Goal: Task Accomplishment & Management: Manage account settings

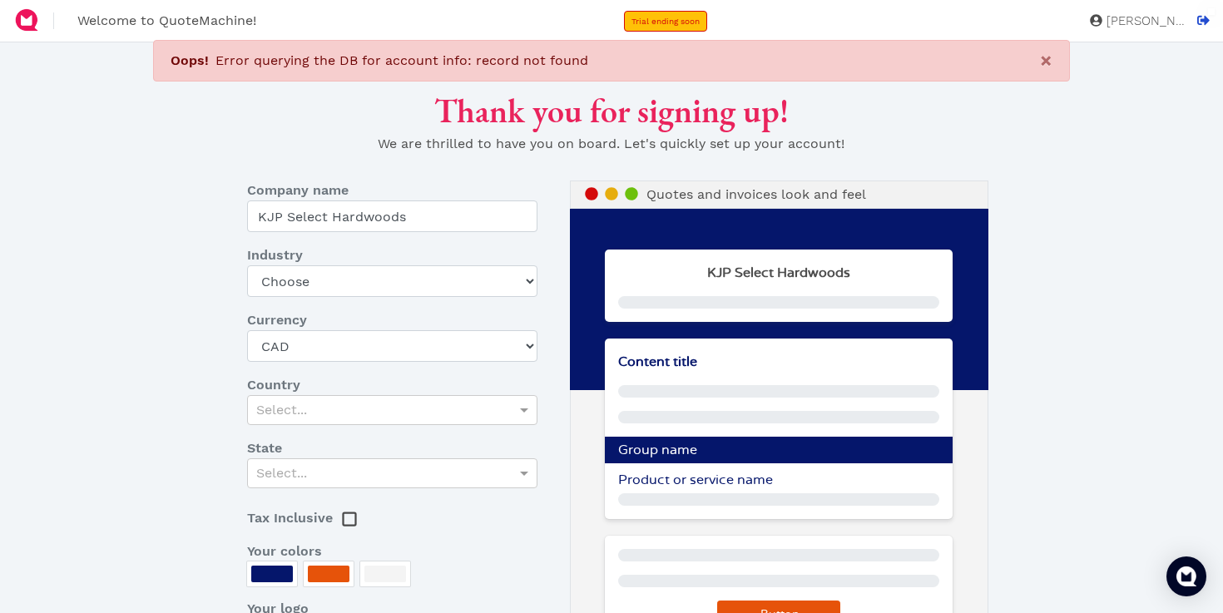
select select "CAD"
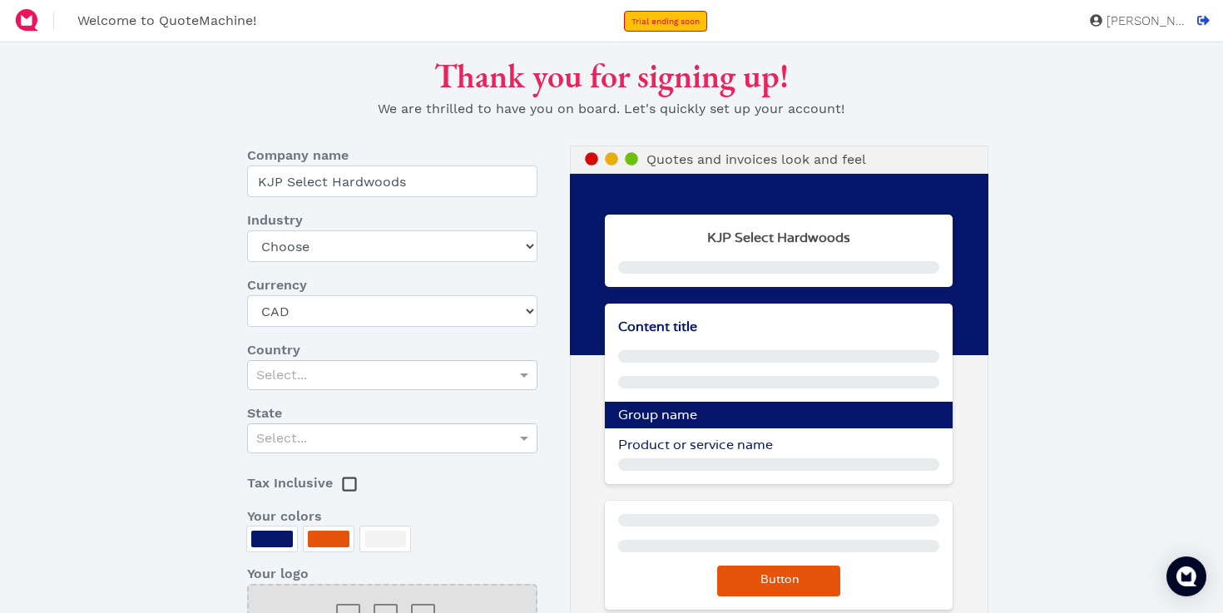
click at [1143, 23] on span "[PERSON_NAME]" at bounding box center [1143, 21] width 83 height 12
click at [1184, 570] on img "Open Intercom Messenger" at bounding box center [1187, 577] width 22 height 22
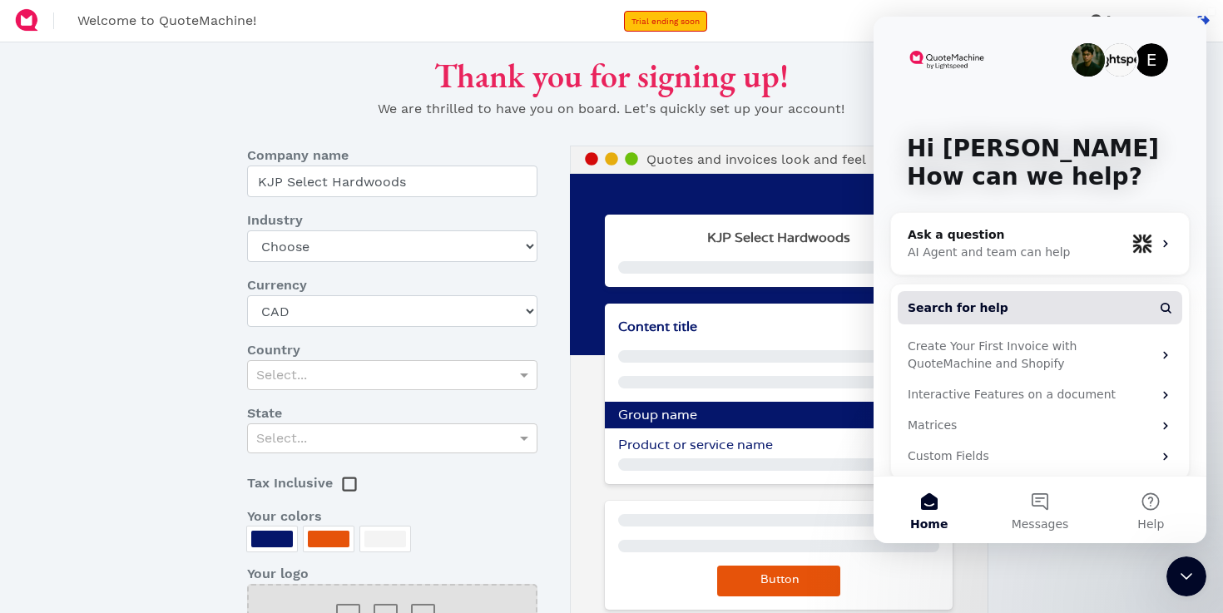
click at [975, 301] on span "Search for help" at bounding box center [958, 308] width 101 height 17
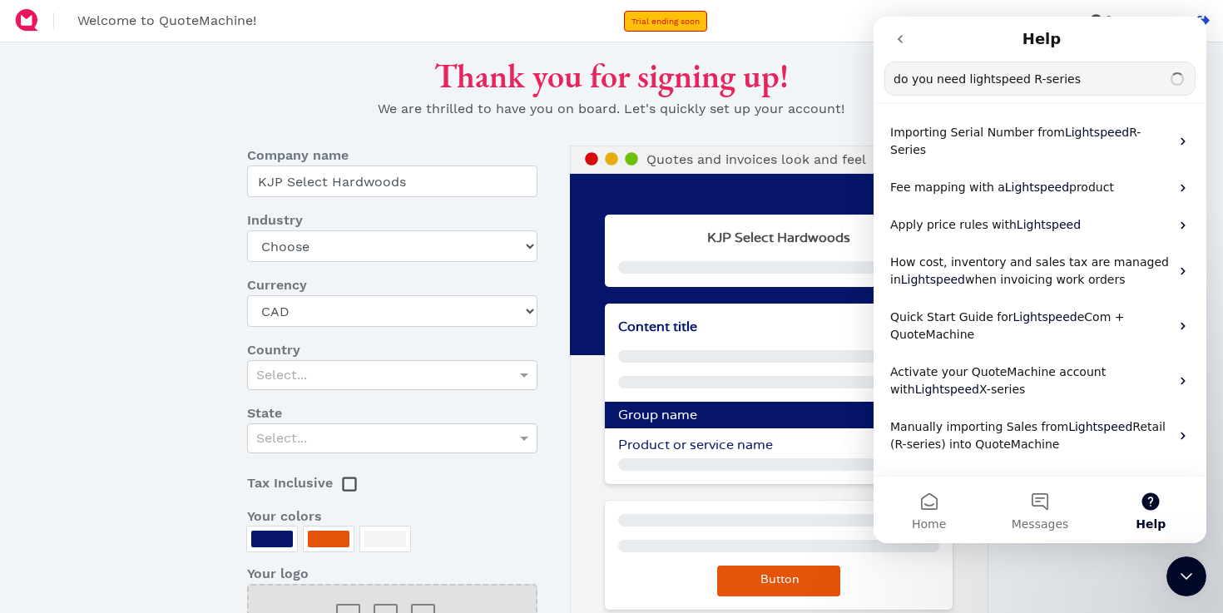
type input "do you need lightspeed R-series"
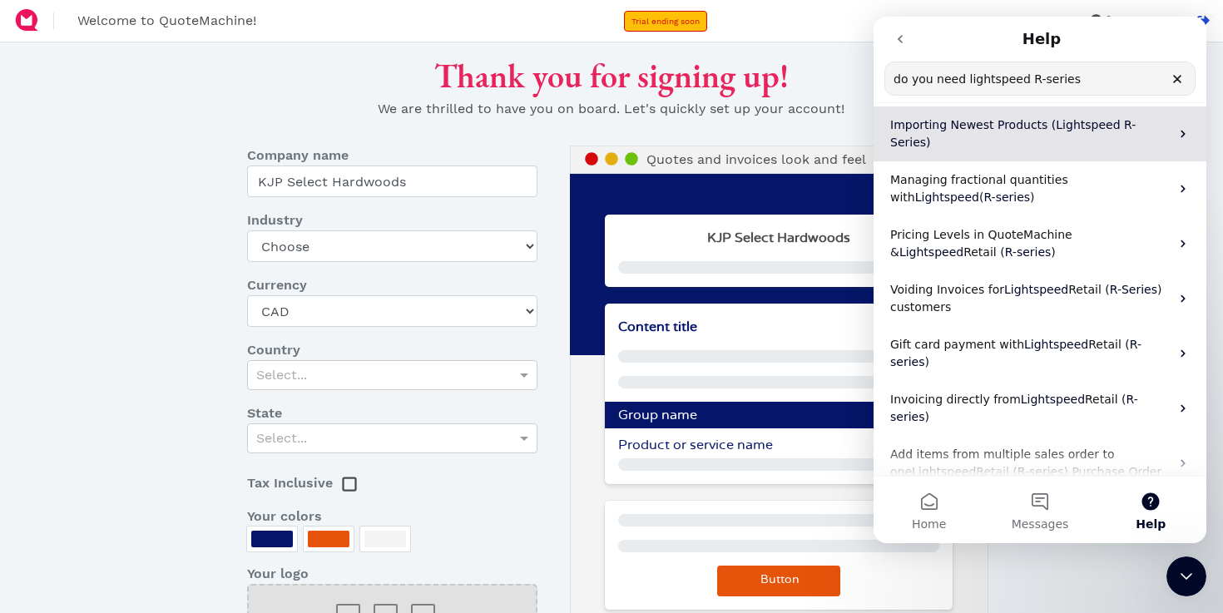
scroll to position [100, 0]
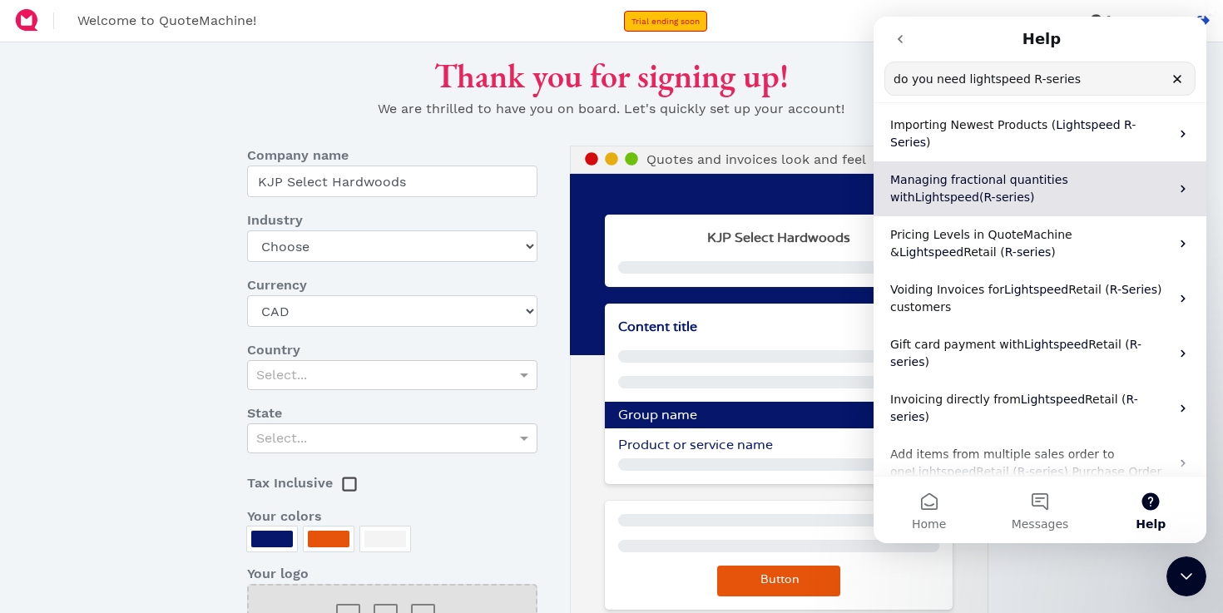
click at [974, 171] on p "Managing fractional quantities with Lightspeed ( R - series )" at bounding box center [1030, 188] width 280 height 35
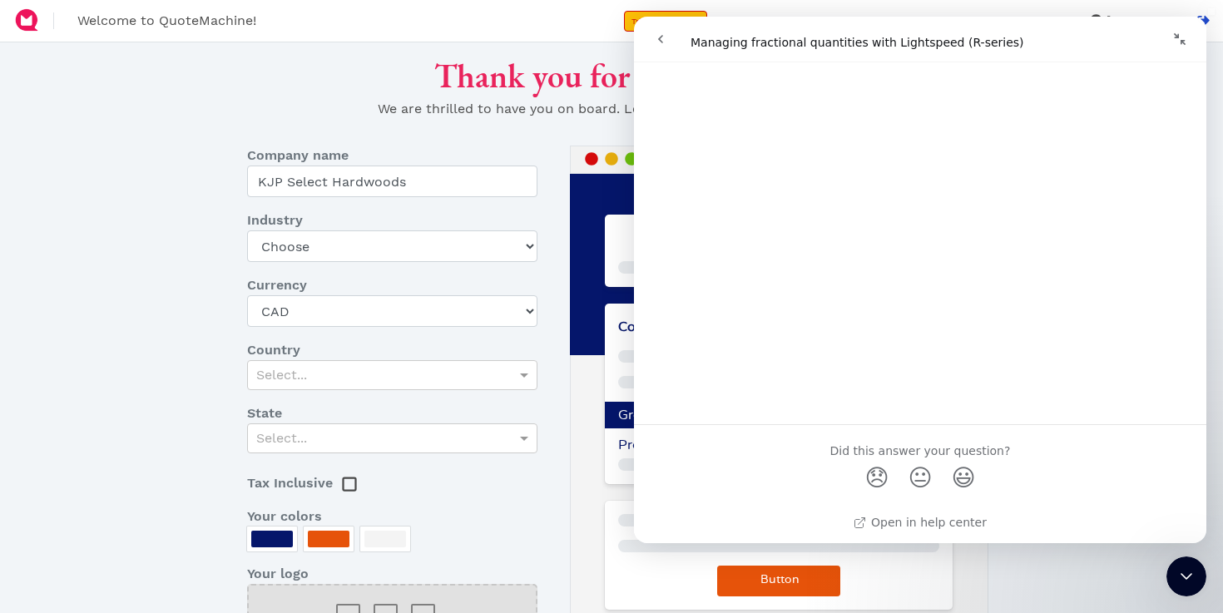
scroll to position [1607, 0]
click at [281, 57] on div "Thank you for signing up! We are thrilled to have you on board. Let's quickly s…" at bounding box center [612, 94] width 1004 height 77
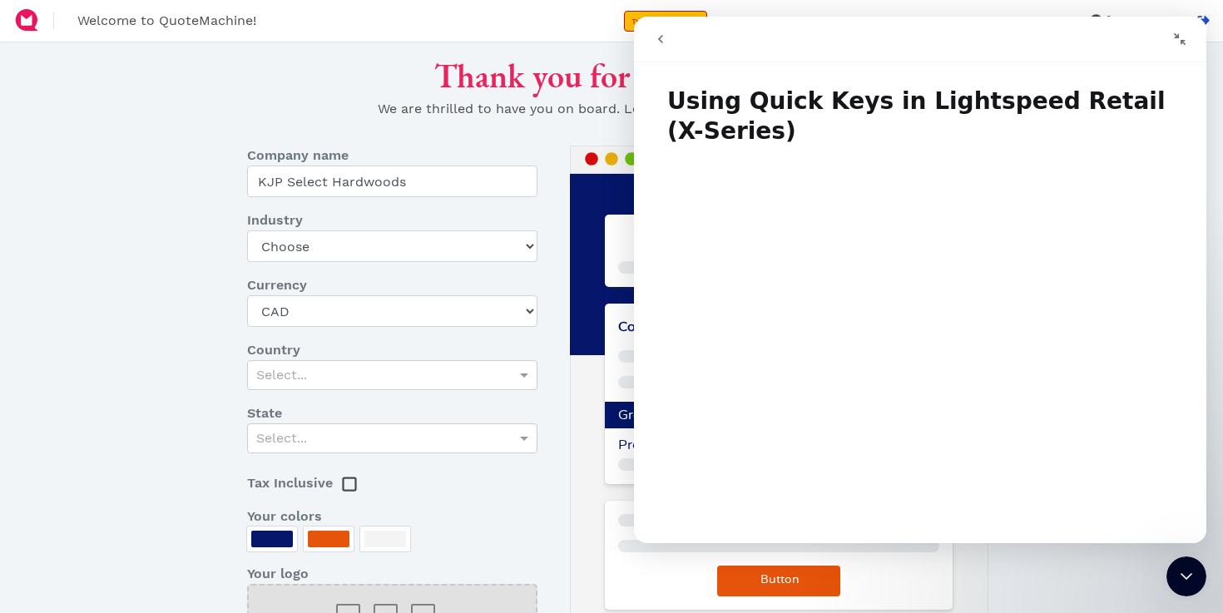
click at [661, 47] on button "go back" at bounding box center [661, 39] width 32 height 32
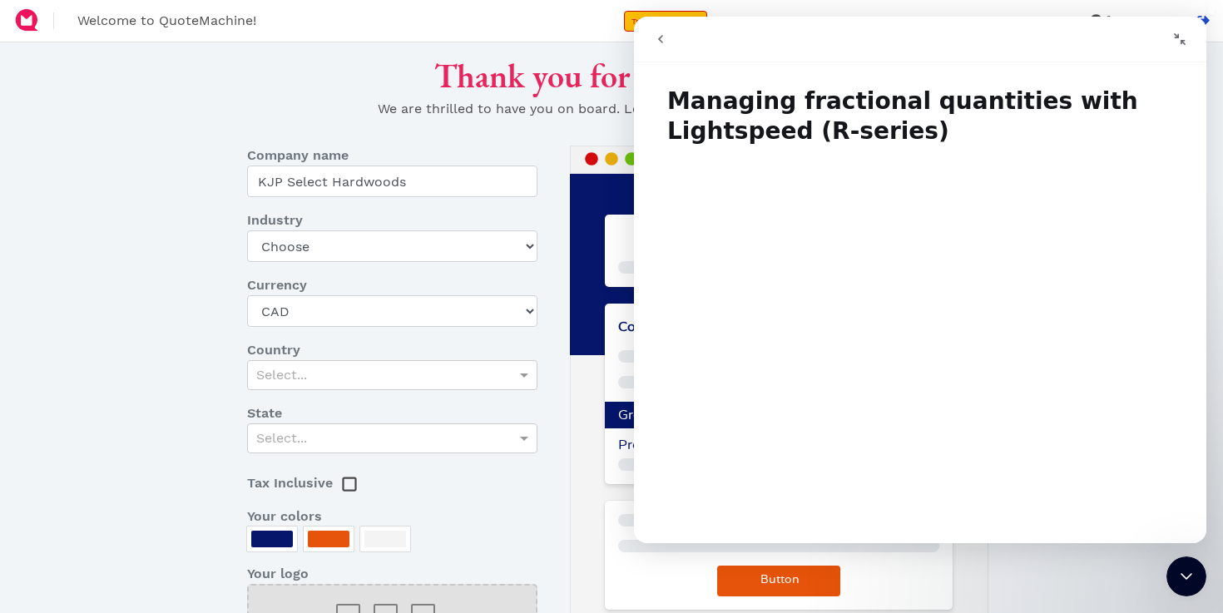
click at [676, 46] on button "go back" at bounding box center [661, 39] width 32 height 32
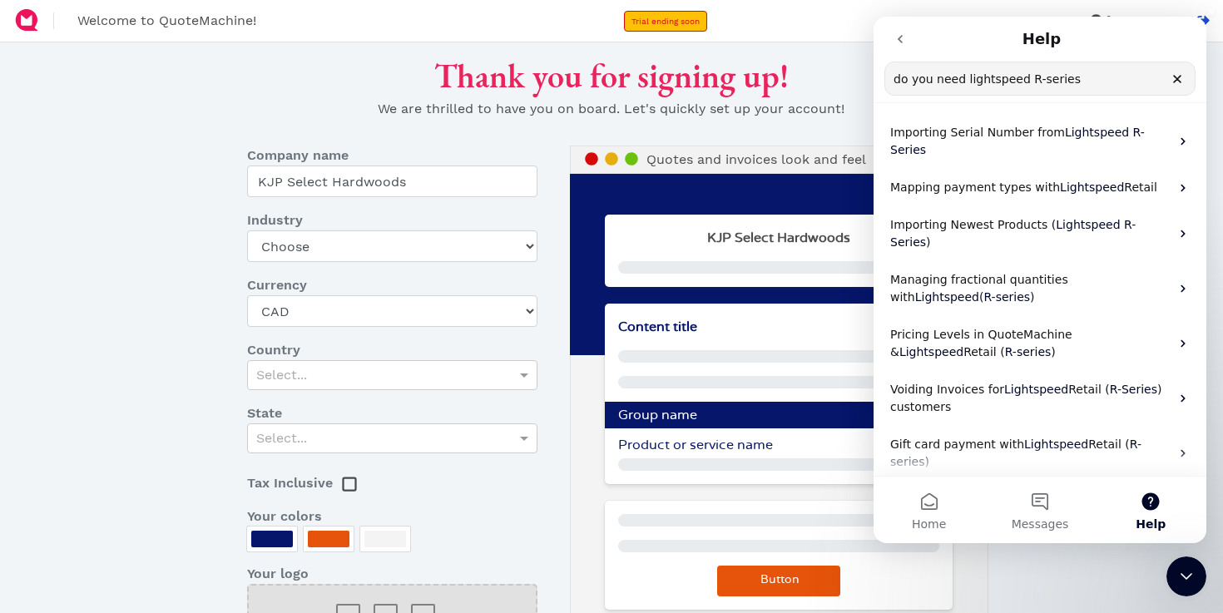
click at [978, 90] on input "do you need lightspeed R-series" at bounding box center [1040, 78] width 310 height 32
type input "lightspeed x series"
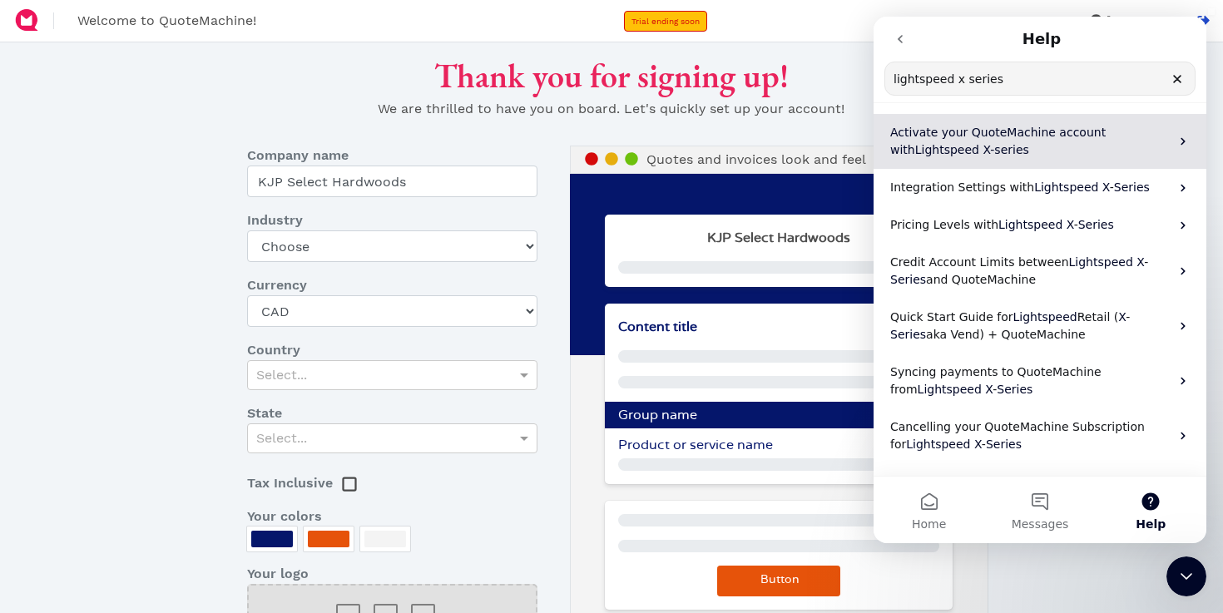
click at [1038, 139] on span "Activate your QuoteMachine account with" at bounding box center [997, 141] width 215 height 31
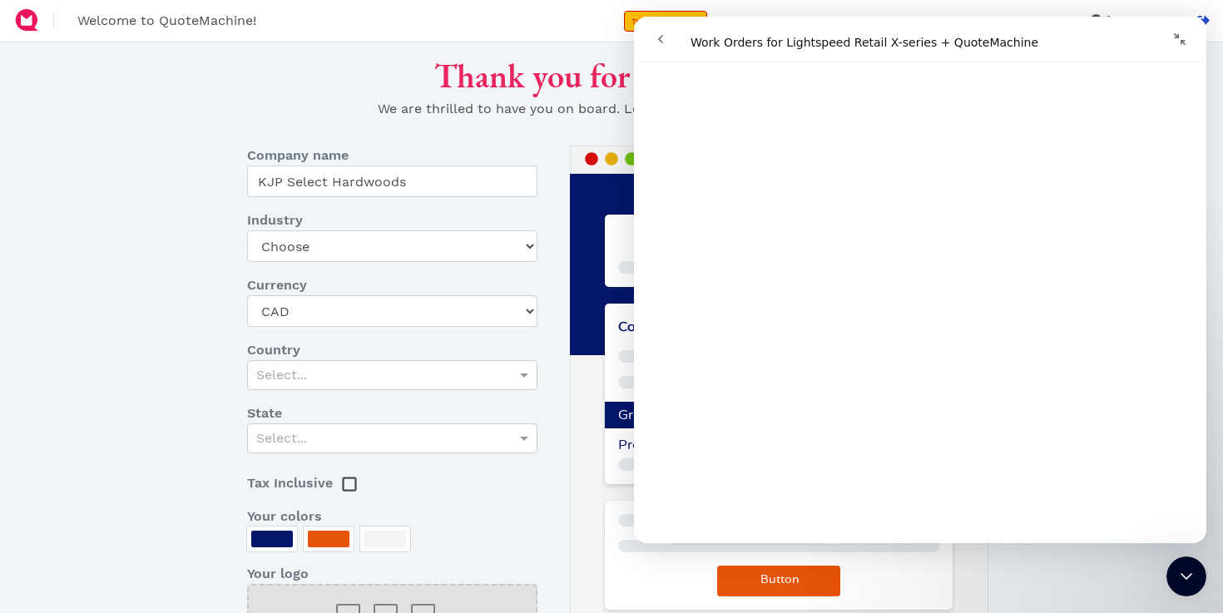
scroll to position [3037, 0]
click at [478, 505] on dl "Company name KJP Select Hardwoods Industry Choose Art gallery Bike Books Constr…" at bounding box center [402, 420] width 334 height 549
click at [249, 153] on span "Company name" at bounding box center [298, 156] width 102 height 20
click at [1196, 577] on div "Close Intercom Messenger" at bounding box center [1187, 577] width 40 height 40
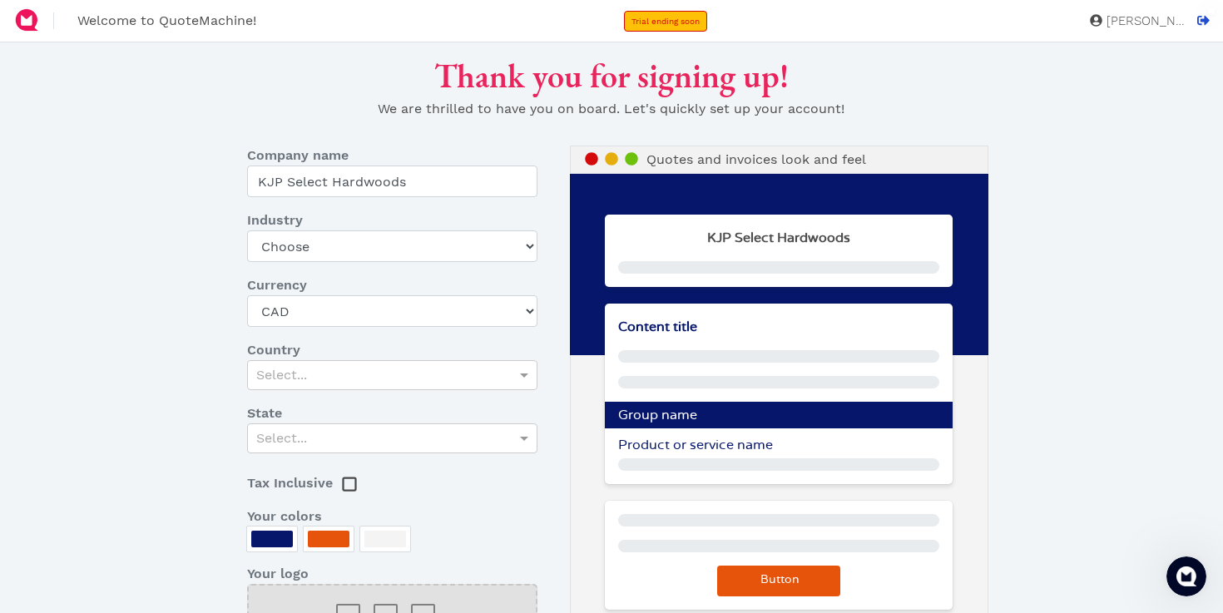
click at [1168, 23] on span "[PERSON_NAME]" at bounding box center [1143, 21] width 83 height 12
click at [316, 107] on div "Thank you for signing up! We are thrilled to have you on board. Let's quickly s…" at bounding box center [612, 94] width 1004 height 77
click at [675, 14] on link "Trial ending soon" at bounding box center [665, 21] width 83 height 21
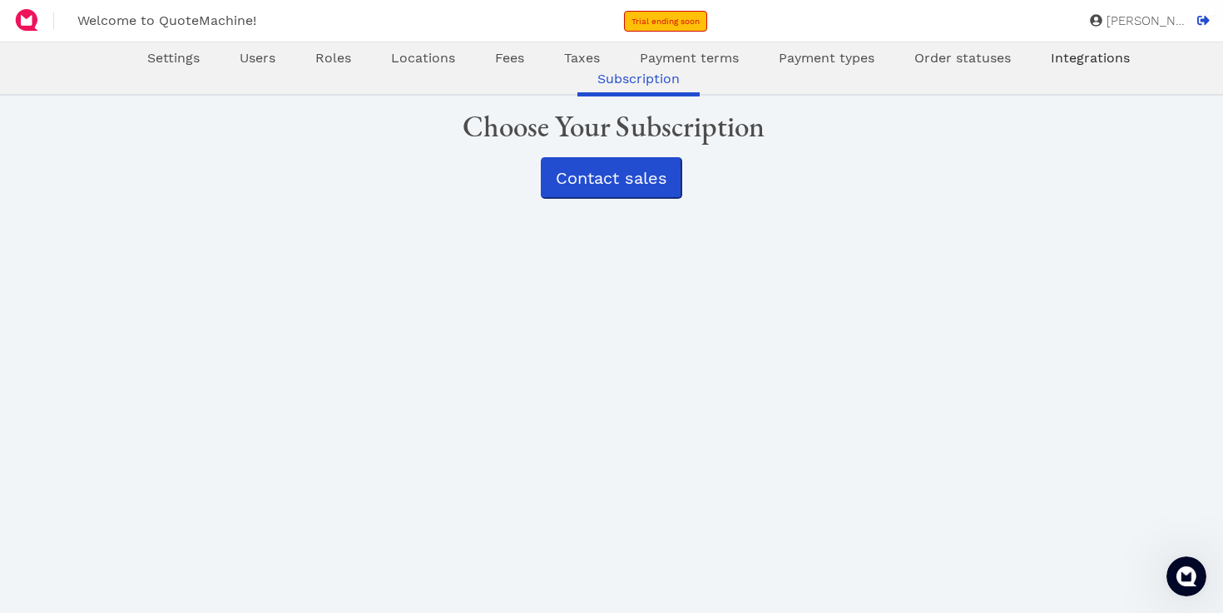
click at [1031, 65] on link "Integrations" at bounding box center [1090, 58] width 119 height 20
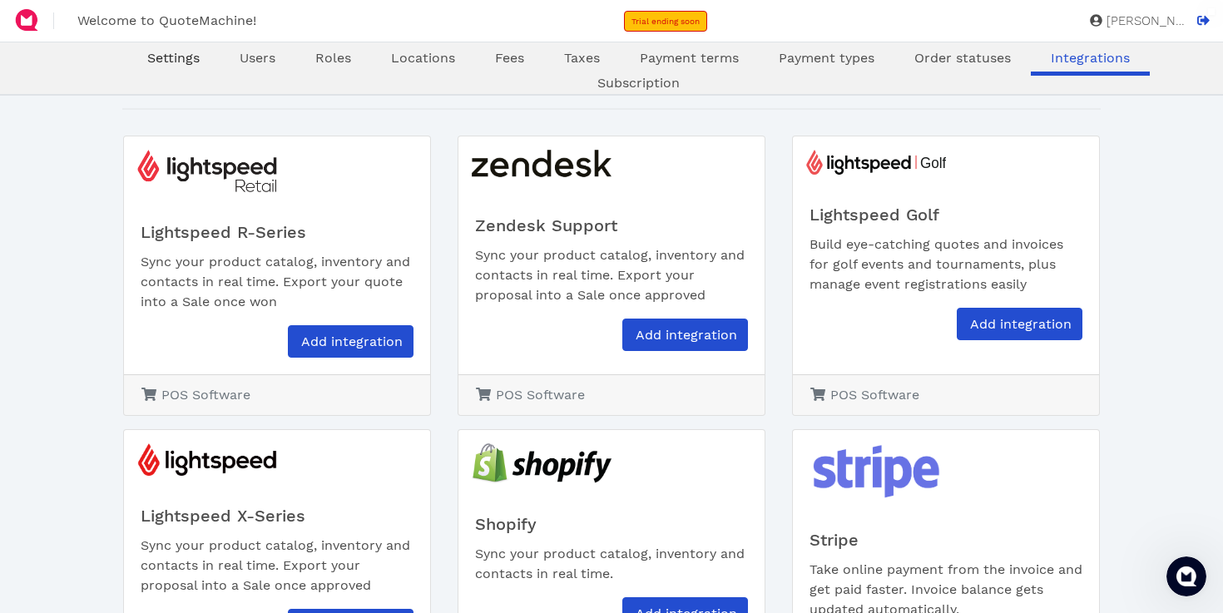
click at [147, 53] on span "Settings" at bounding box center [173, 58] width 52 height 16
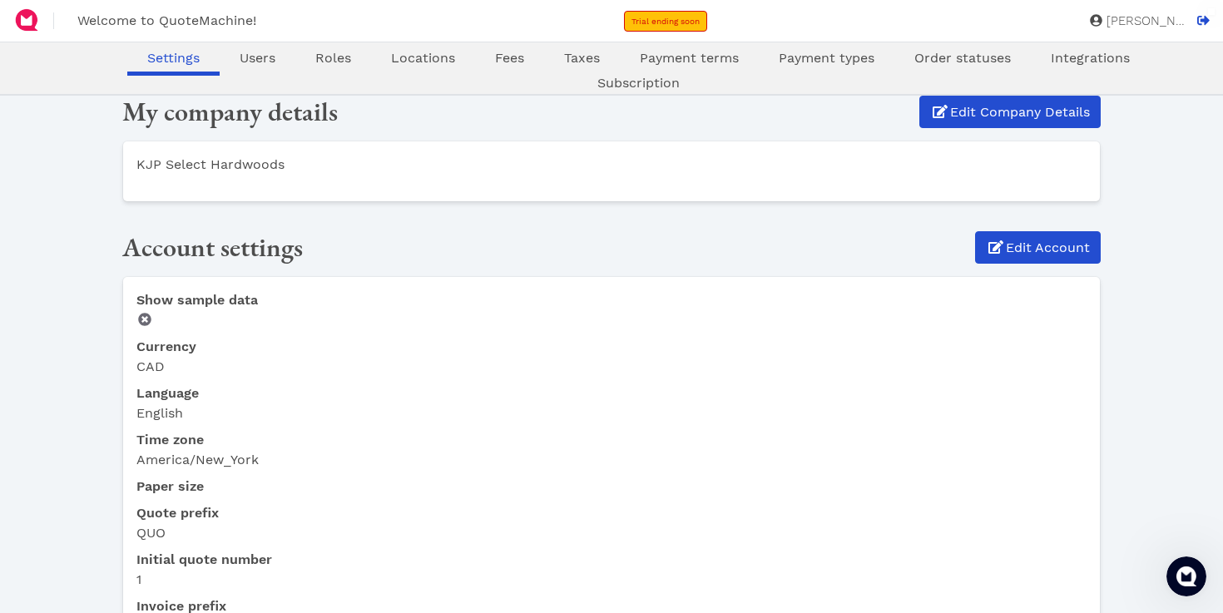
click at [116, 22] on span "Welcome to QuoteMachine!" at bounding box center [166, 20] width 179 height 16
click at [24, 22] on img at bounding box center [26, 20] width 27 height 27
select select "CAD"
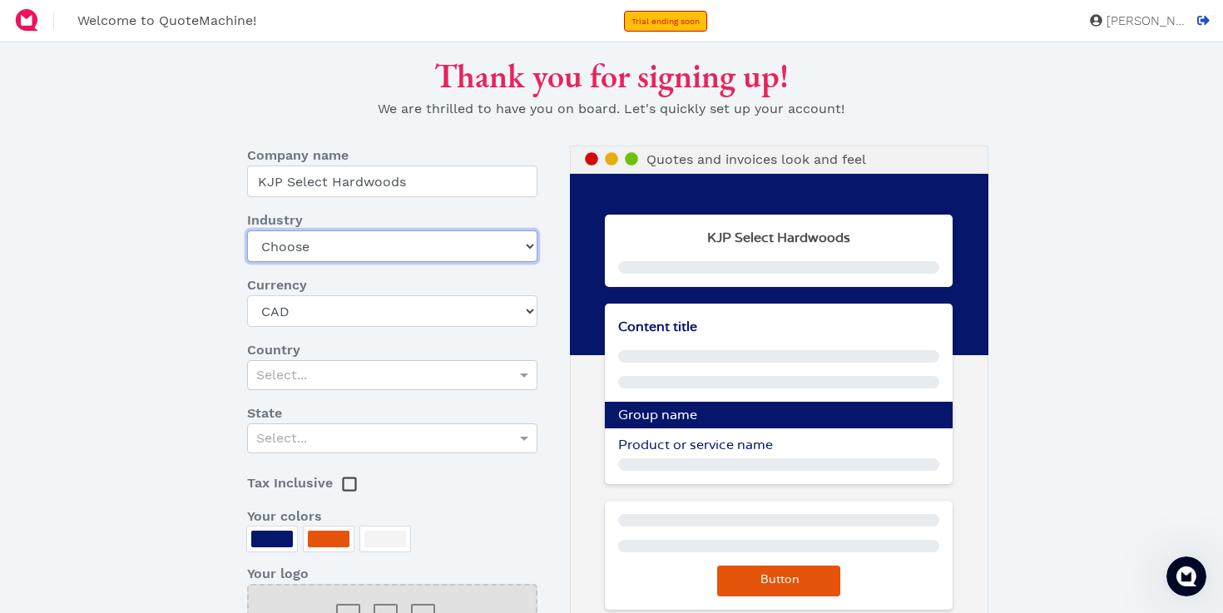
click at [334, 245] on select "Choose Art gallery Bike Books Construction (Not retail) Electronics Events Food…" at bounding box center [392, 246] width 290 height 32
select select "other-retail"
click option "Other retail" at bounding box center [0, 0] width 0 height 0
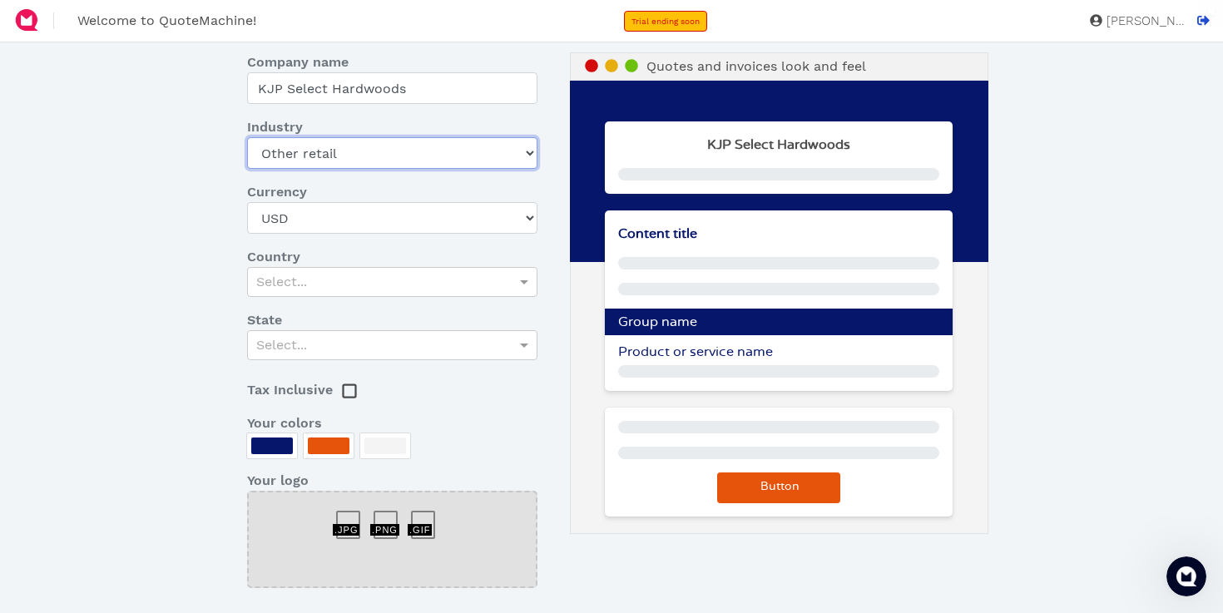
scroll to position [97, 0]
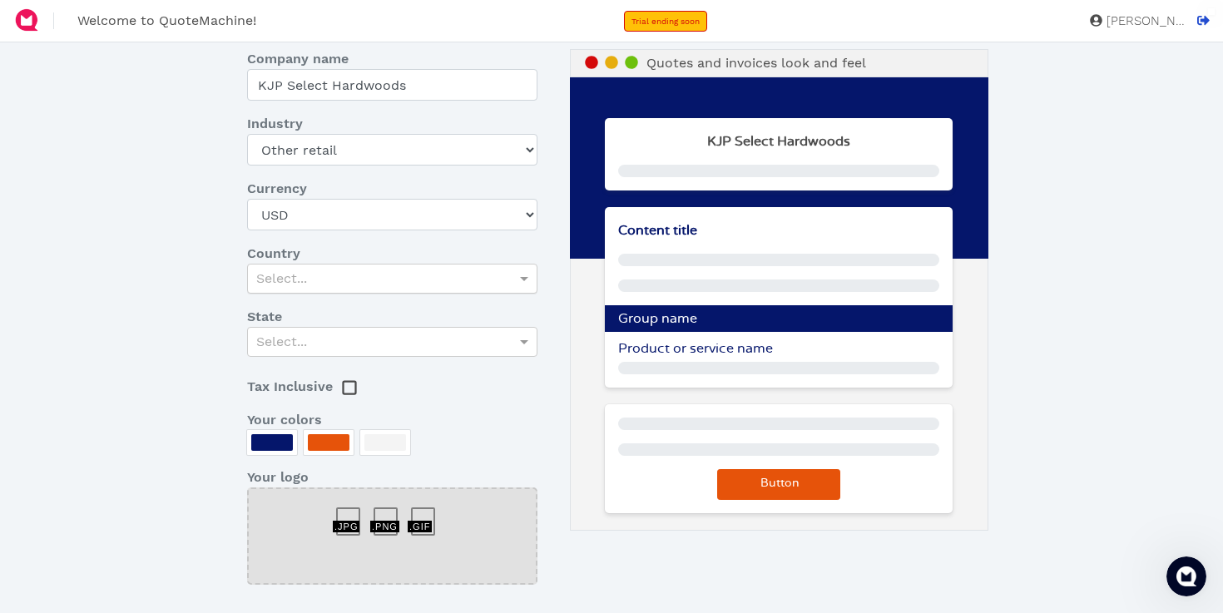
click at [357, 282] on div "Select..." at bounding box center [392, 279] width 288 height 28
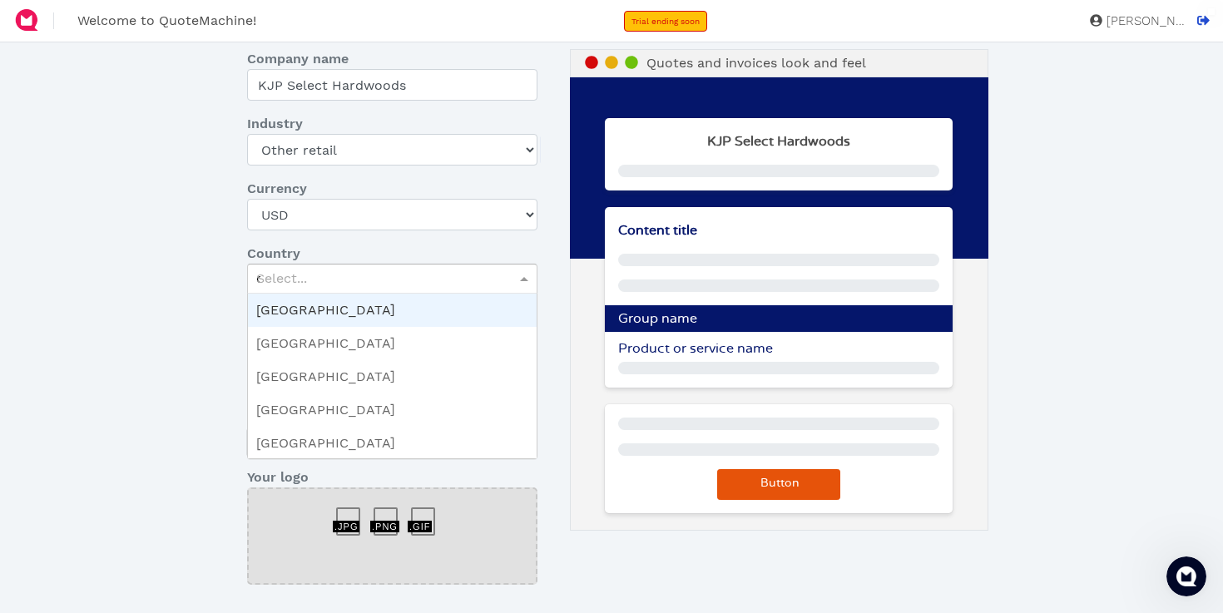
type input "ca"
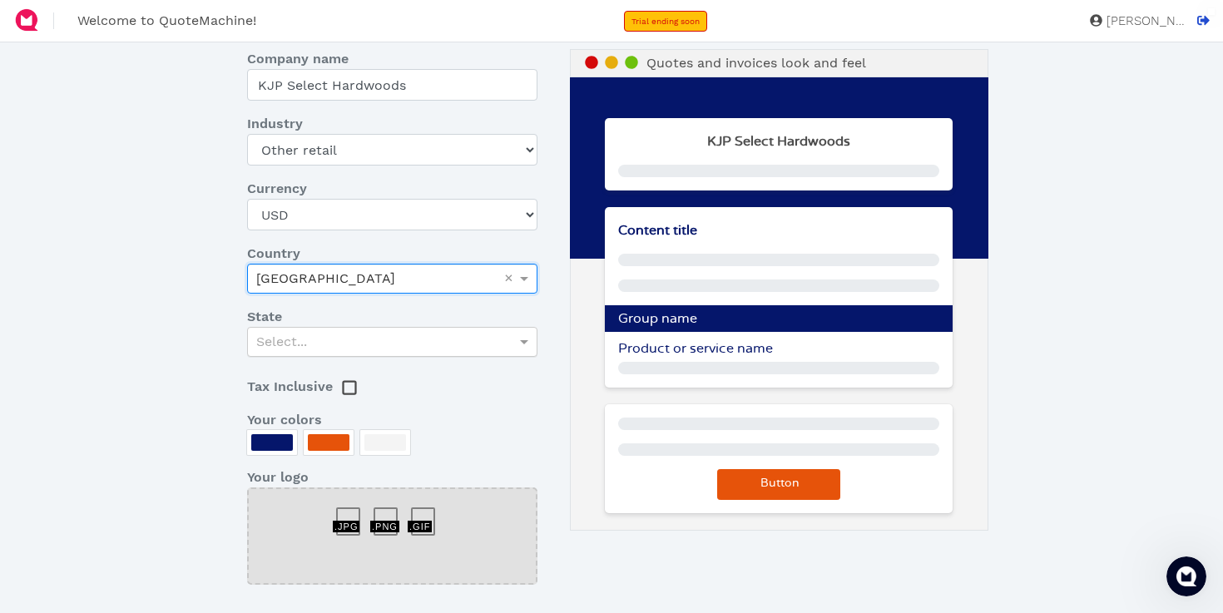
click at [315, 339] on div "Select..." at bounding box center [392, 342] width 288 height 28
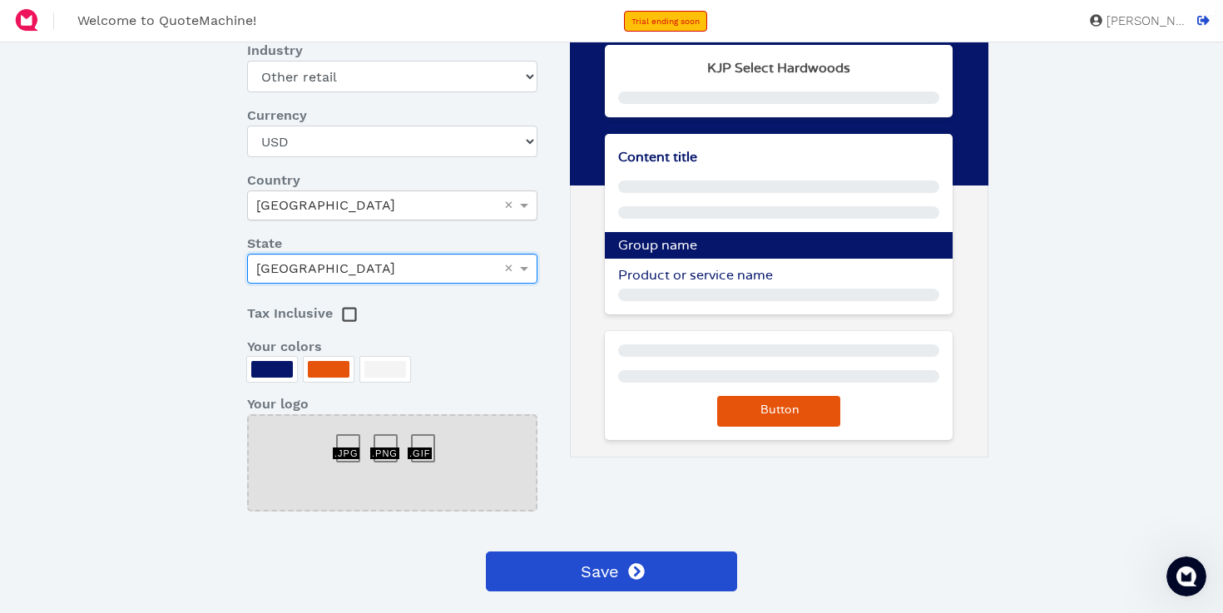
scroll to position [222, 0]
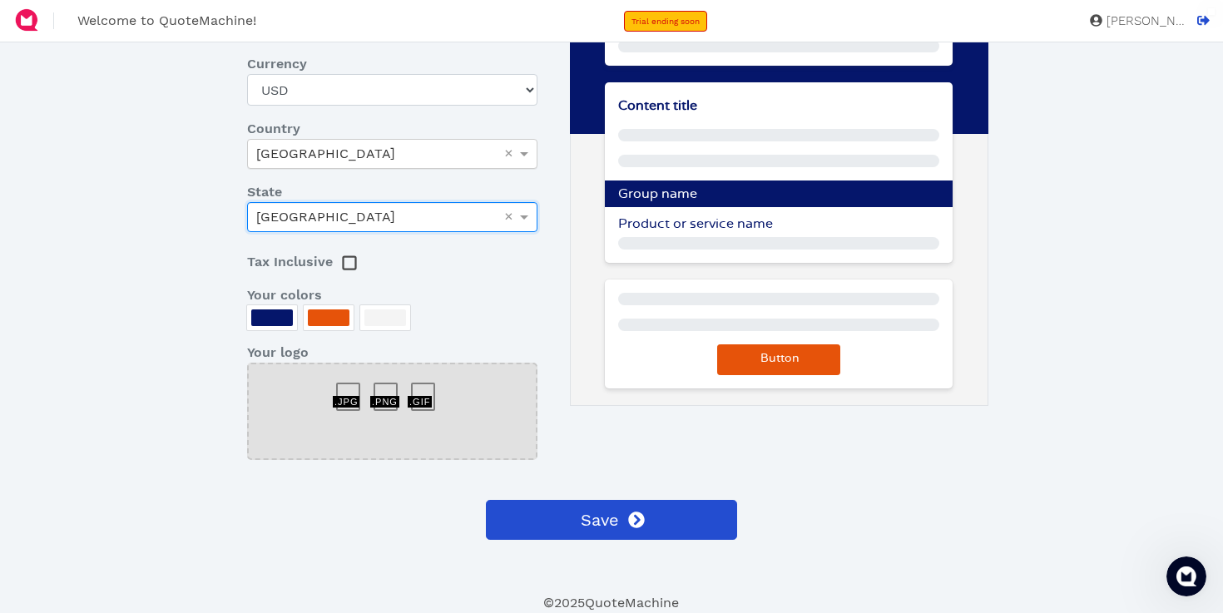
click at [274, 319] on div at bounding box center [272, 318] width 42 height 17
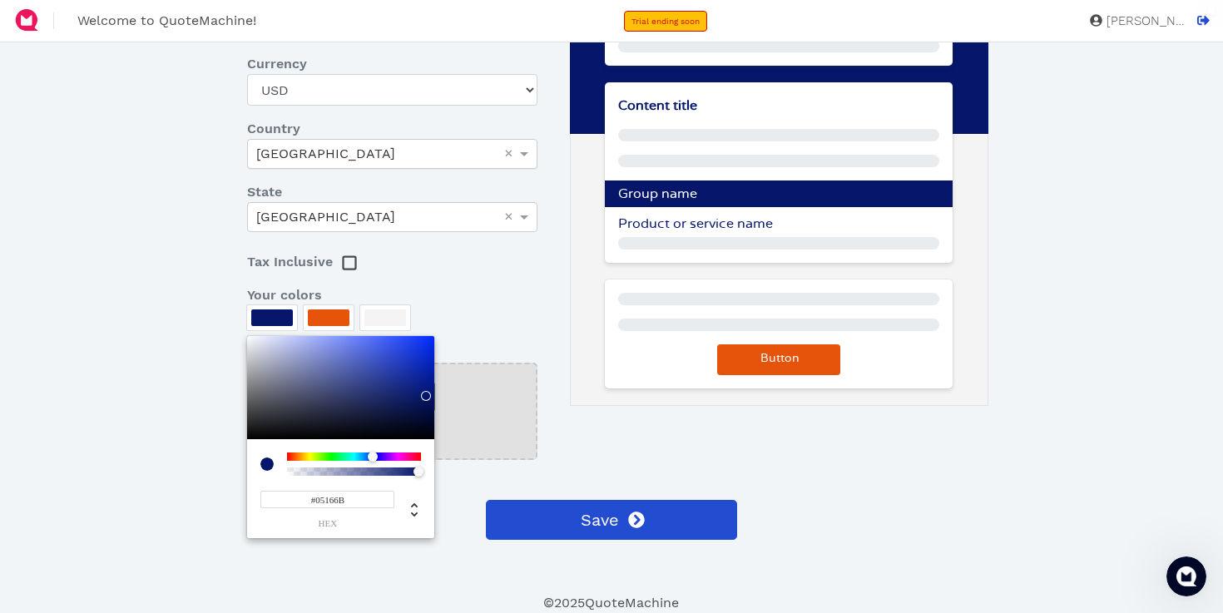
click at [506, 431] on div at bounding box center [611, 306] width 1223 height 613
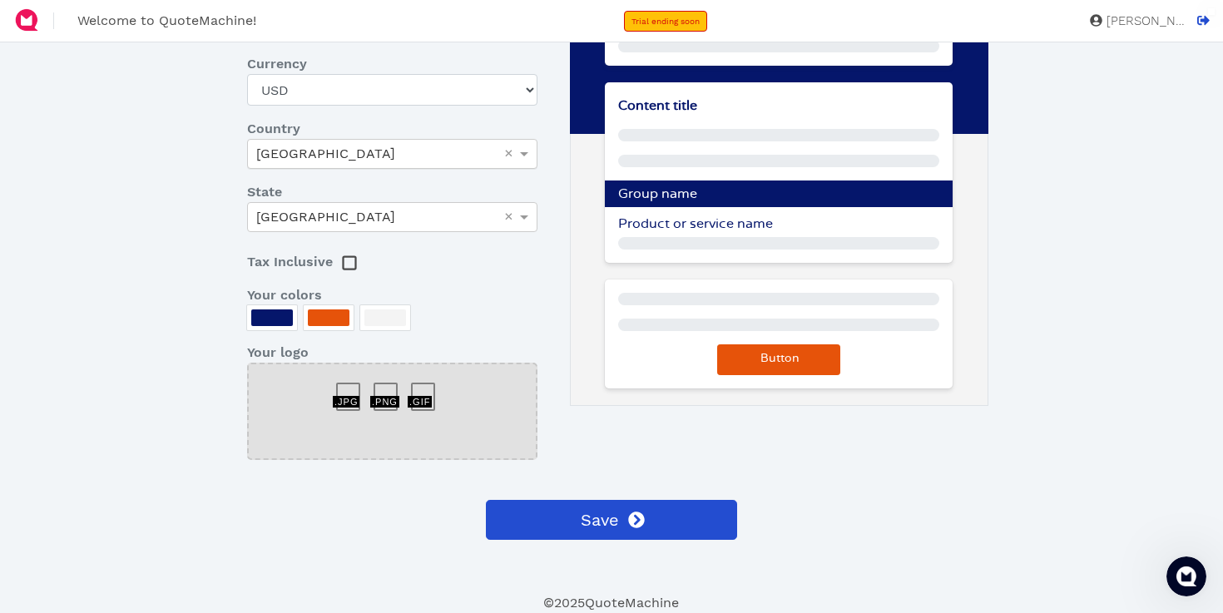
click at [361, 394] on div at bounding box center [392, 411] width 290 height 97
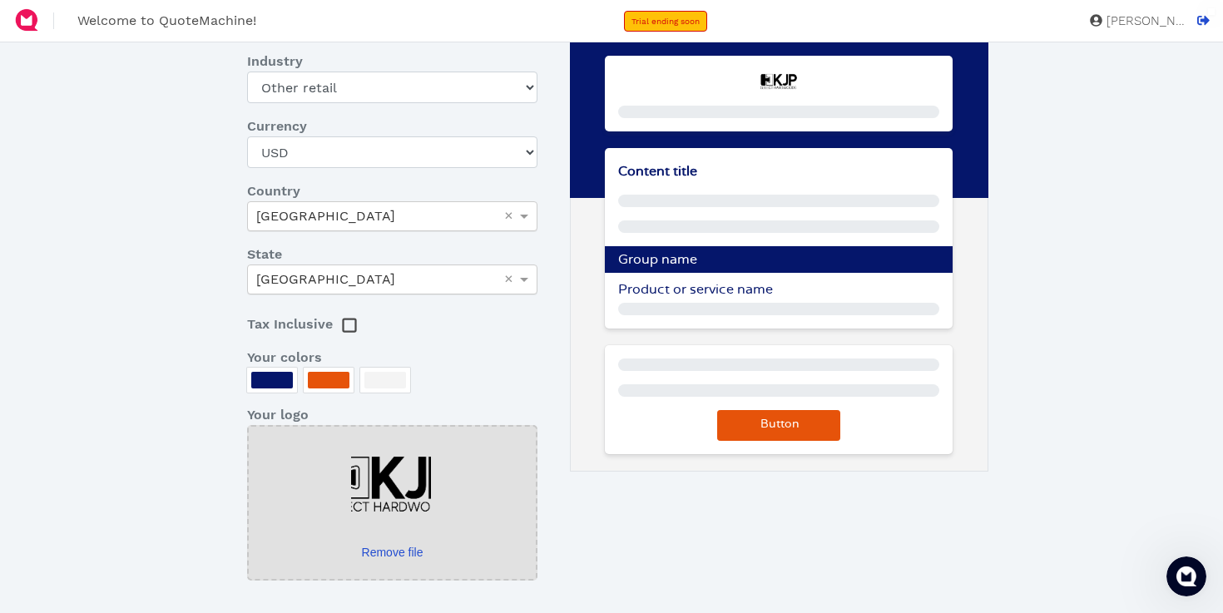
scroll to position [171, 0]
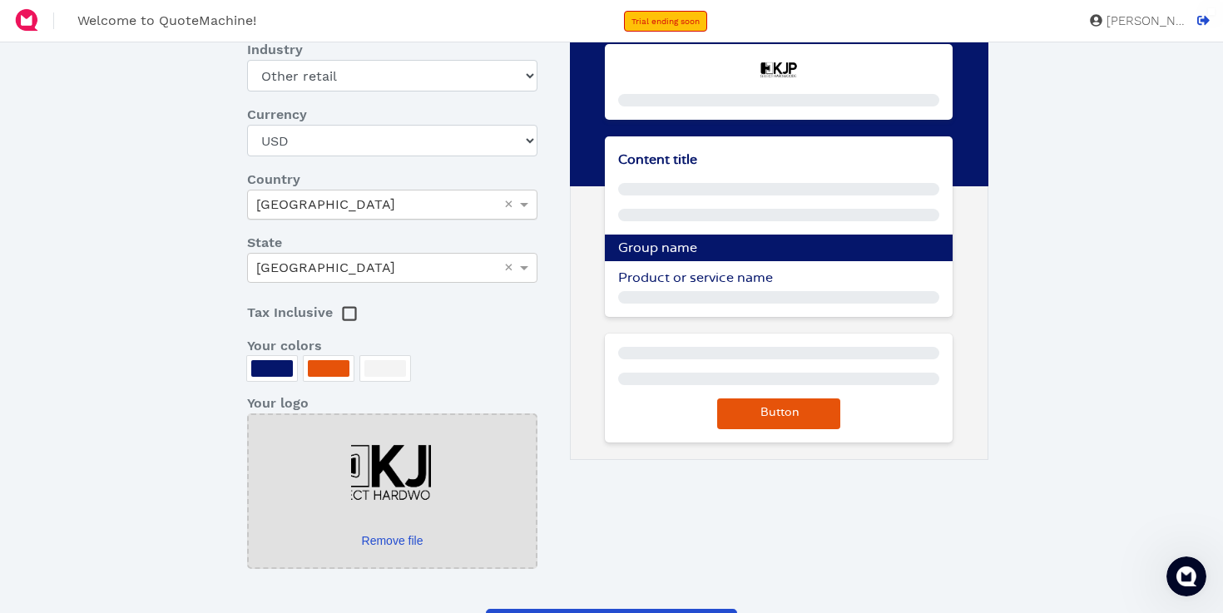
click at [330, 364] on div at bounding box center [329, 368] width 42 height 17
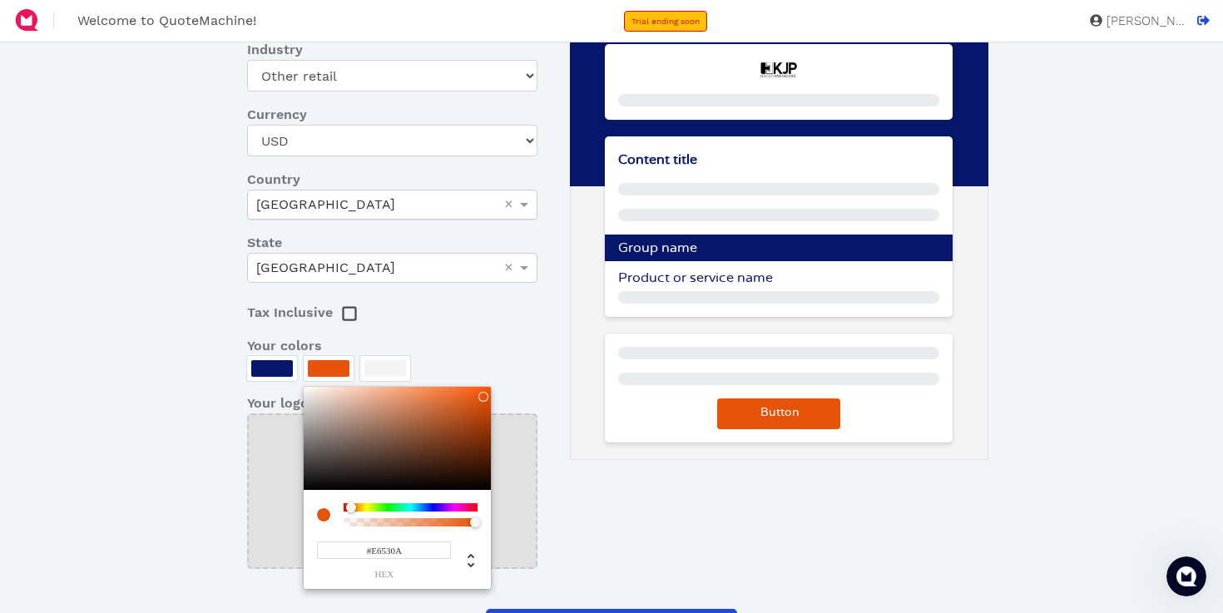
click at [380, 555] on input "#E6530A" at bounding box center [384, 550] width 134 height 17
paste input "263B21"
type input "263B21"
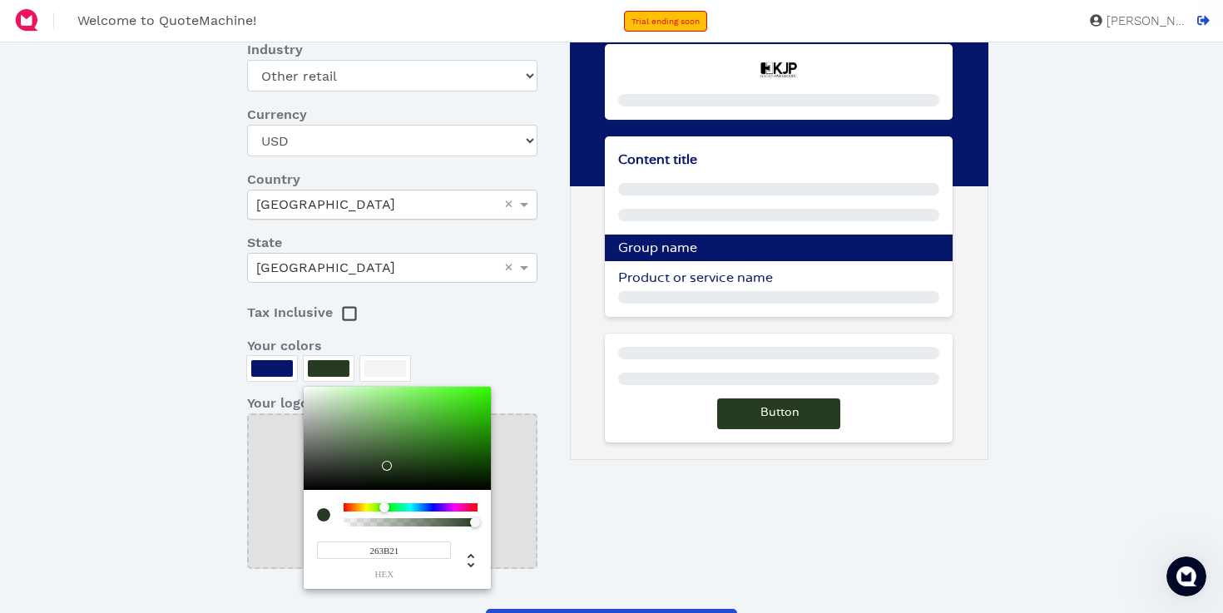
click at [271, 375] on div at bounding box center [611, 306] width 1223 height 613
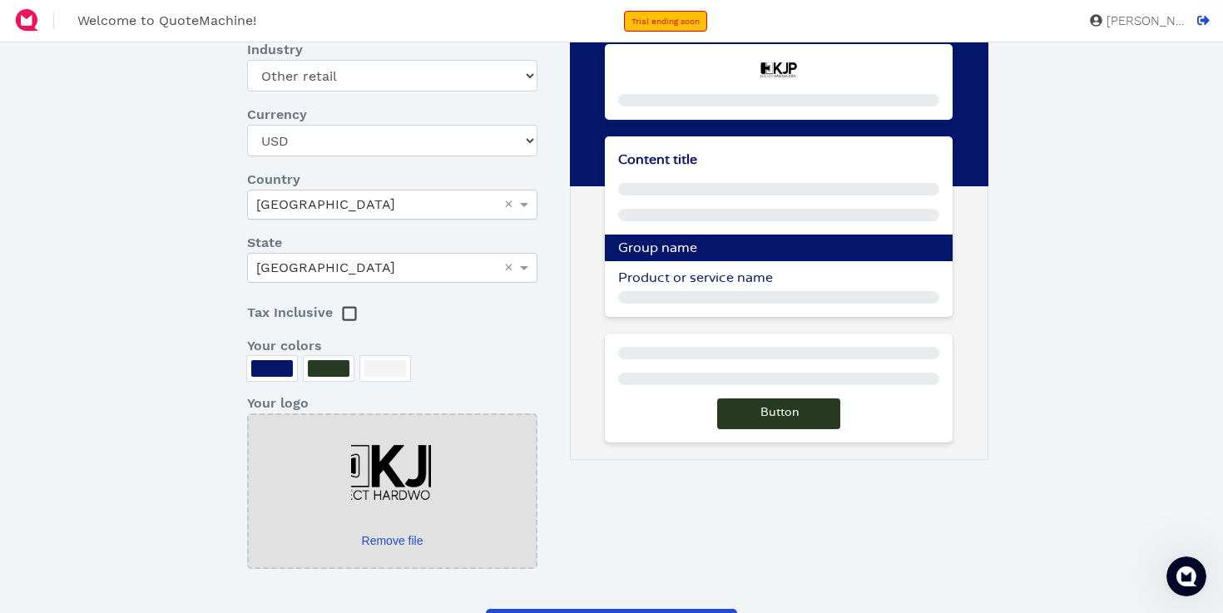
click at [265, 365] on div at bounding box center [272, 368] width 42 height 17
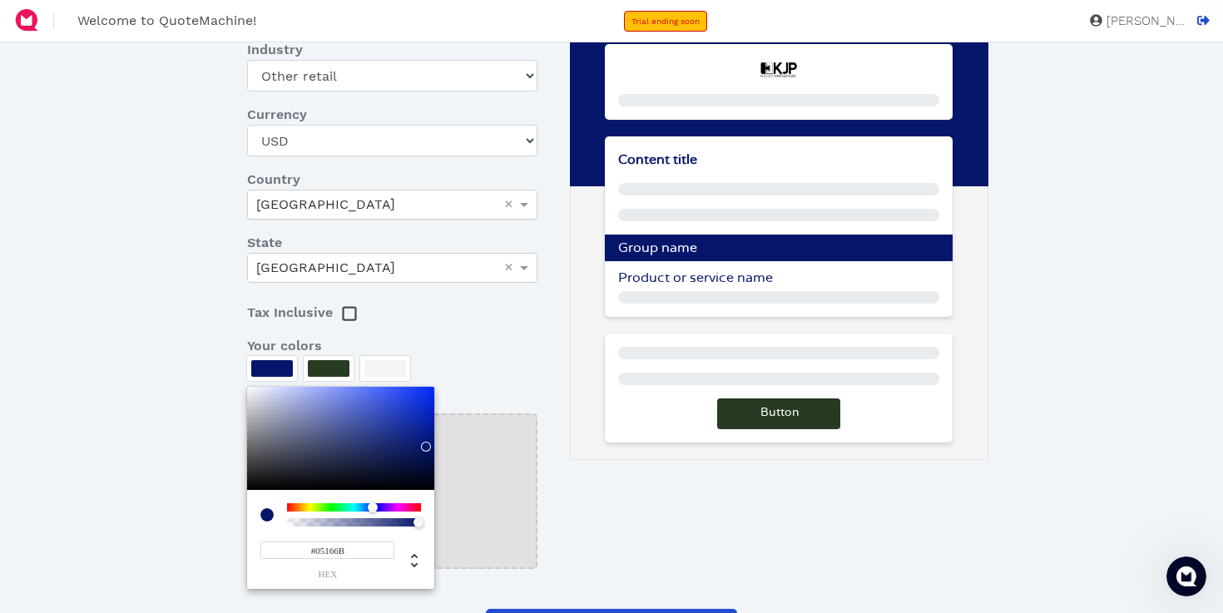
click at [300, 544] on input "#05166B" at bounding box center [327, 550] width 134 height 17
paste input "627C5C"
type input "627C5C"
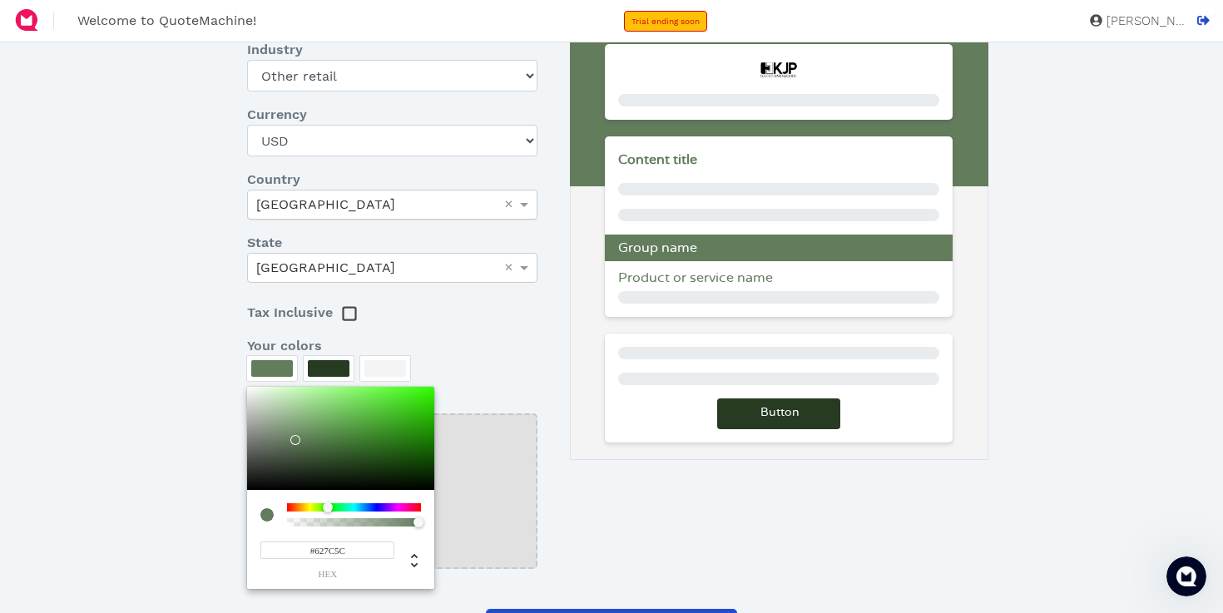
click at [537, 399] on div at bounding box center [611, 306] width 1223 height 613
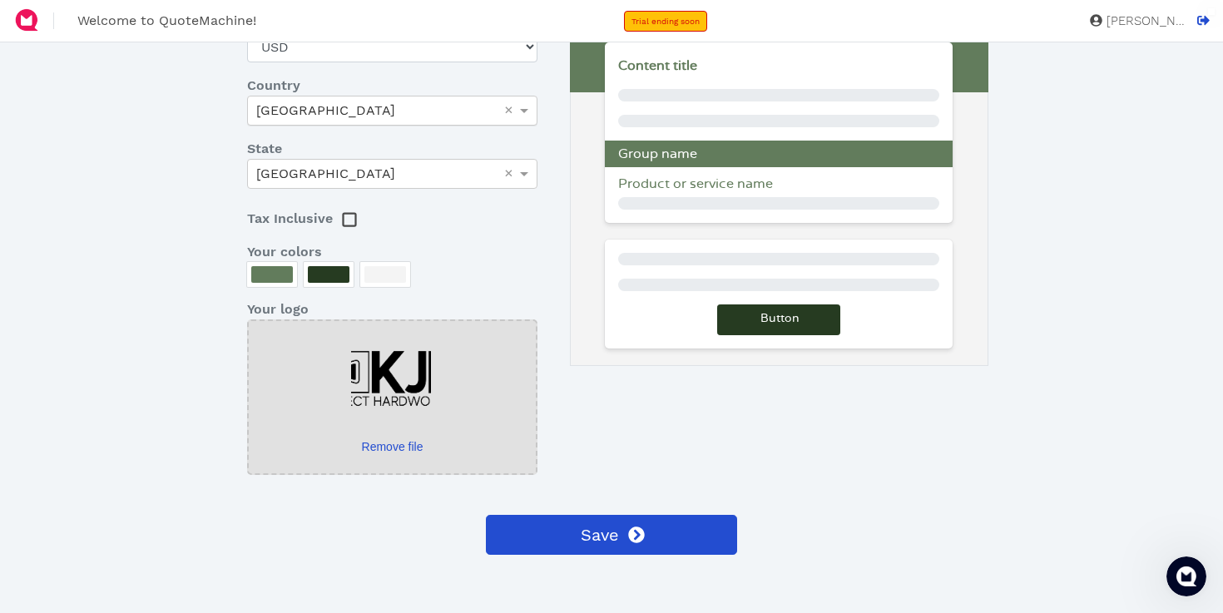
scroll to position [280, 0]
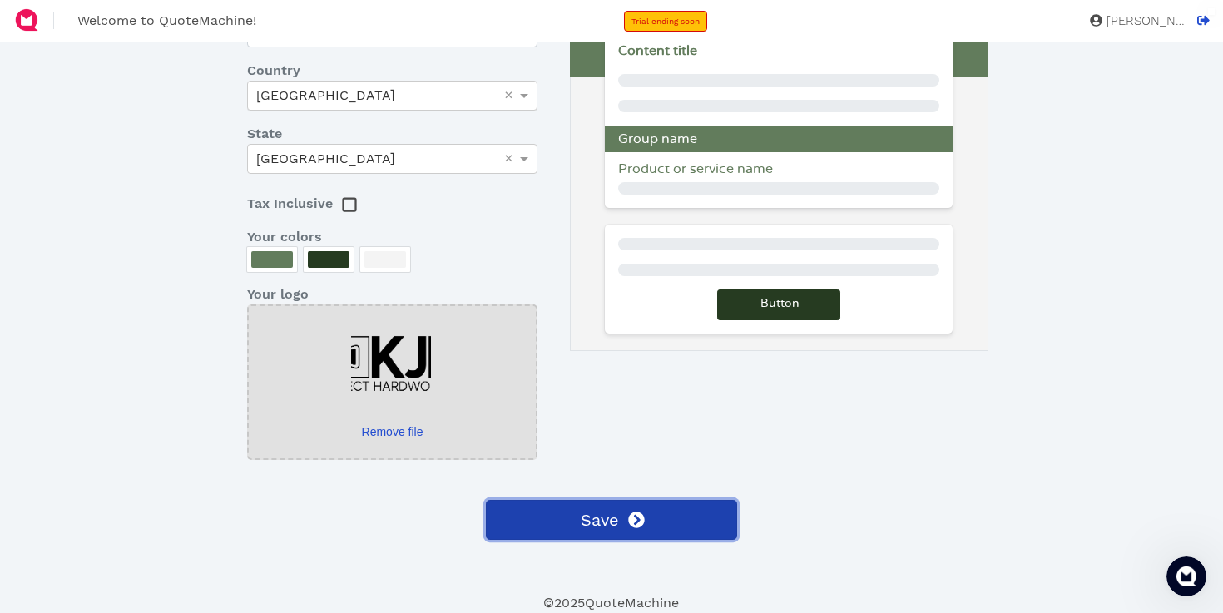
click at [602, 519] on span "Save" at bounding box center [598, 520] width 41 height 25
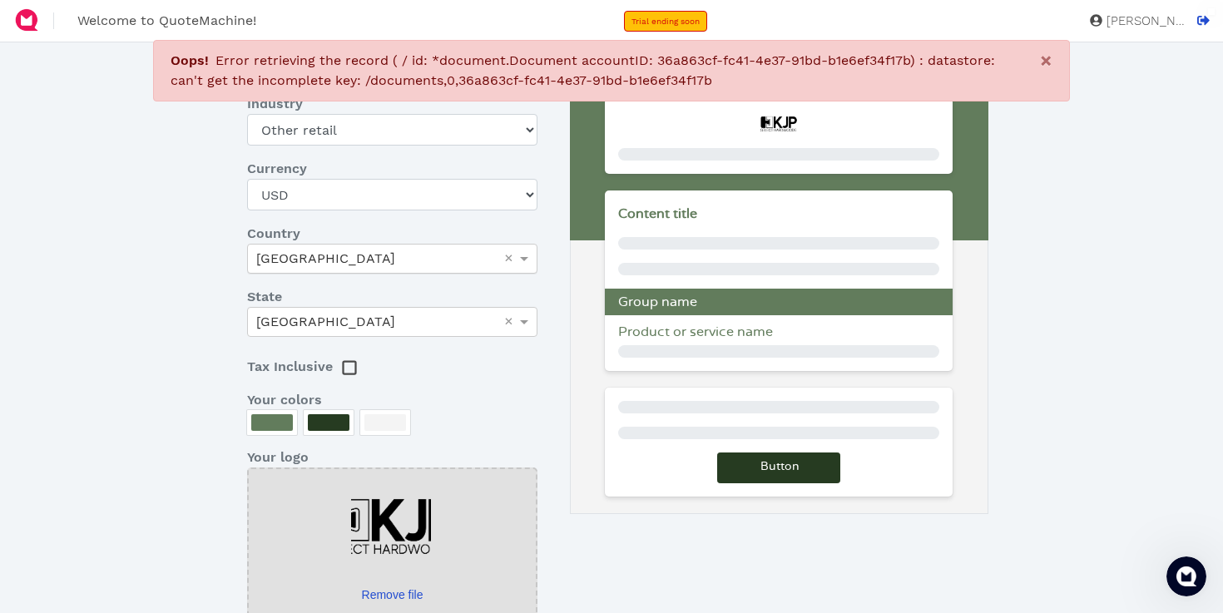
scroll to position [0, 0]
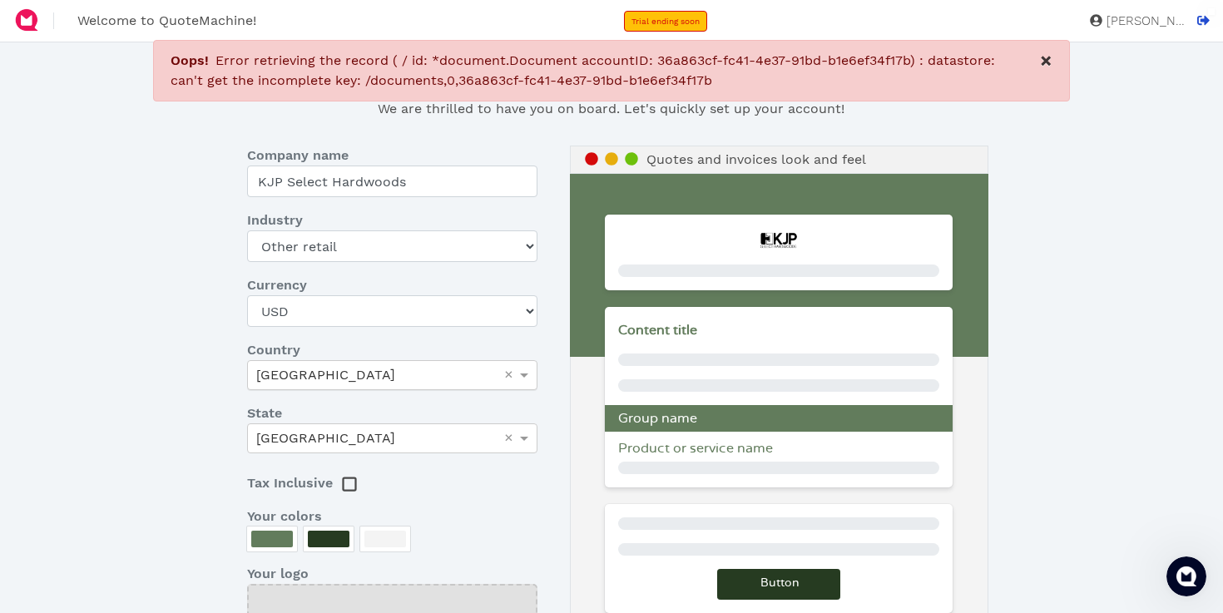
click at [1057, 57] on button "×" at bounding box center [1046, 61] width 46 height 40
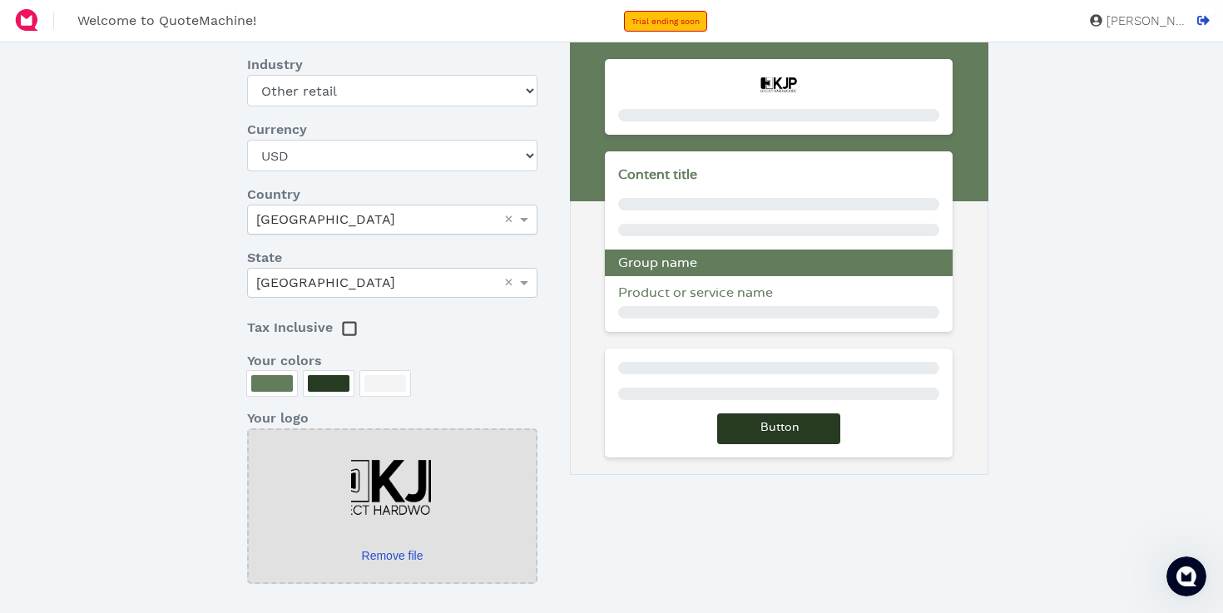
scroll to position [306, 0]
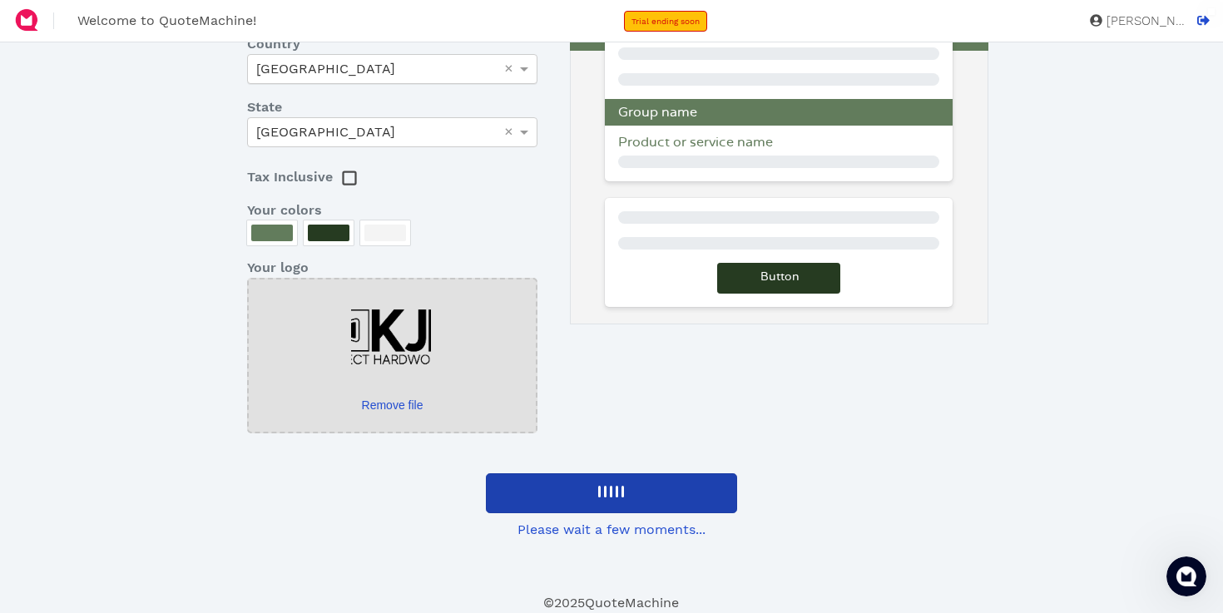
click at [617, 536] on span "Please wait a few moments..." at bounding box center [612, 530] width 188 height 20
click at [611, 486] on div at bounding box center [611, 493] width 29 height 25
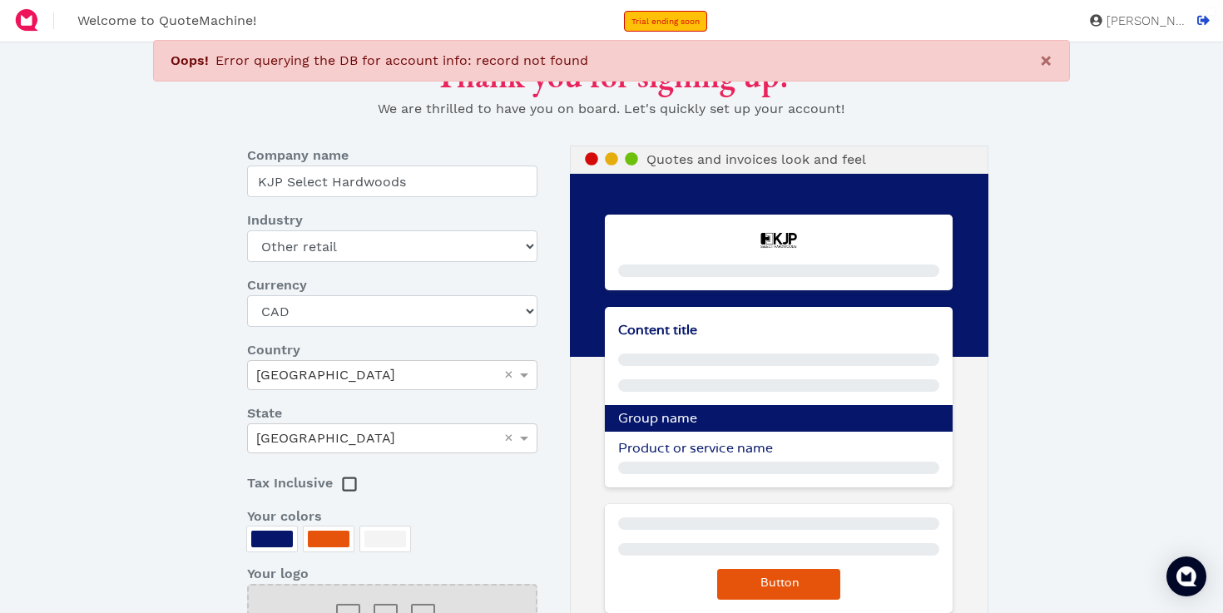
select select "other-retail"
select select "CAD"
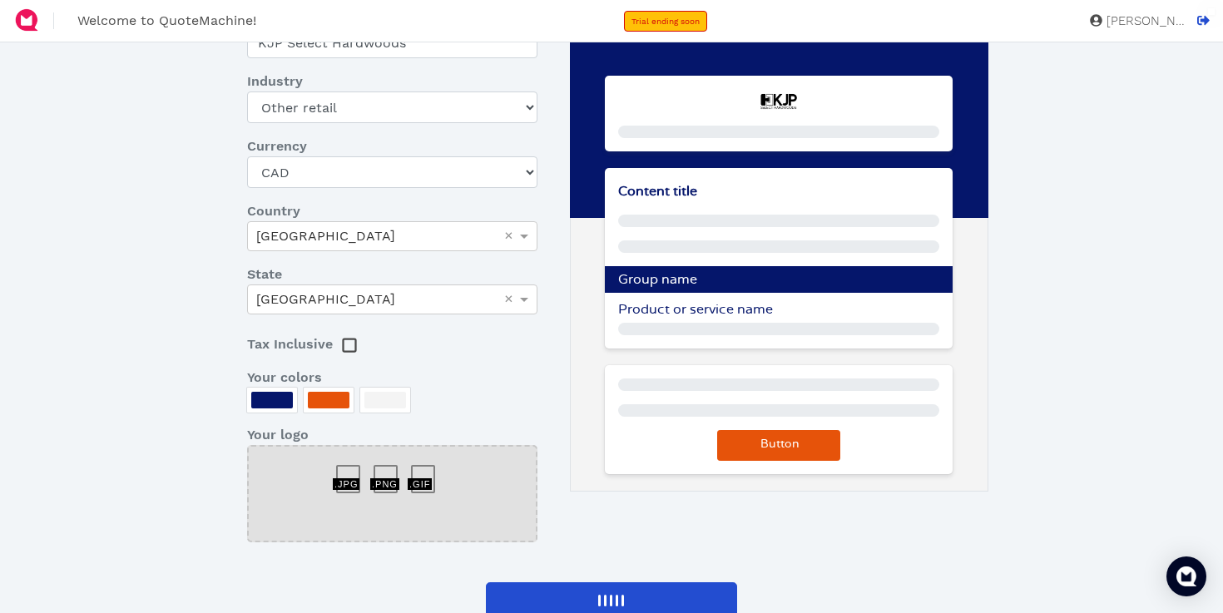
scroll to position [224, 0]
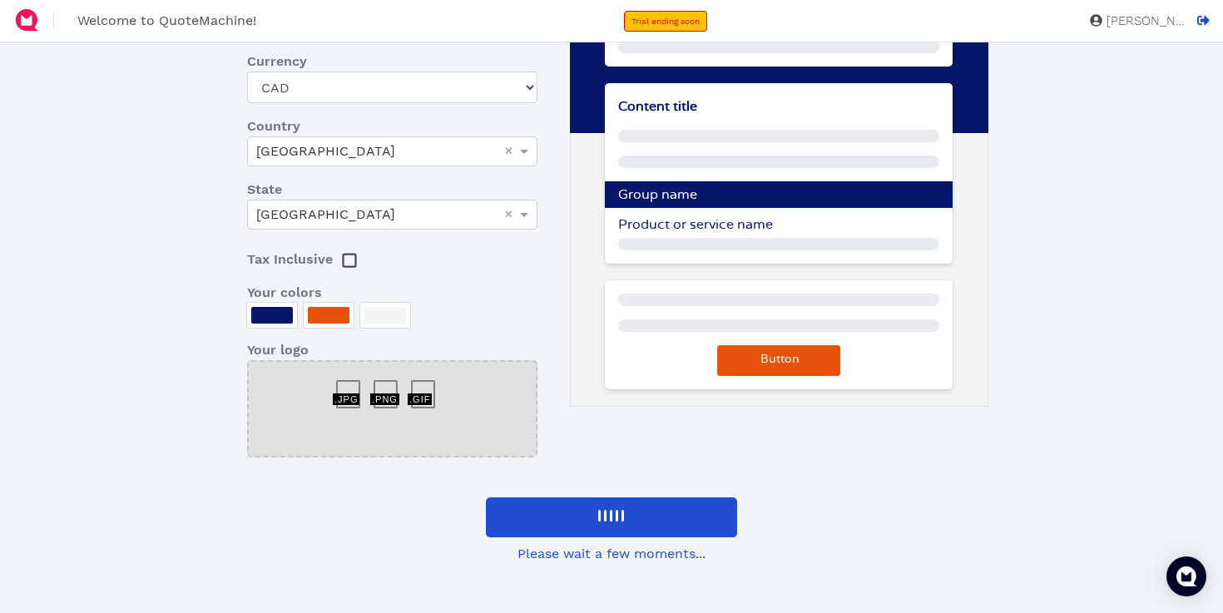
click at [275, 331] on div at bounding box center [272, 318] width 50 height 31
click at [280, 318] on div at bounding box center [272, 315] width 42 height 17
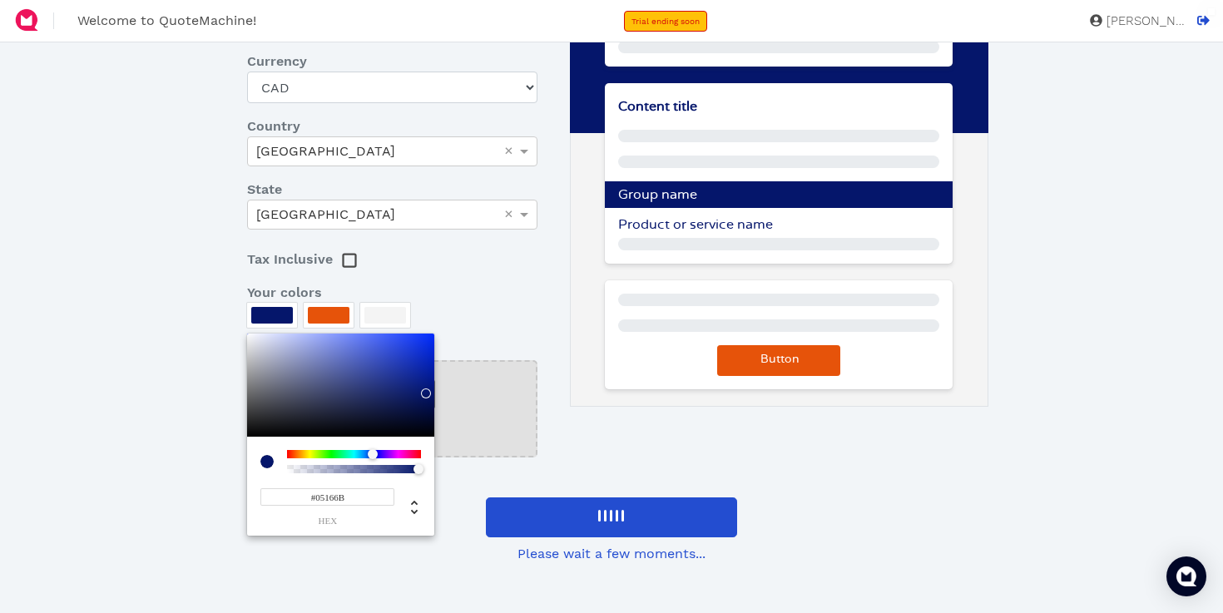
click at [317, 500] on input "#05166B" at bounding box center [327, 496] width 134 height 17
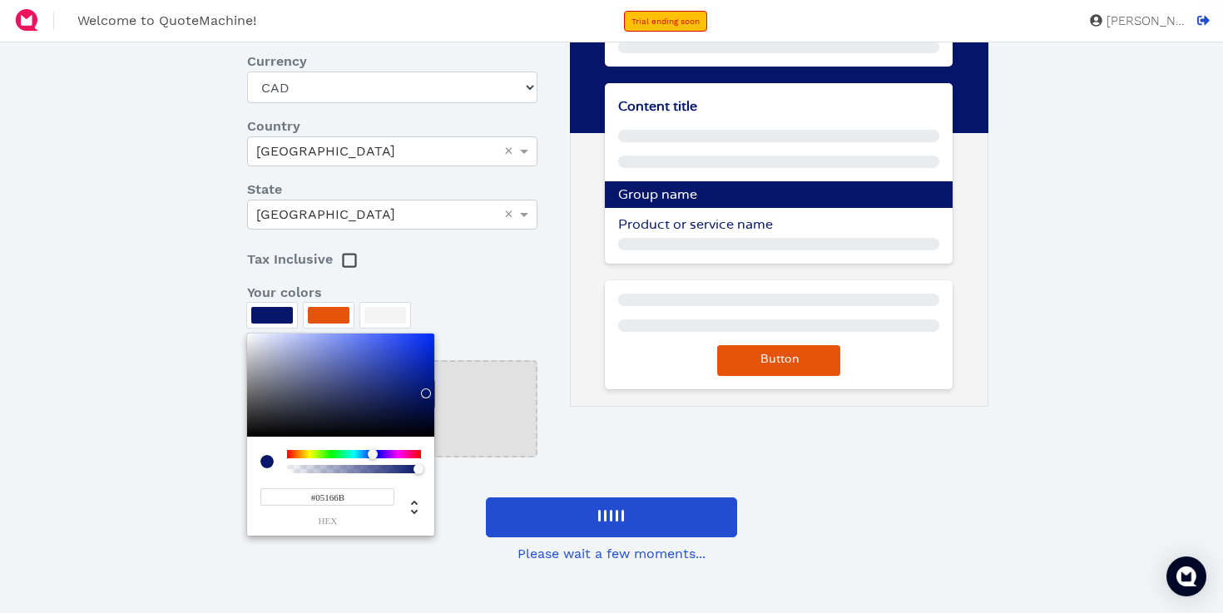
paste input "627C5C"
type input "627C5C"
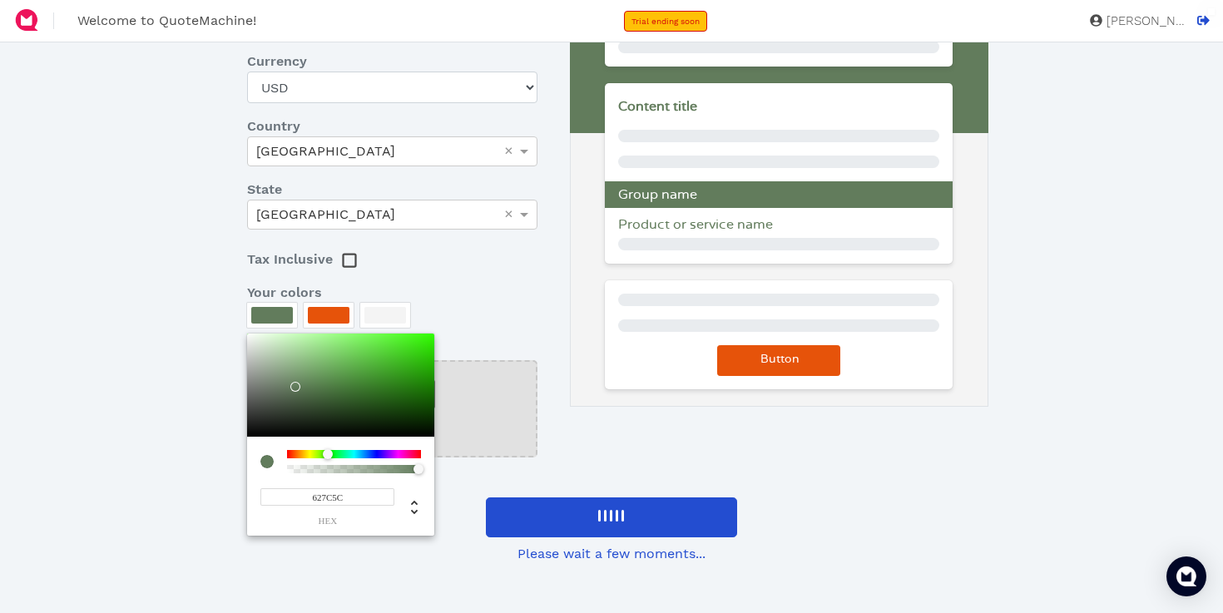
click at [552, 366] on div at bounding box center [611, 306] width 1223 height 613
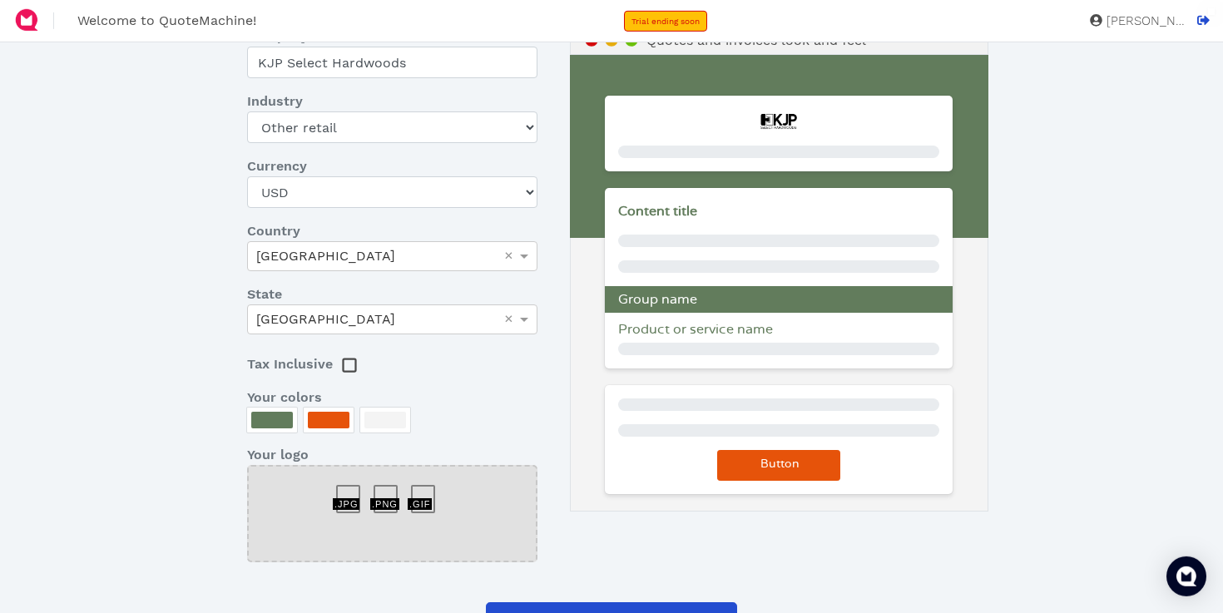
scroll to position [117, 0]
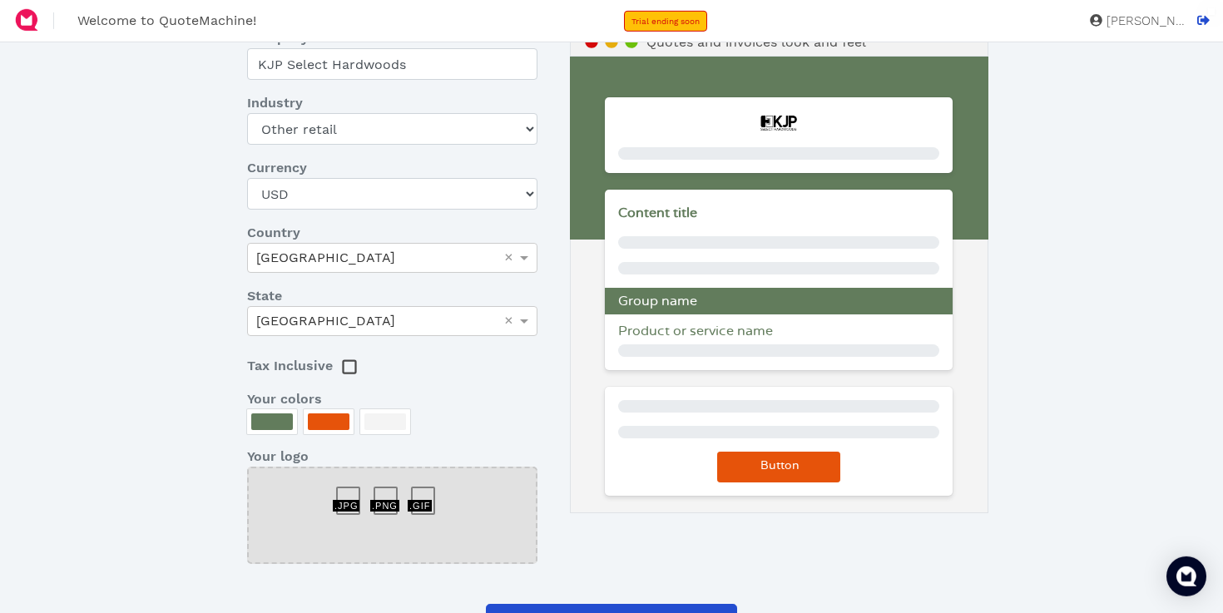
click at [329, 416] on div at bounding box center [329, 422] width 42 height 17
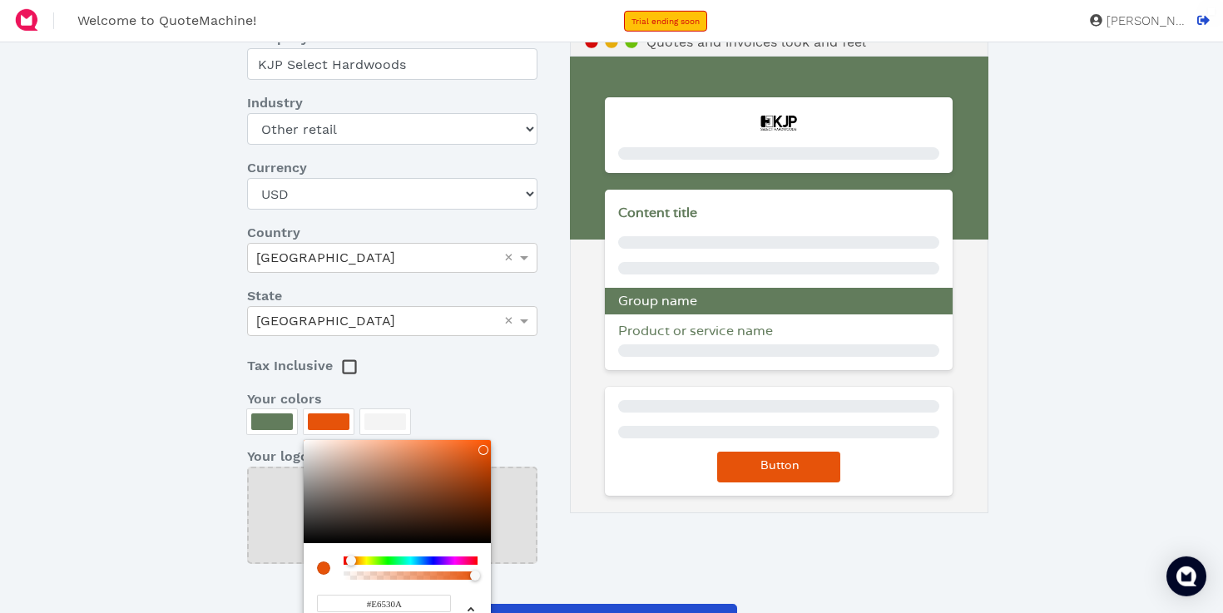
click at [497, 371] on div at bounding box center [611, 306] width 1223 height 613
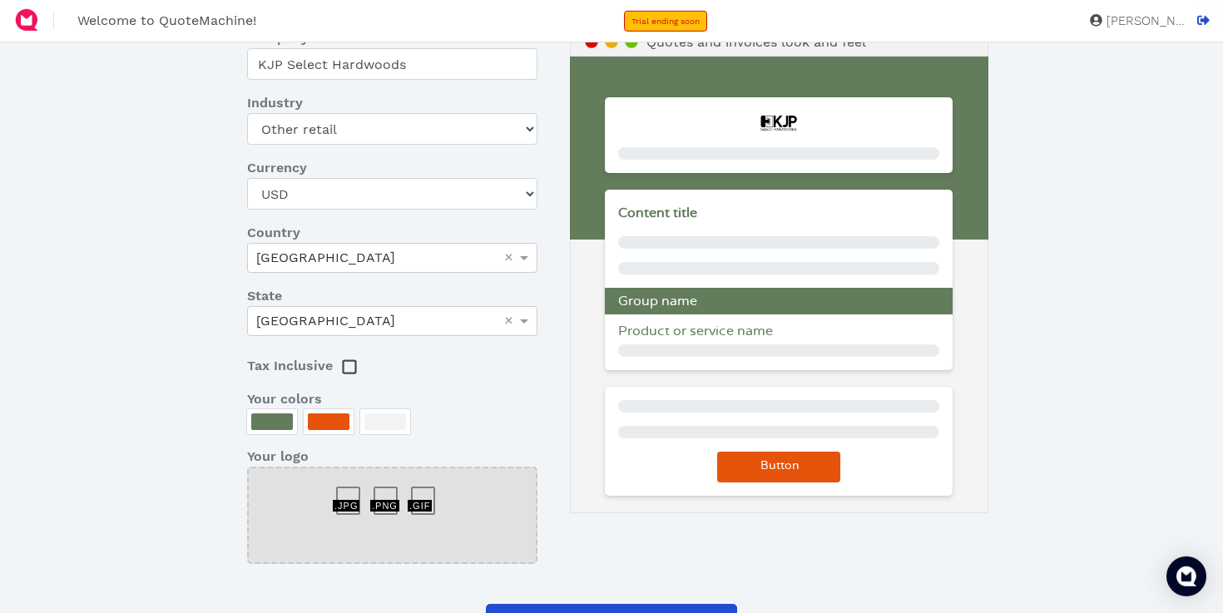
scroll to position [0, 0]
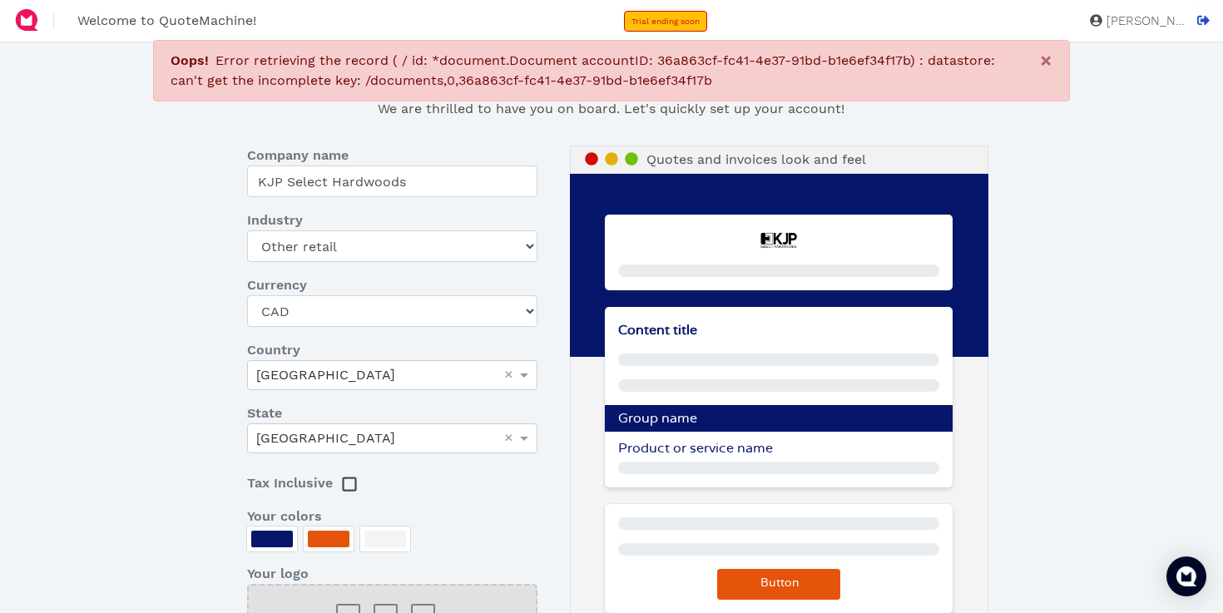
select select "other-retail"
select select "CAD"
click at [1052, 52] on span "×" at bounding box center [1046, 60] width 12 height 23
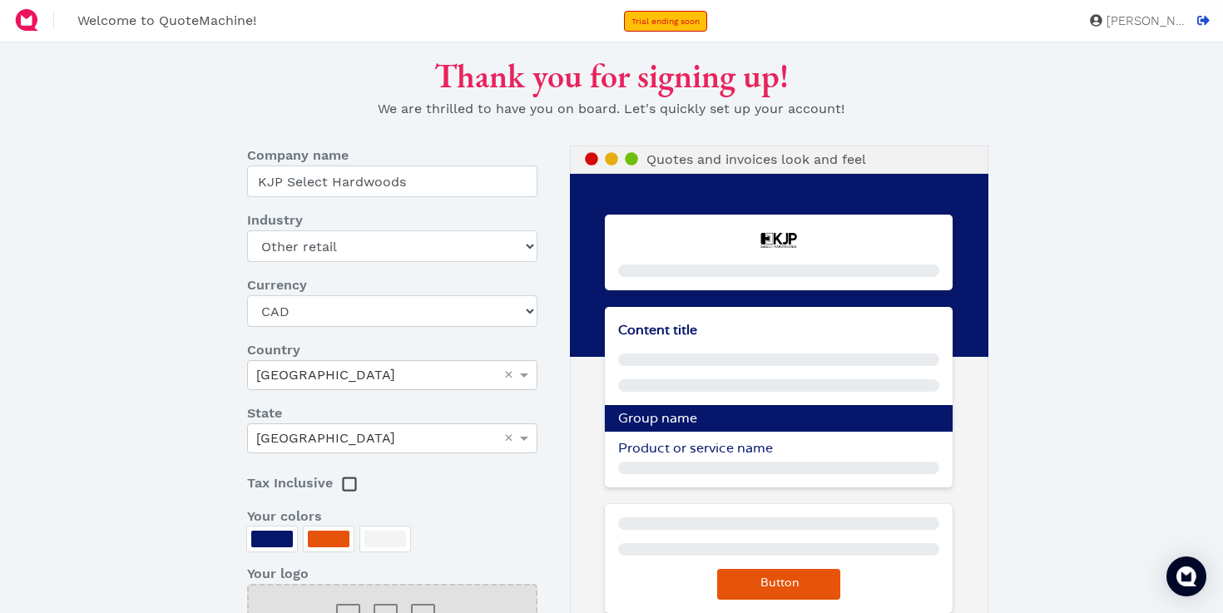
click at [1134, 19] on span "[PERSON_NAME]" at bounding box center [1143, 21] width 83 height 12
click at [1199, 24] on icon at bounding box center [1203, 20] width 12 height 9
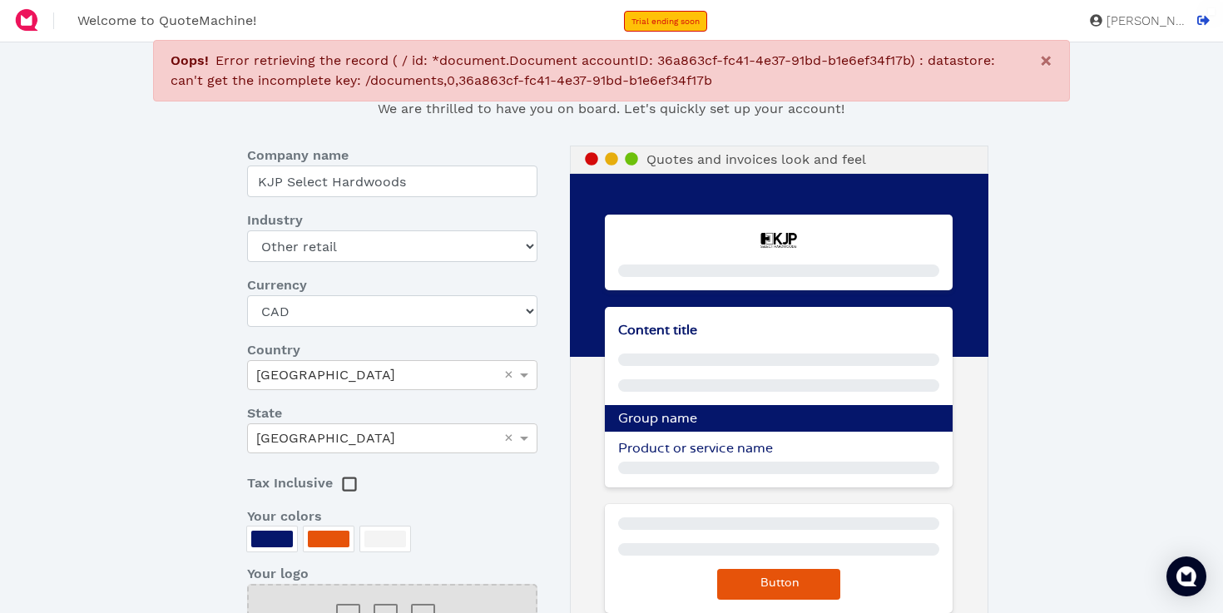
select select "other-retail"
select select "CAD"
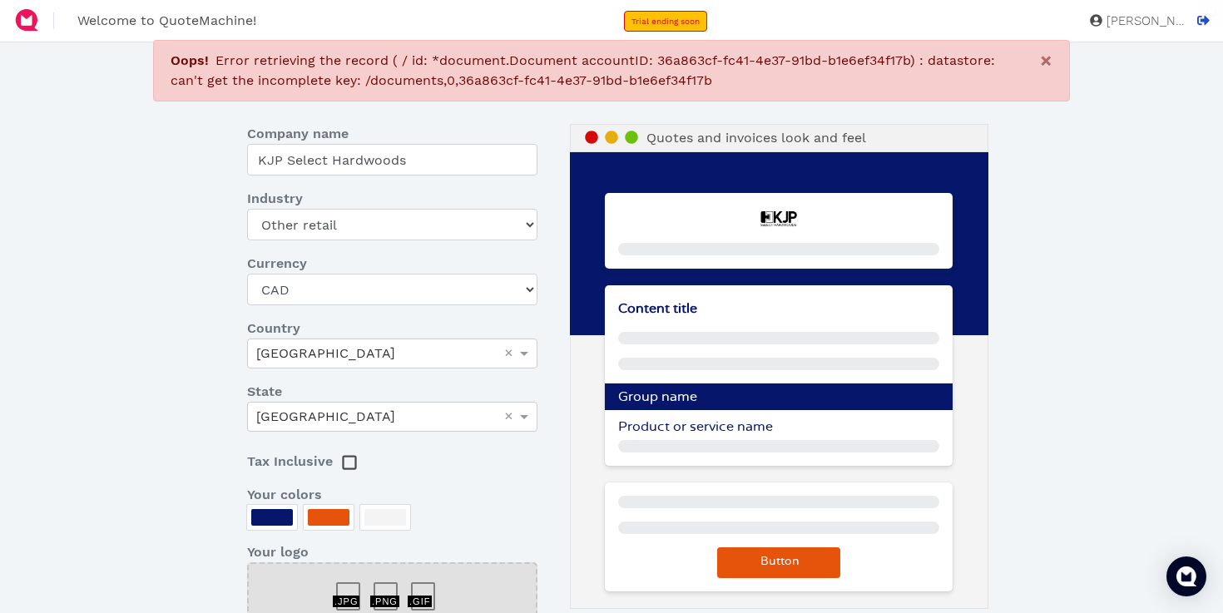
scroll to position [23, 0]
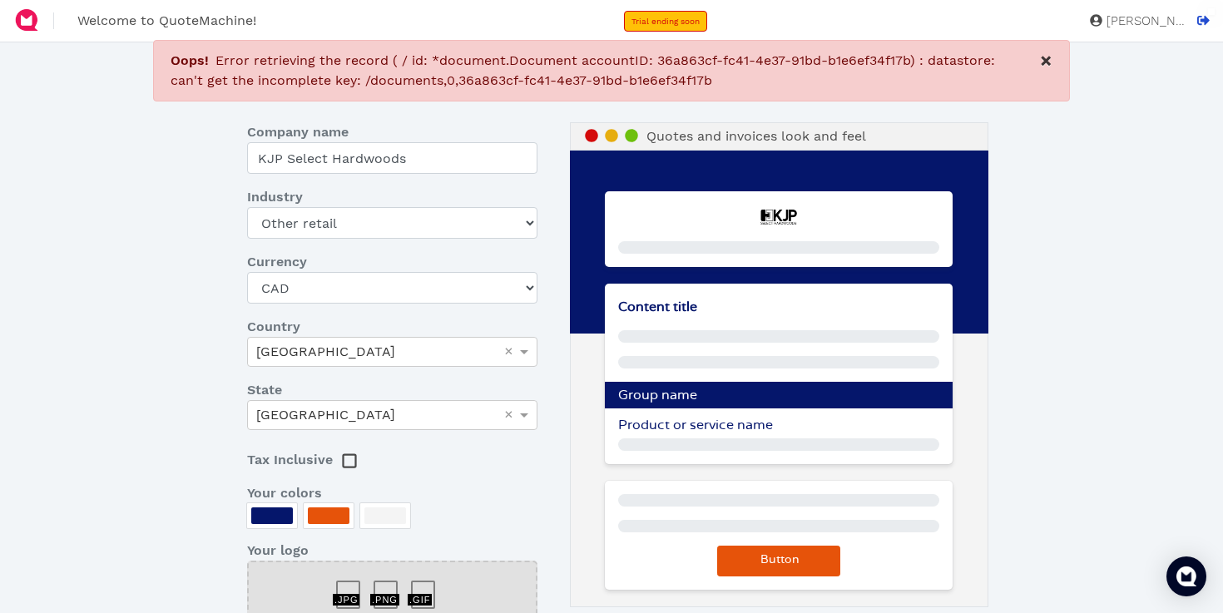
click at [1048, 62] on span "×" at bounding box center [1046, 60] width 12 height 23
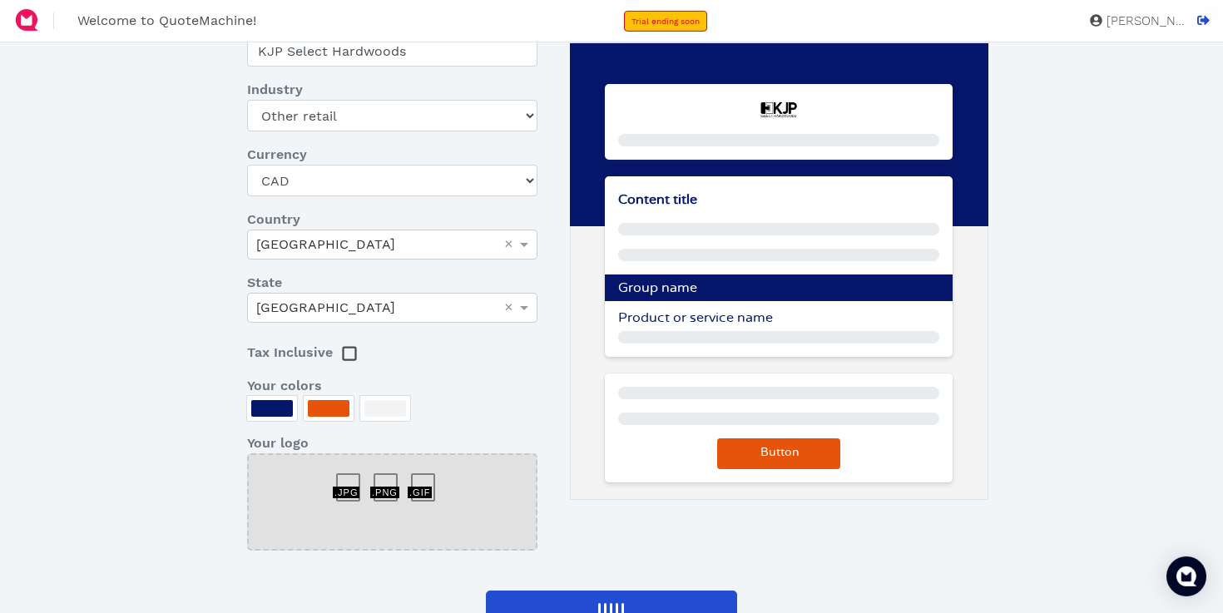
scroll to position [158, 0]
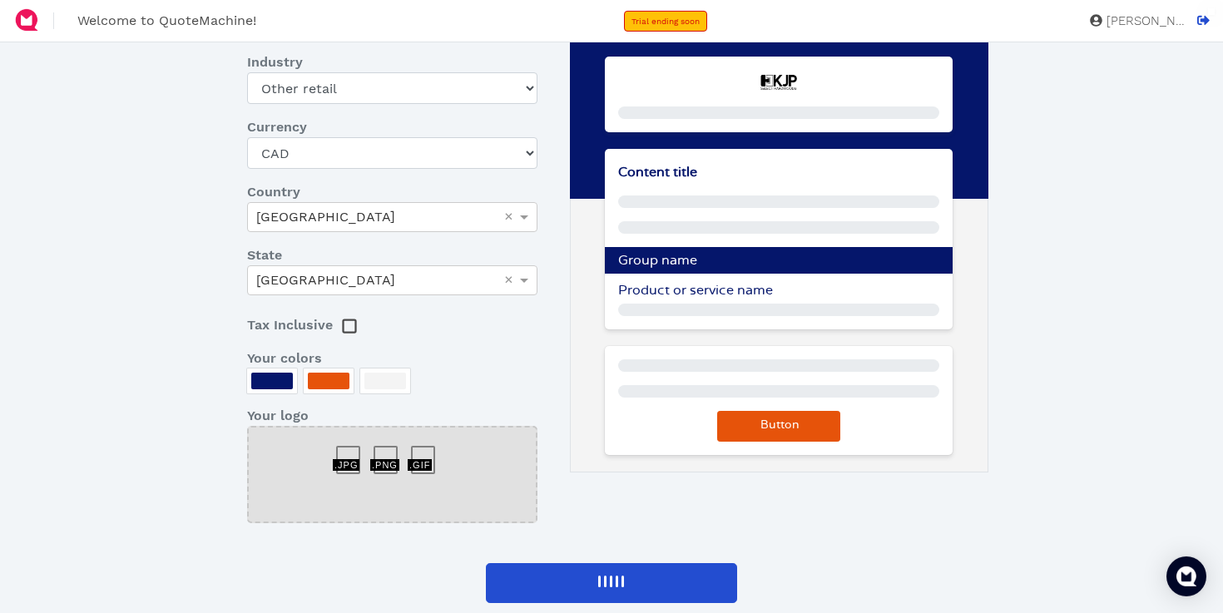
click at [390, 452] on div at bounding box center [392, 452] width 37 height 0
click at [388, 477] on div at bounding box center [392, 474] width 290 height 97
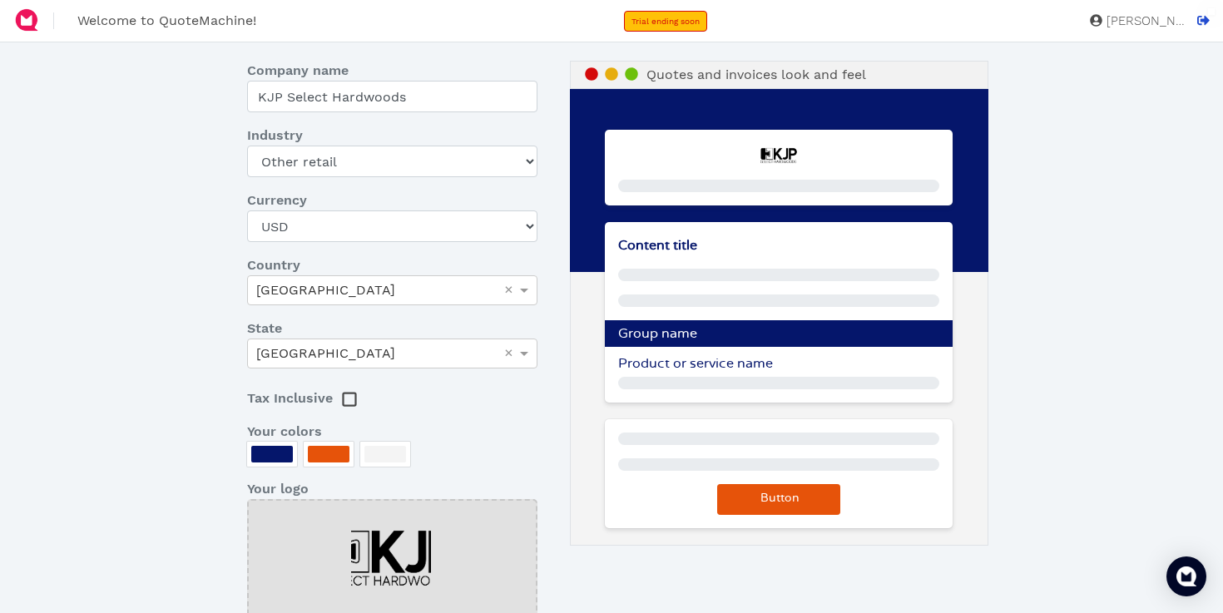
scroll to position [231, 0]
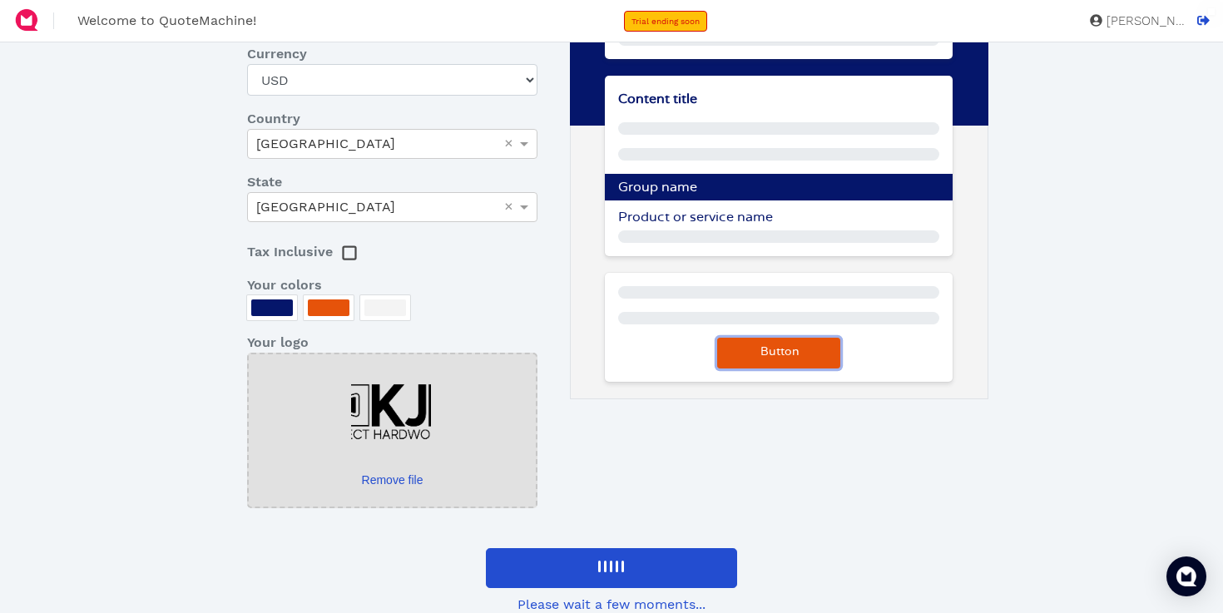
click at [773, 352] on span "Button" at bounding box center [779, 352] width 42 height 12
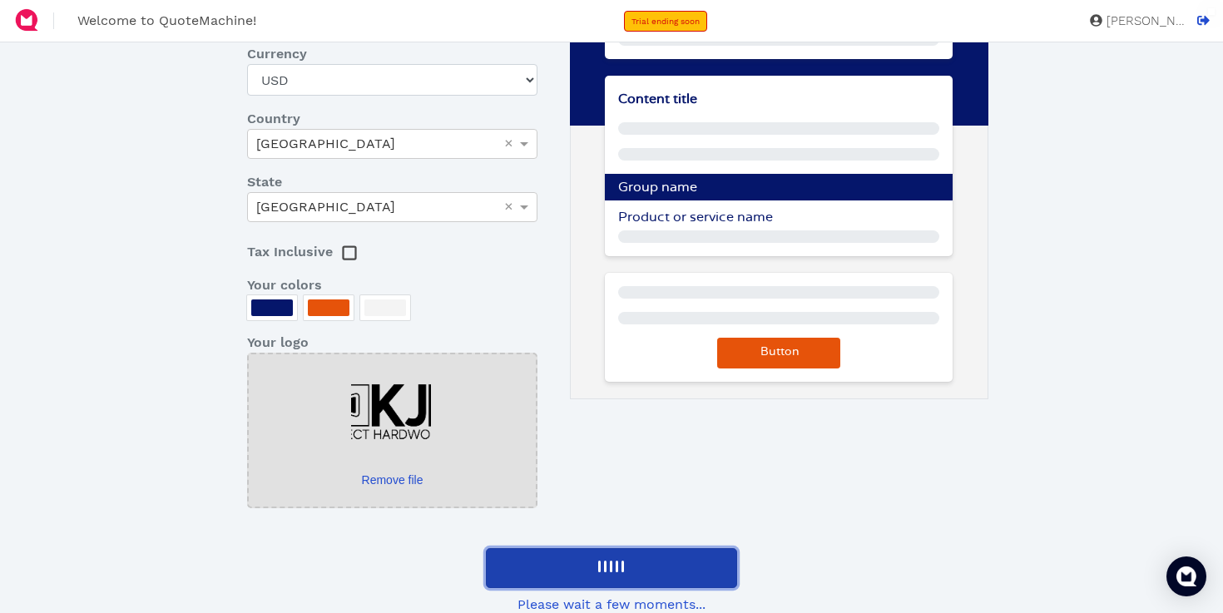
click at [631, 556] on button at bounding box center [611, 568] width 251 height 40
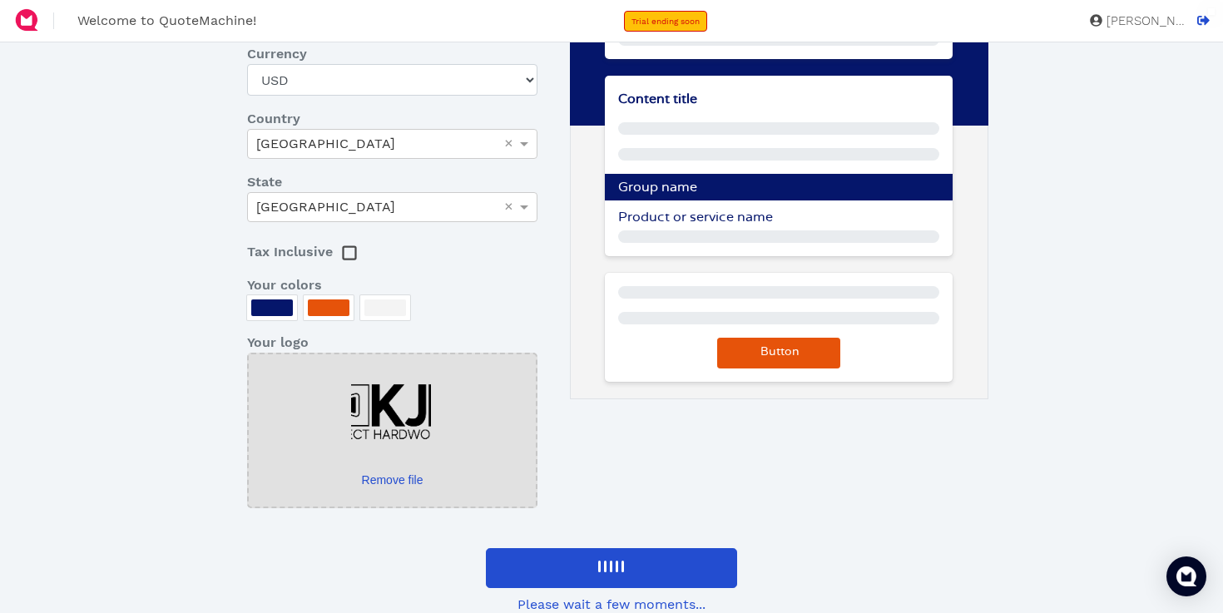
click at [624, 602] on span "Please wait a few moments..." at bounding box center [612, 605] width 188 height 20
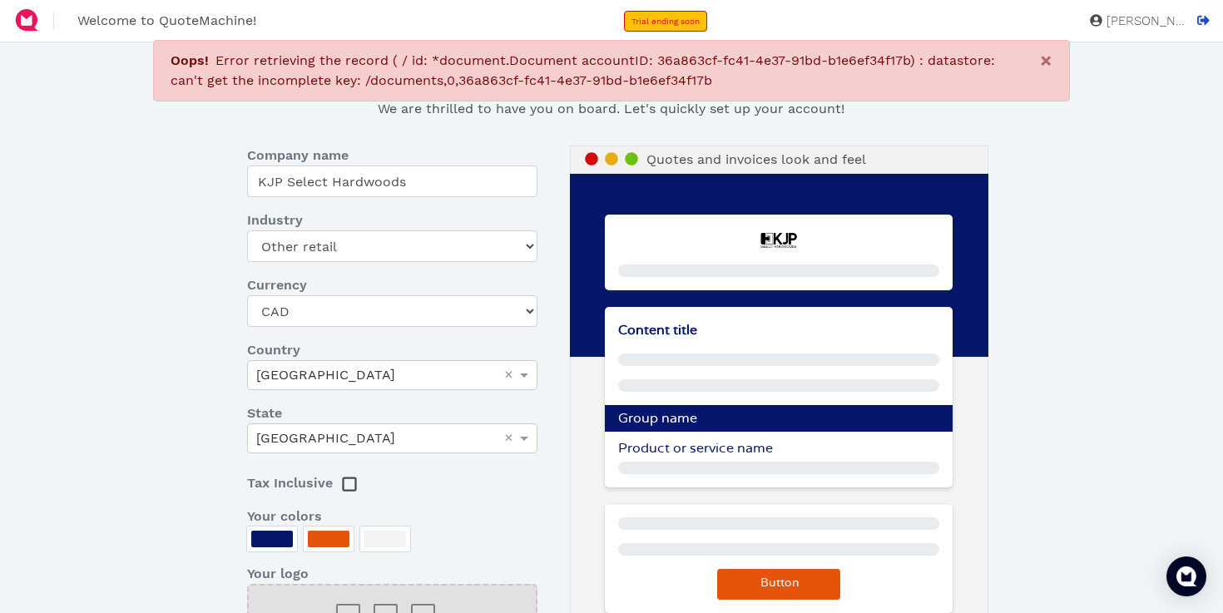
select select "other-retail"
select select "CAD"
click at [187, 209] on div "Thank you for signing up! We are thrilled to have you on board. Let's quickly s…" at bounding box center [612, 448] width 1004 height 785
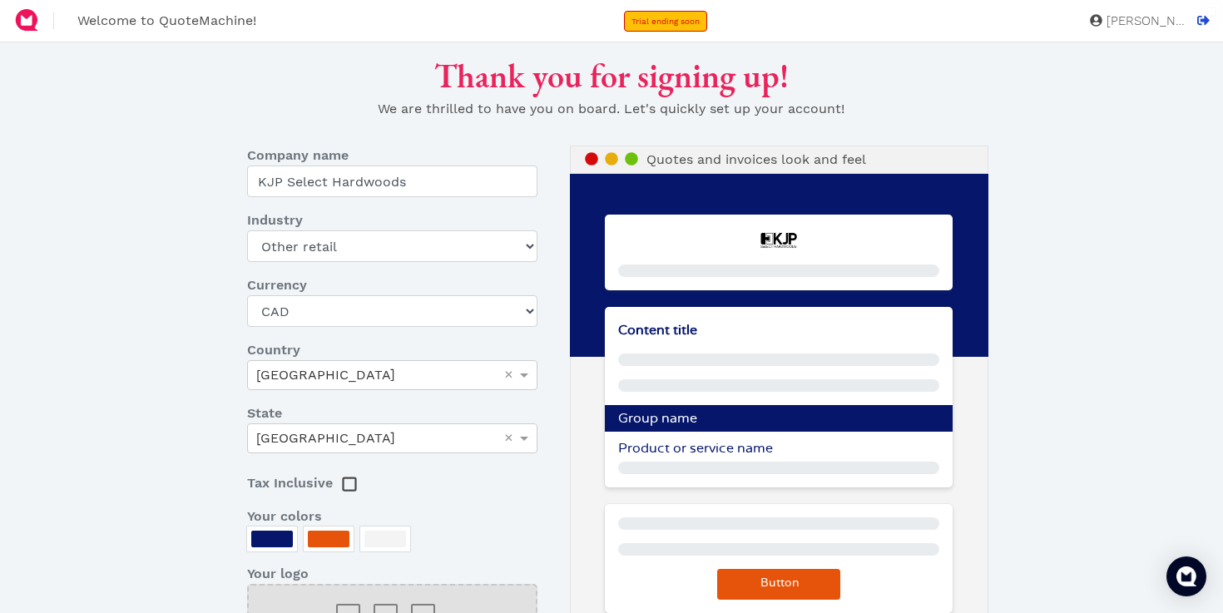
click at [1151, 22] on span "[PERSON_NAME]" at bounding box center [1143, 21] width 83 height 12
click at [1132, 23] on span "[PERSON_NAME]" at bounding box center [1143, 21] width 83 height 12
click at [146, 28] on span "Welcome to QuoteMachine!" at bounding box center [166, 20] width 179 height 16
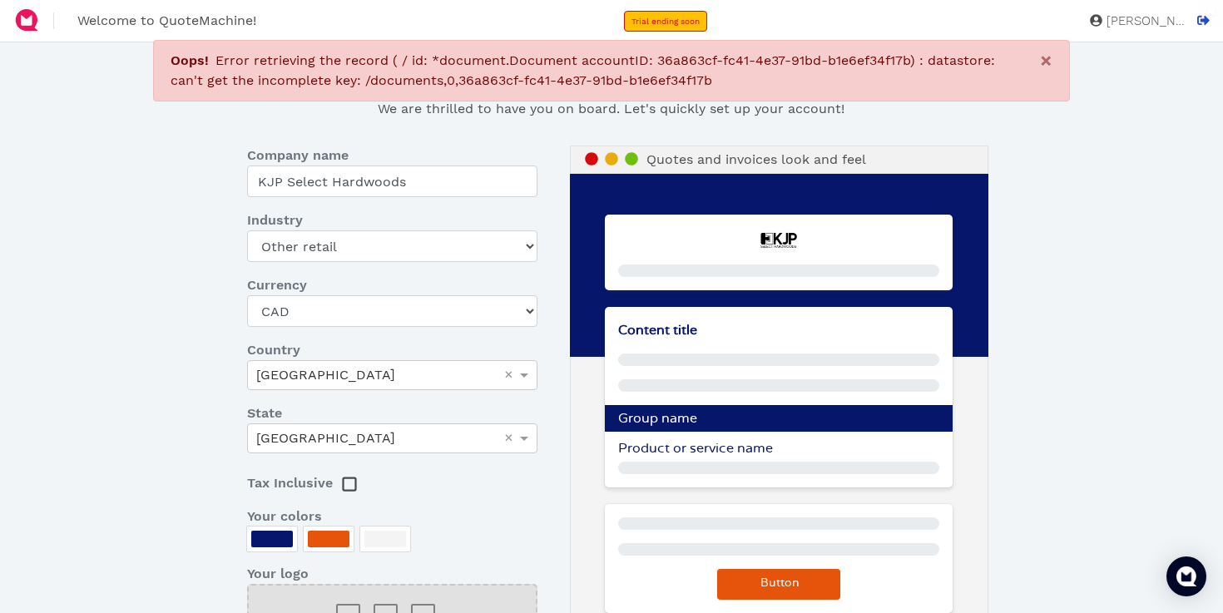
select select "other-retail"
select select "CAD"
select select "other-retail"
select select "CAD"
click at [666, 20] on span "Trial ending soon" at bounding box center [666, 21] width 68 height 9
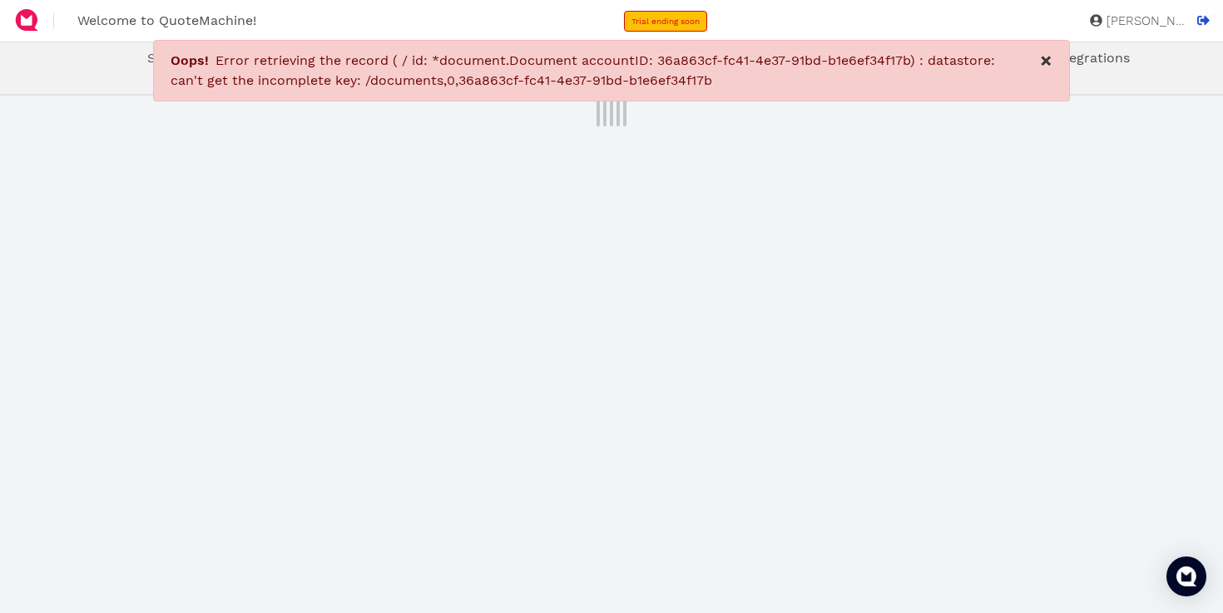
click at [1038, 58] on button "×" at bounding box center [1046, 61] width 46 height 40
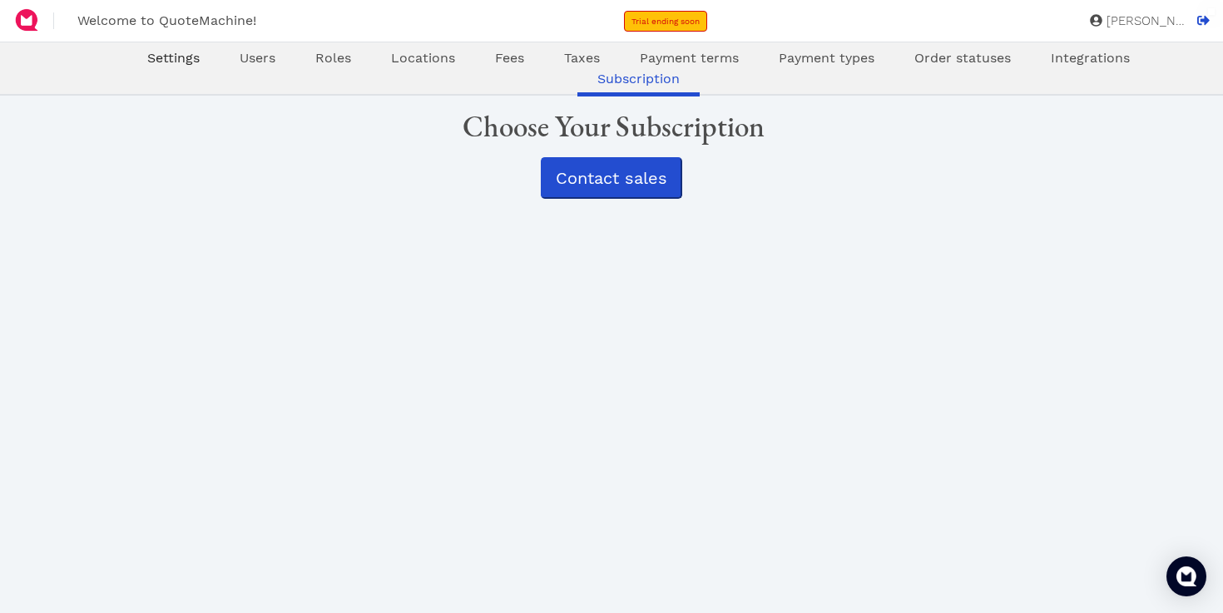
click at [147, 62] on span "Settings" at bounding box center [173, 58] width 52 height 16
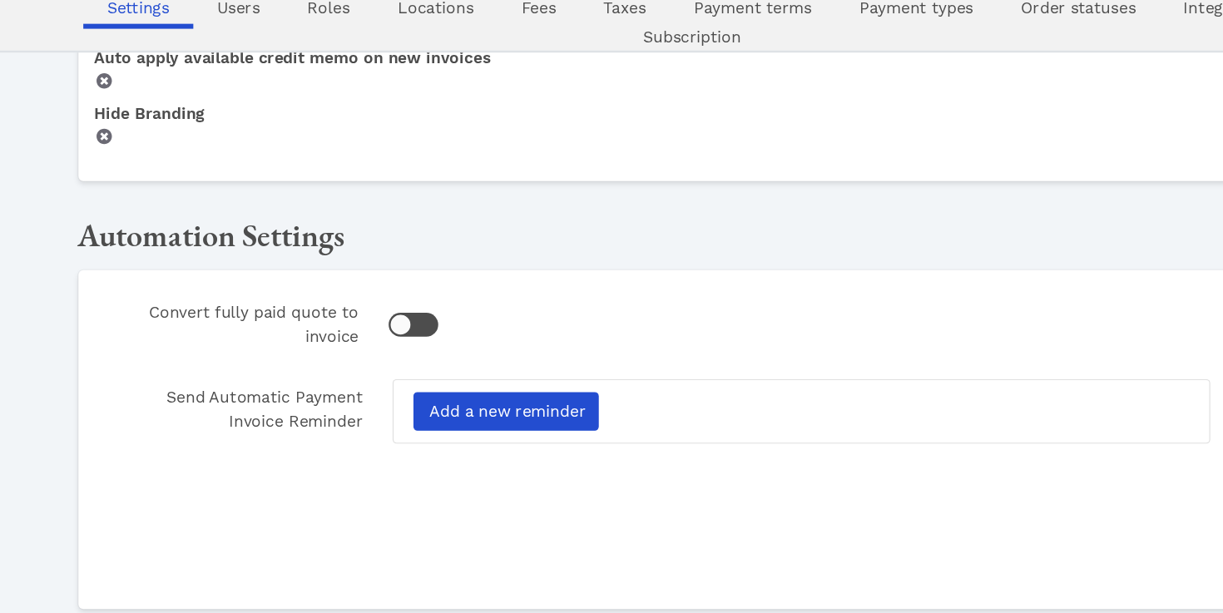
scroll to position [1044, 0]
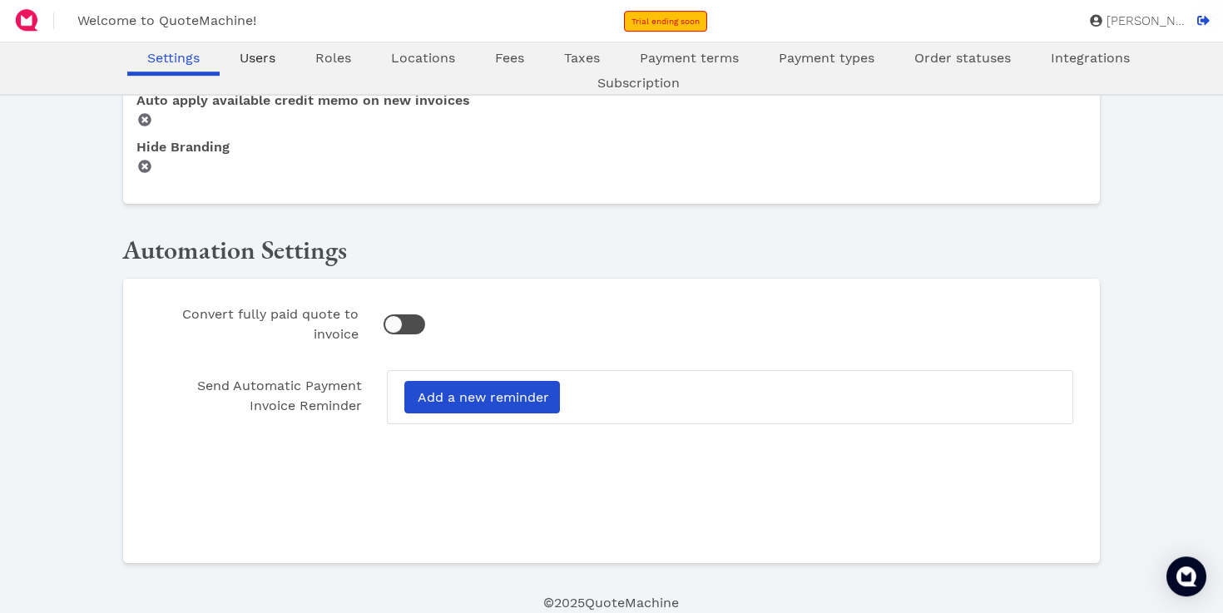
click at [240, 53] on span "Users" at bounding box center [258, 58] width 36 height 16
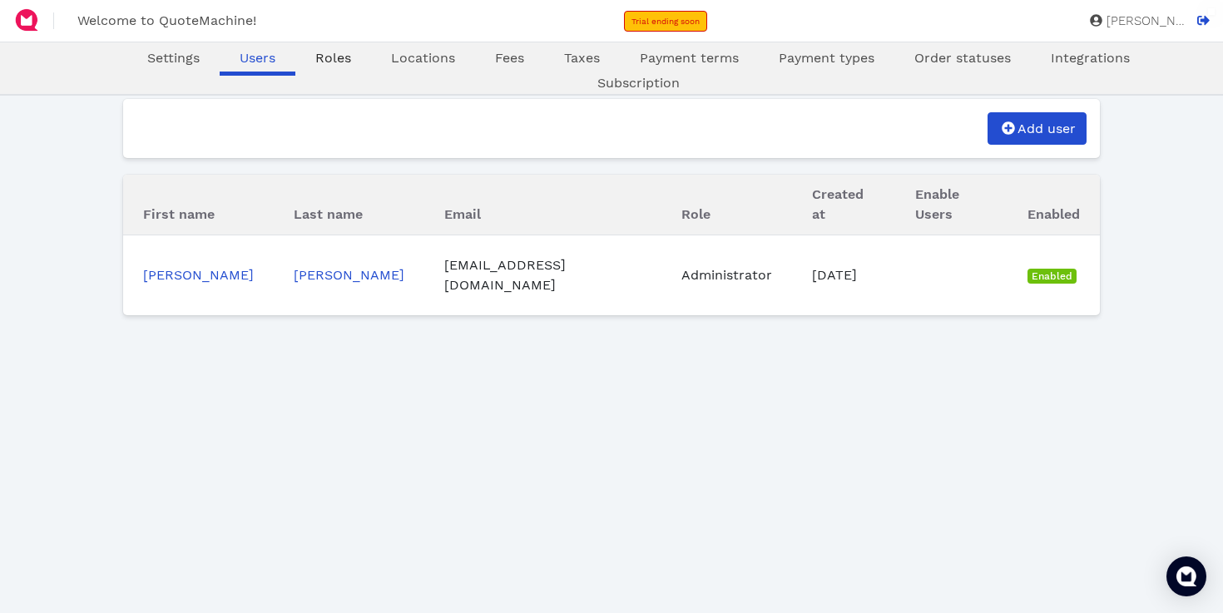
click at [295, 67] on link "Roles" at bounding box center [333, 58] width 76 height 20
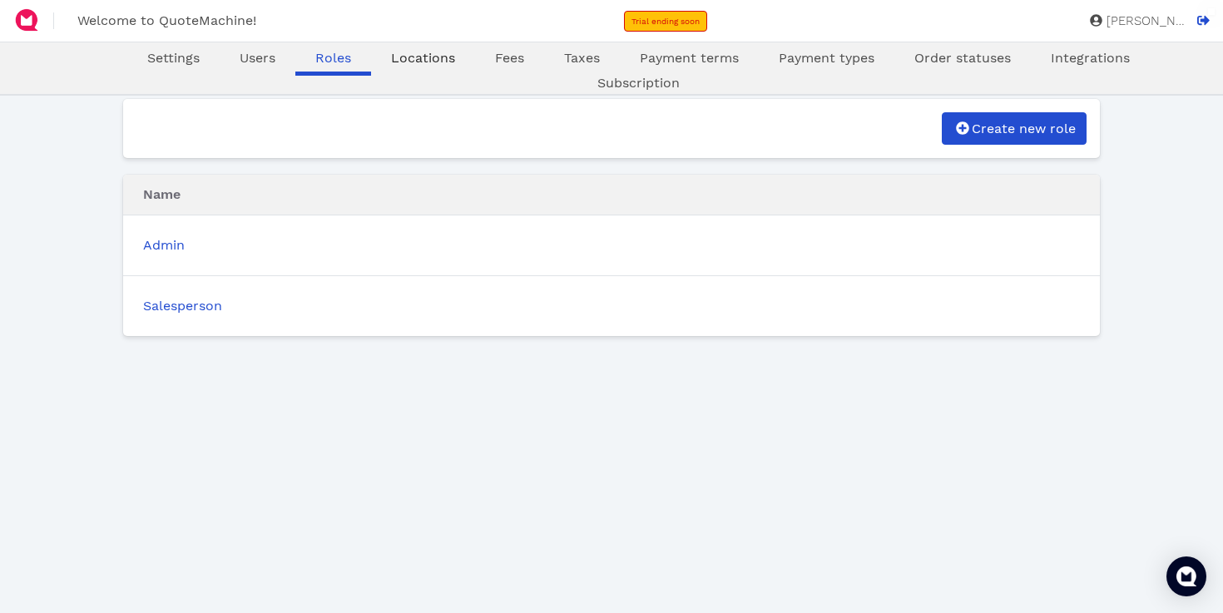
click at [391, 66] on span "Locations" at bounding box center [423, 58] width 64 height 16
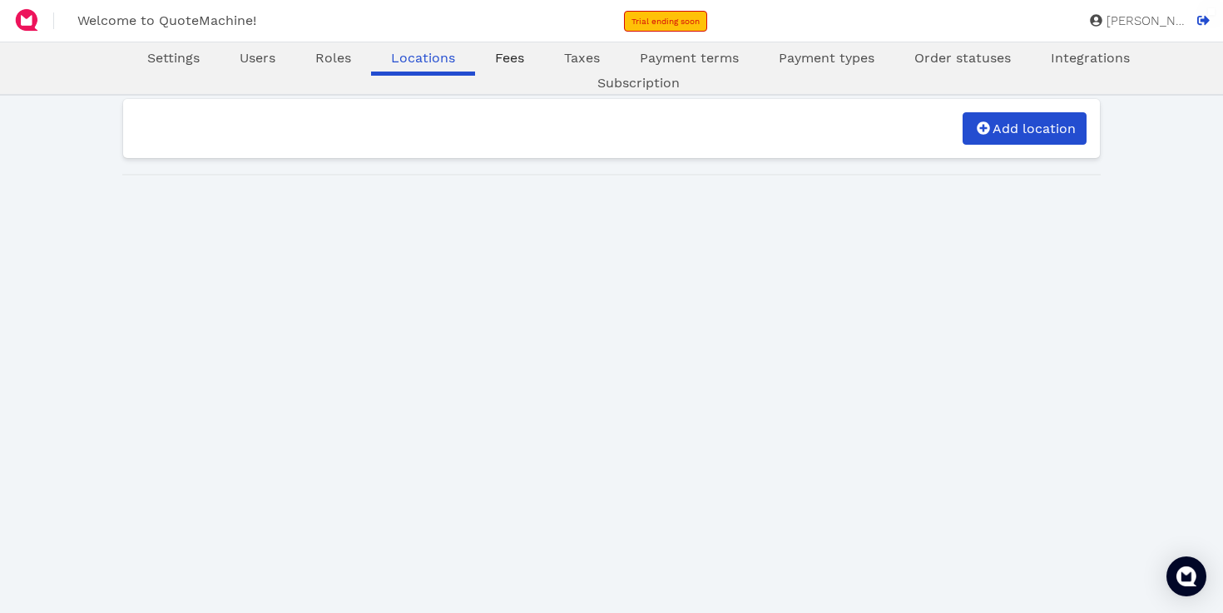
click at [495, 65] on span "Fees" at bounding box center [509, 58] width 29 height 16
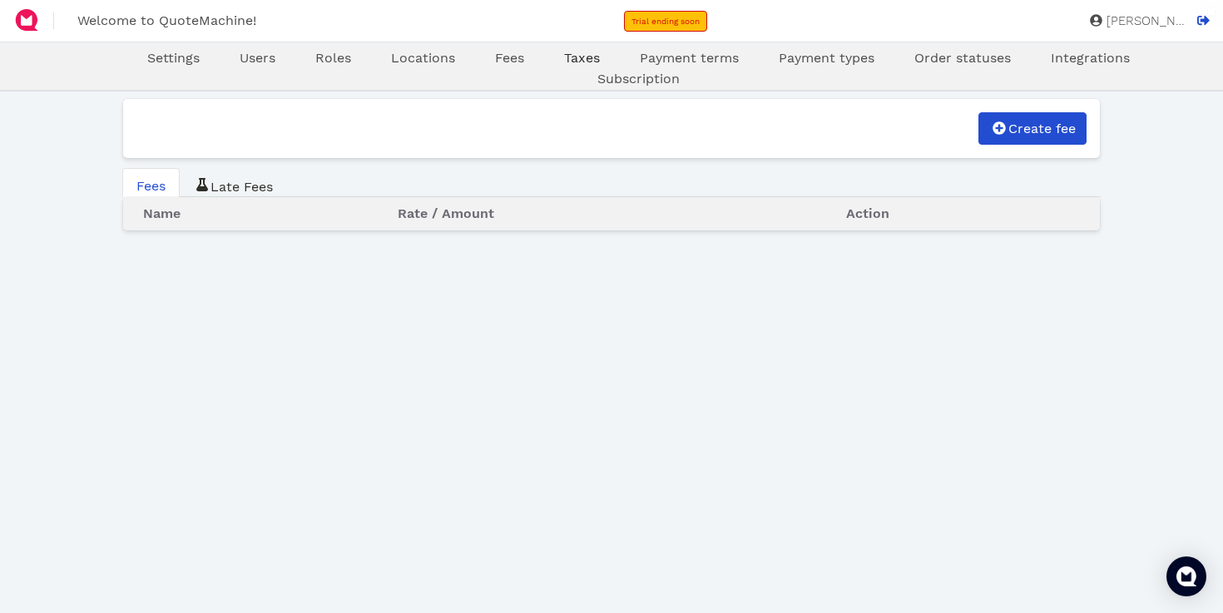
click at [564, 65] on span "Taxes" at bounding box center [582, 58] width 36 height 16
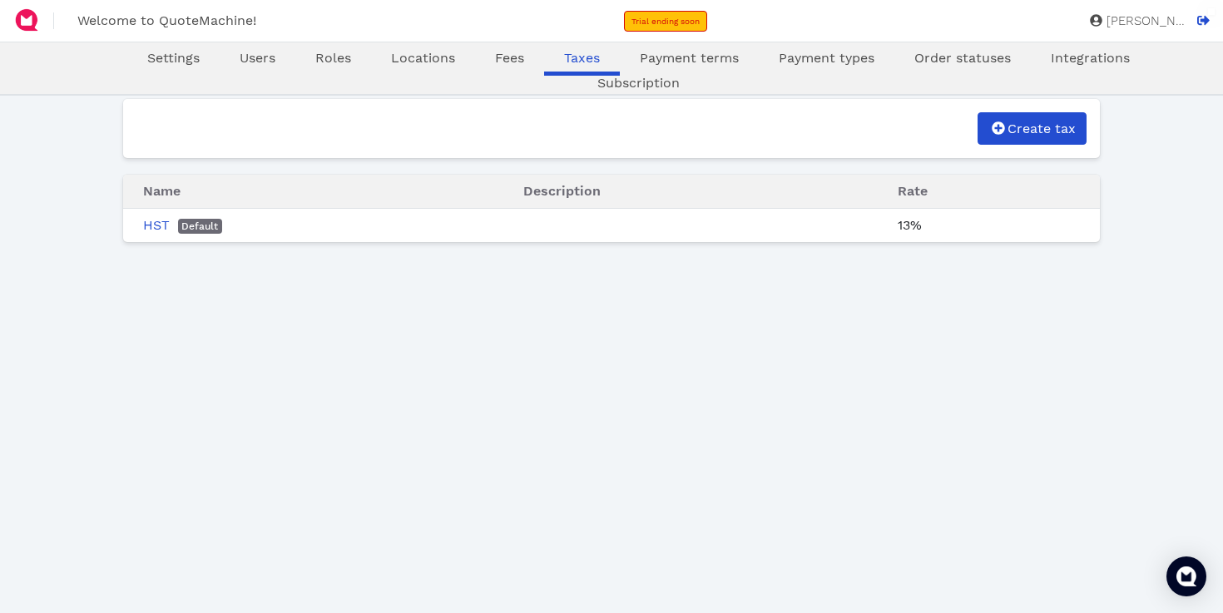
click at [620, 70] on div "Payment terms" at bounding box center [689, 59] width 139 height 23
click at [640, 66] on span "Payment terms" at bounding box center [689, 58] width 99 height 16
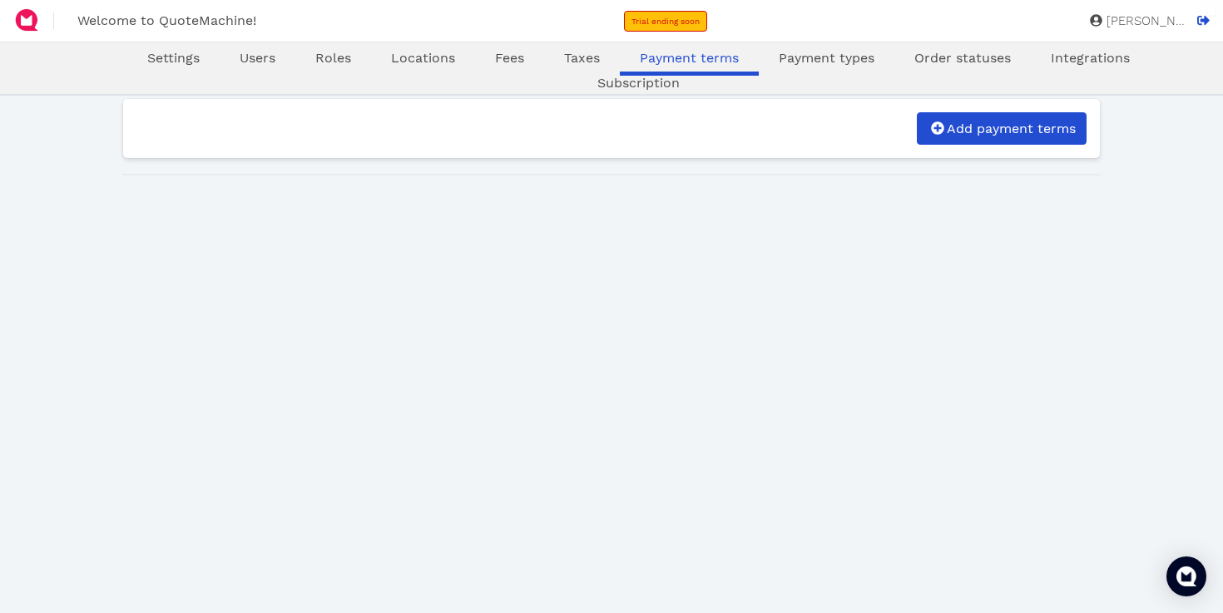
click at [757, 72] on nav "Settings Users Roles Locations Fees Taxes Payment terms Payment types Order sta…" at bounding box center [638, 71] width 1142 height 46
click at [779, 57] on span "Payment types" at bounding box center [827, 58] width 96 height 16
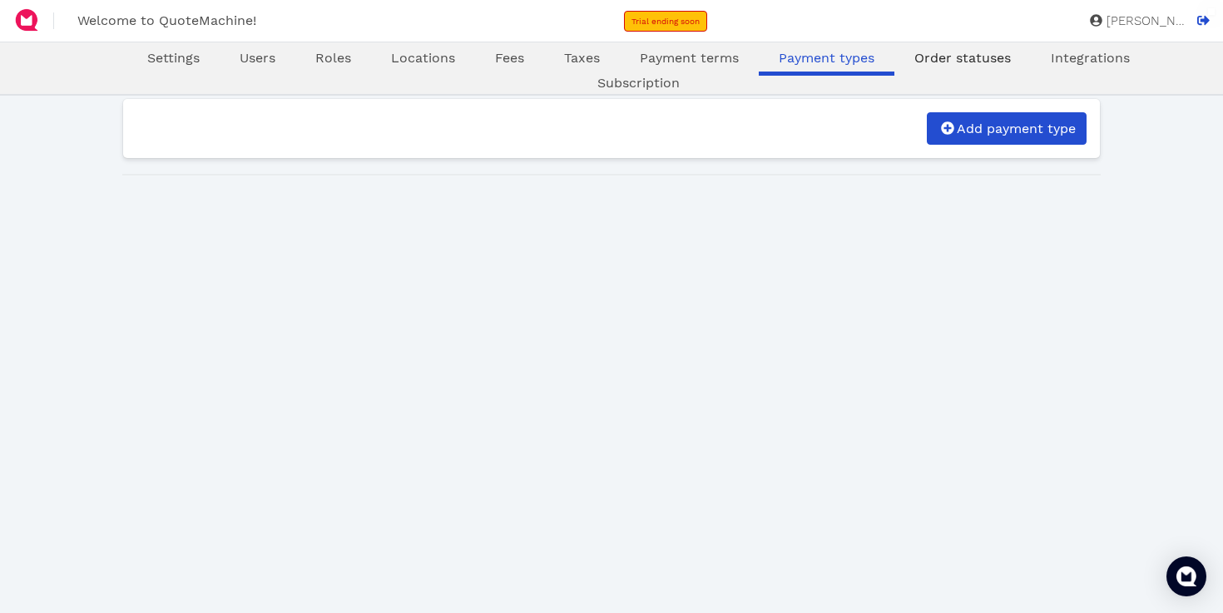
click at [894, 67] on link "Order statuses" at bounding box center [962, 58] width 136 height 20
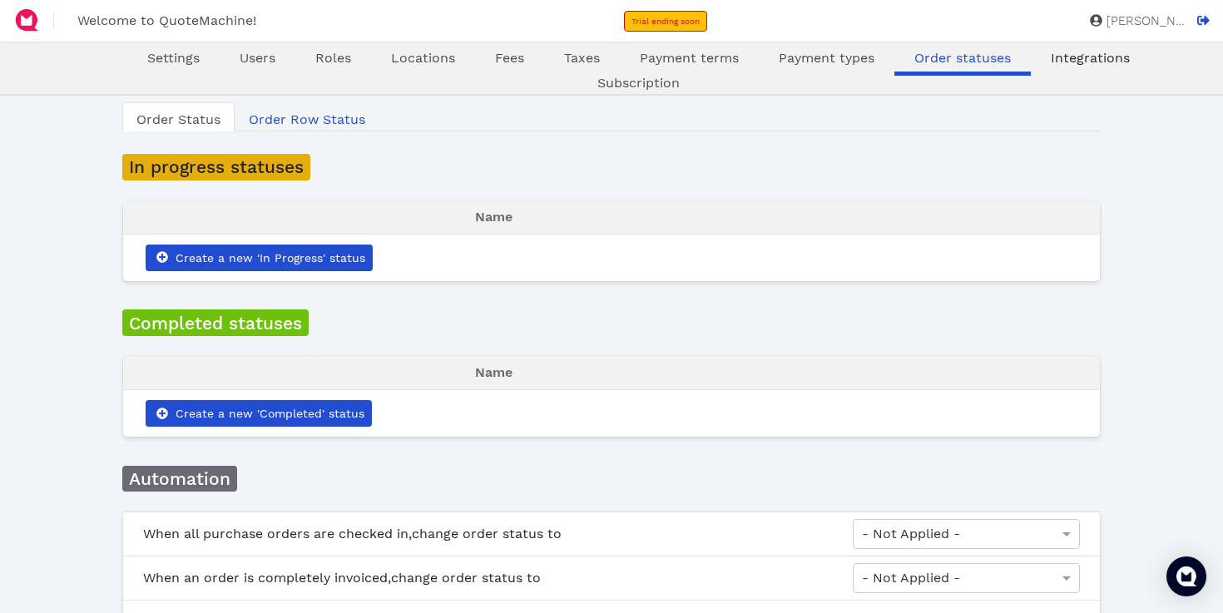
click at [1051, 53] on span "Integrations" at bounding box center [1090, 58] width 79 height 16
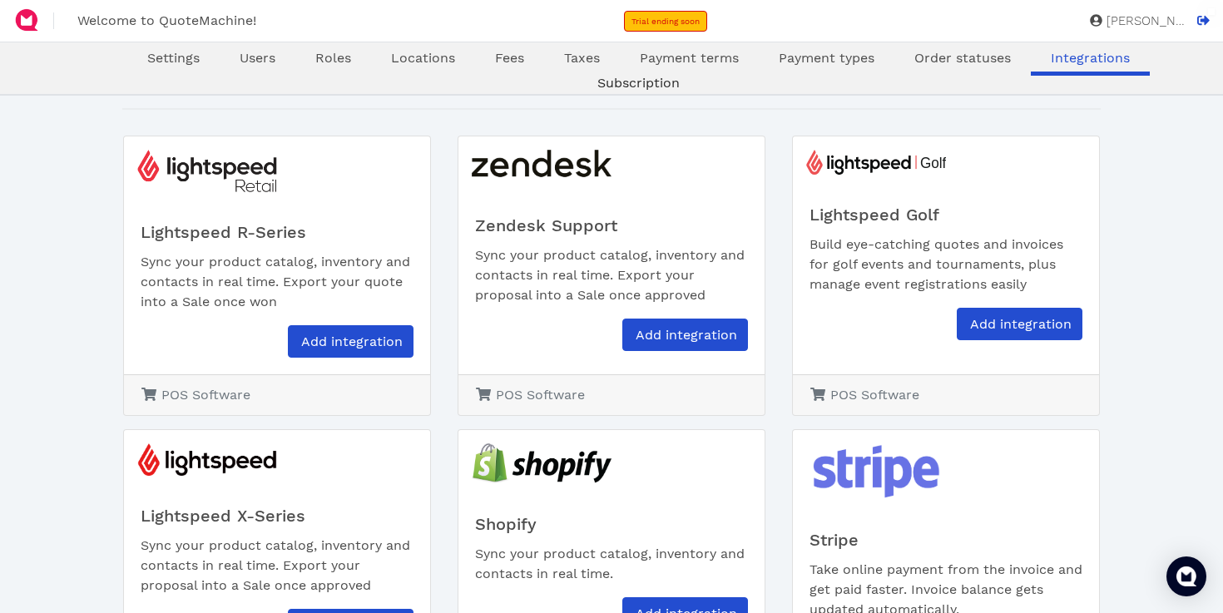
click at [700, 73] on link "Subscription" at bounding box center [638, 83] width 122 height 20
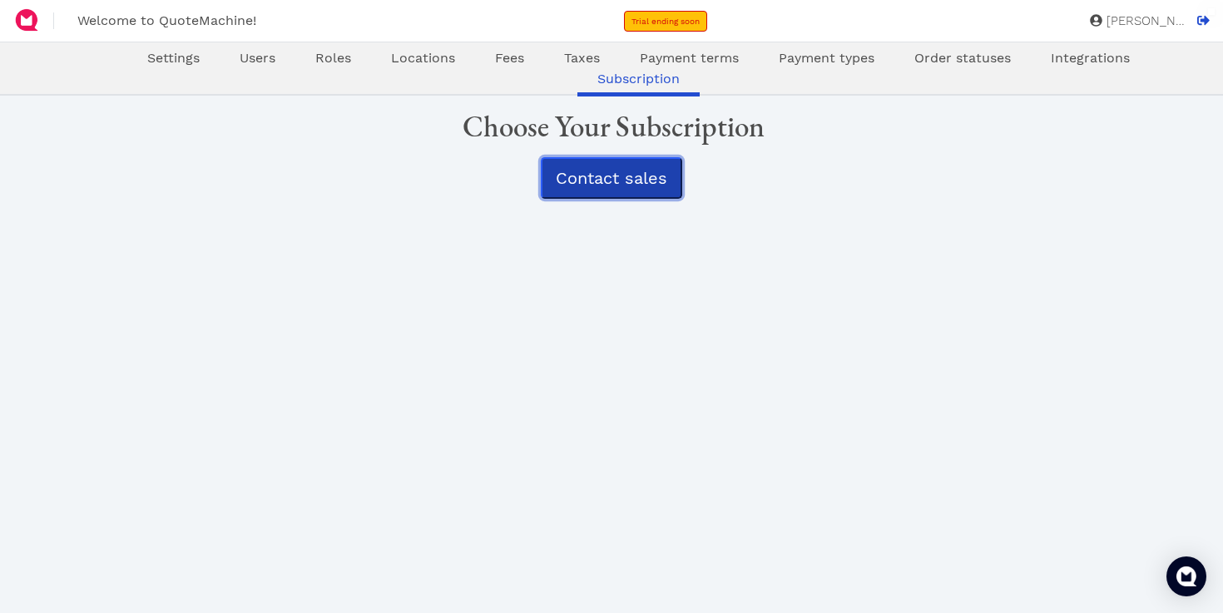
click at [624, 181] on span "Contact sales" at bounding box center [611, 178] width 111 height 20
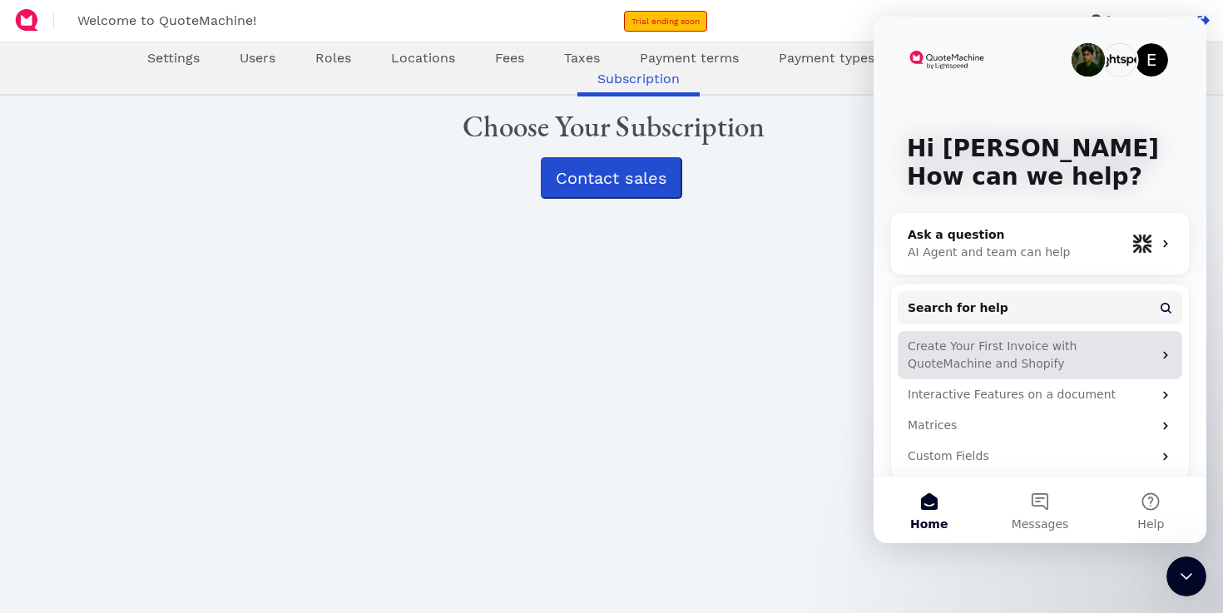
click at [914, 350] on div "Create Your First Invoice with QuoteMachine and Shopify" at bounding box center [1030, 355] width 245 height 35
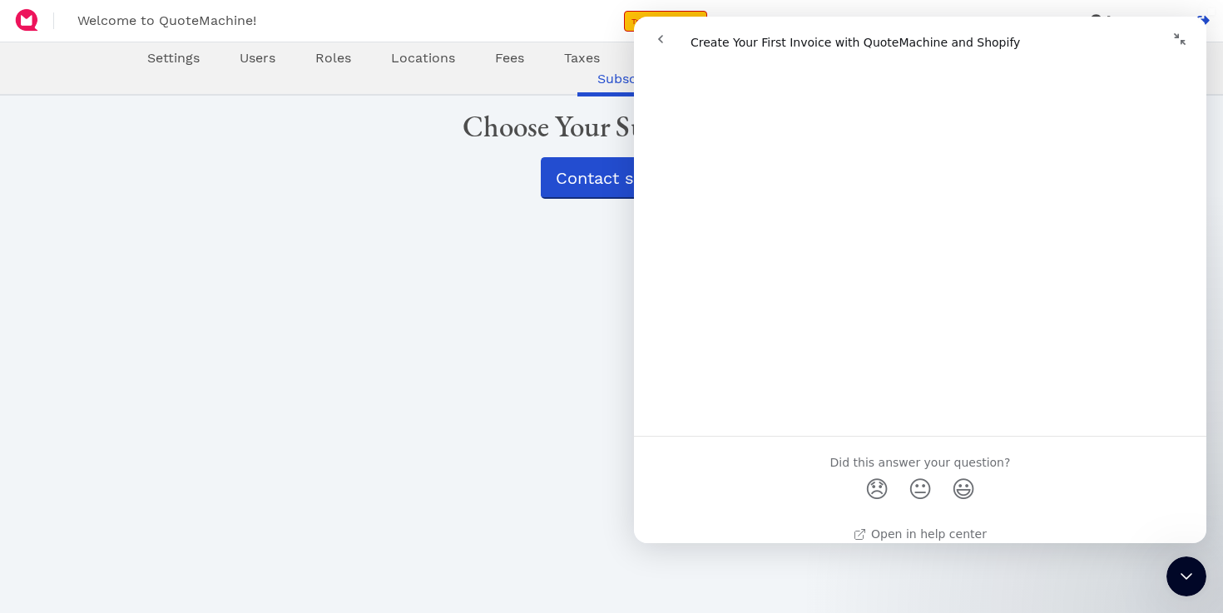
scroll to position [4147, 0]
click at [524, 368] on div "Settings Users Roles Locations Fees Taxes Payment terms Payment types Order sta…" at bounding box center [611, 387] width 979 height 582
click at [498, 315] on div "Settings Users Roles Locations Fees Taxes Payment terms Payment types Order sta…" at bounding box center [611, 387] width 979 height 582
click at [147, 62] on span "Settings" at bounding box center [173, 58] width 52 height 16
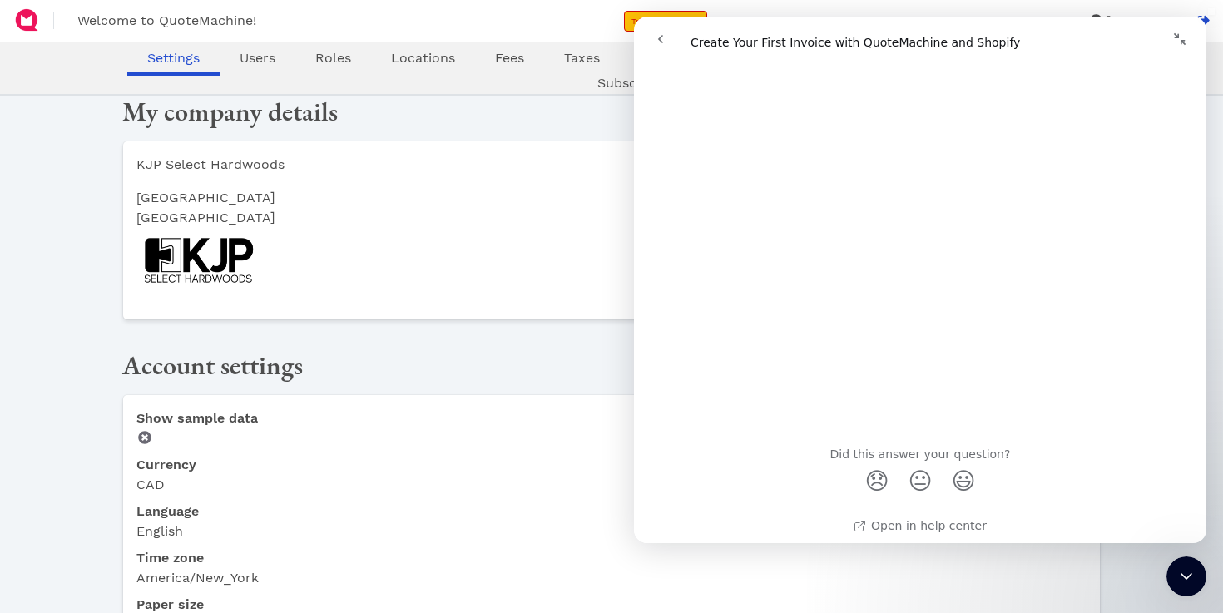
click at [1188, 574] on icon "Close Intercom Messenger" at bounding box center [1187, 577] width 20 height 20
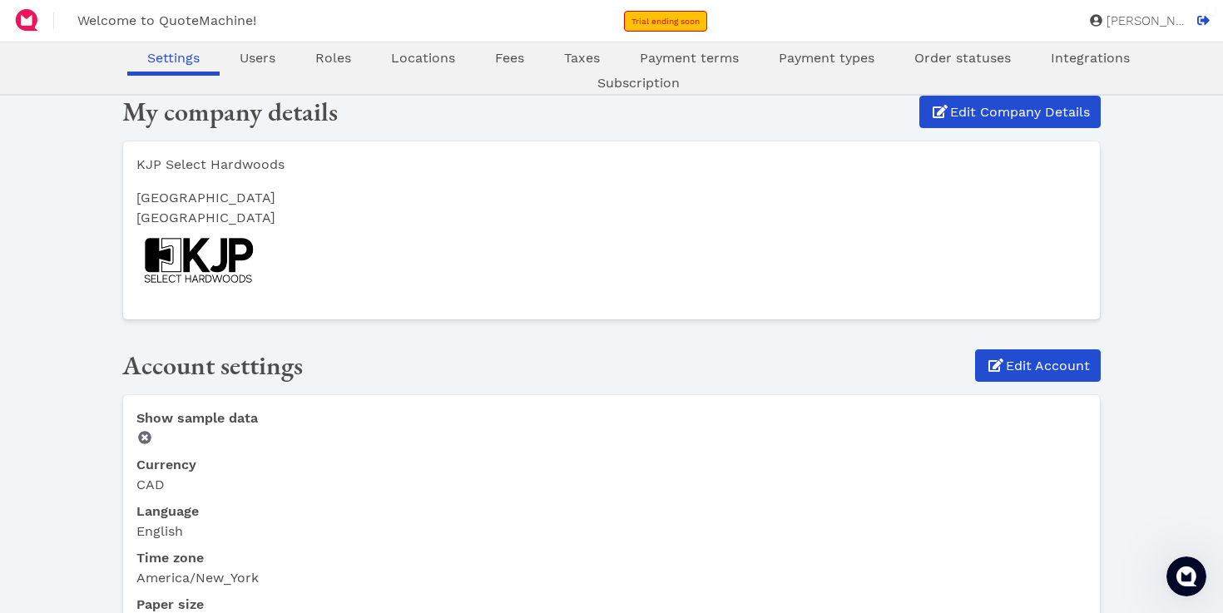
click at [1142, 23] on span "[PERSON_NAME]" at bounding box center [1143, 21] width 83 height 12
click at [1051, 55] on span "Integrations" at bounding box center [1090, 58] width 79 height 16
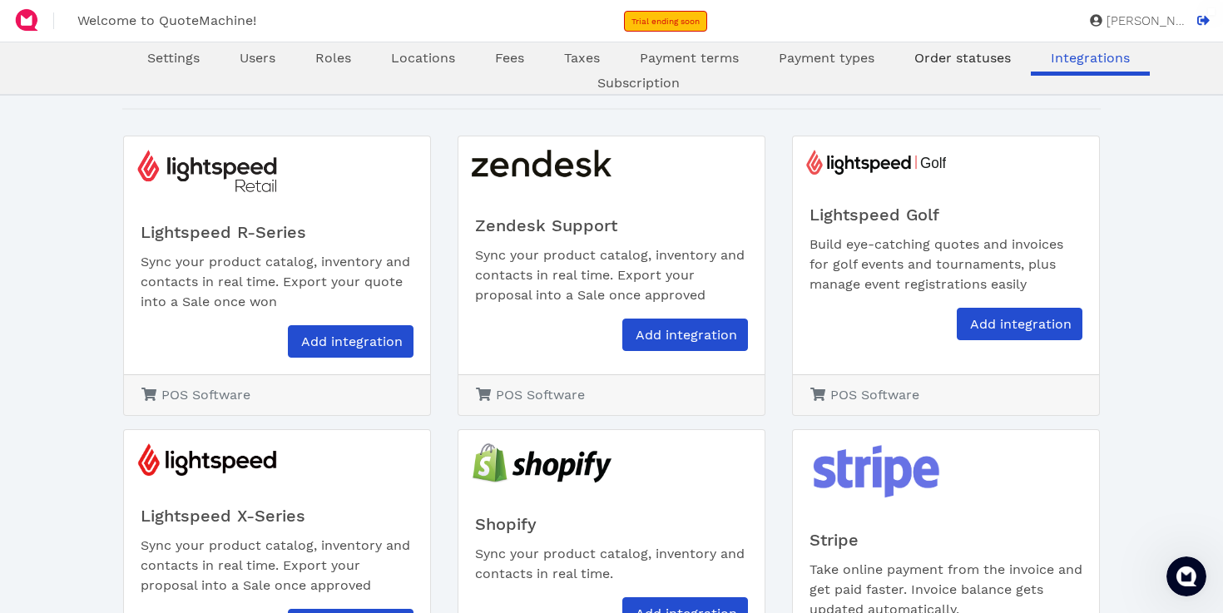
click at [914, 58] on span "Order statuses" at bounding box center [962, 58] width 97 height 16
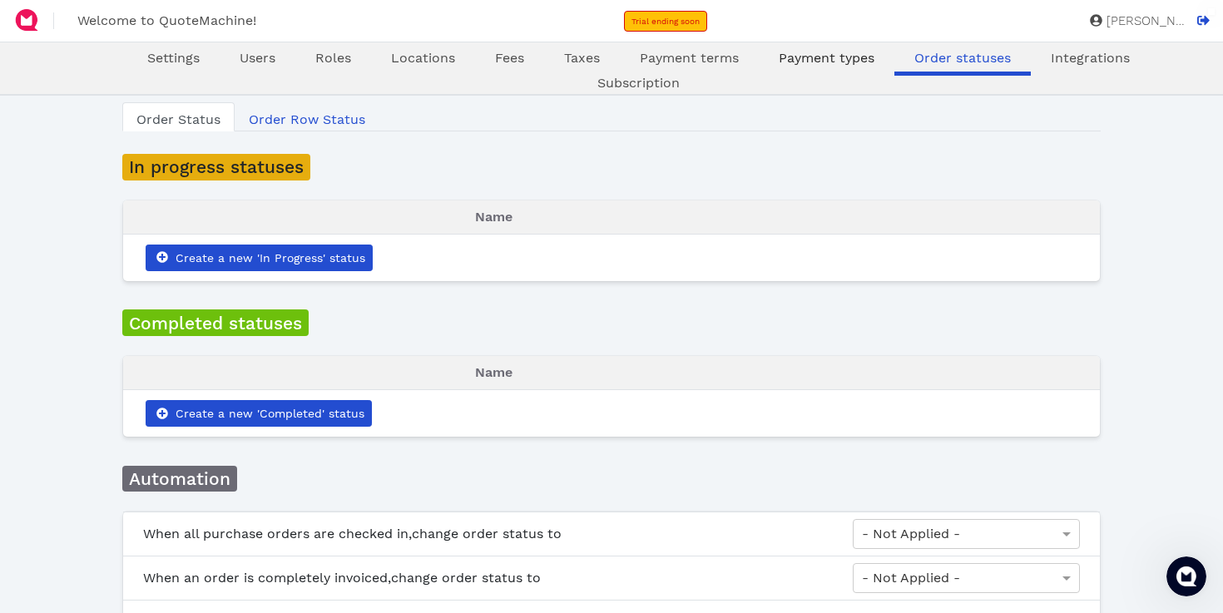
click at [779, 64] on span "Payment types" at bounding box center [827, 58] width 96 height 16
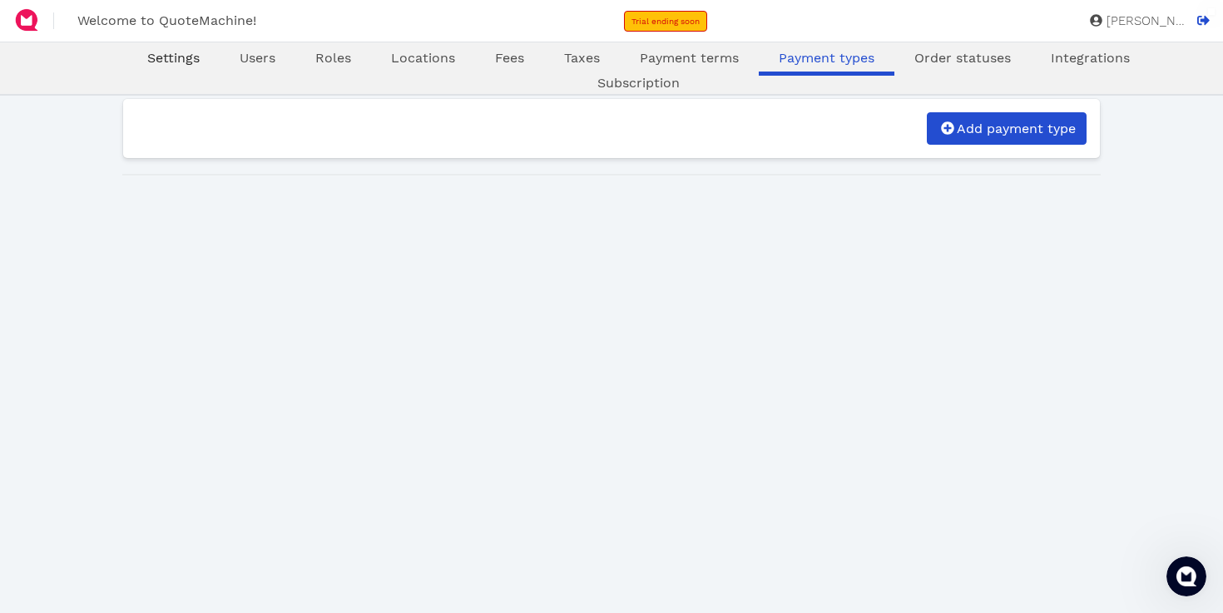
click at [147, 65] on span "Settings" at bounding box center [173, 58] width 52 height 16
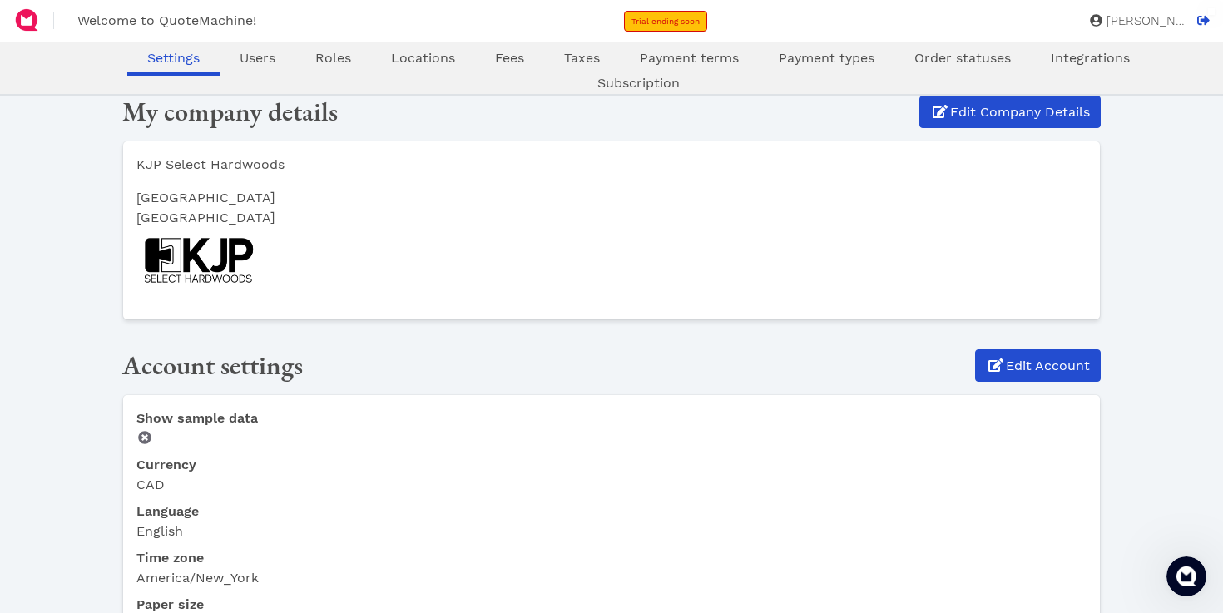
click at [131, 21] on span "Welcome to QuoteMachine!" at bounding box center [166, 20] width 179 height 16
click at [695, 17] on span "Trial ending soon" at bounding box center [666, 21] width 68 height 9
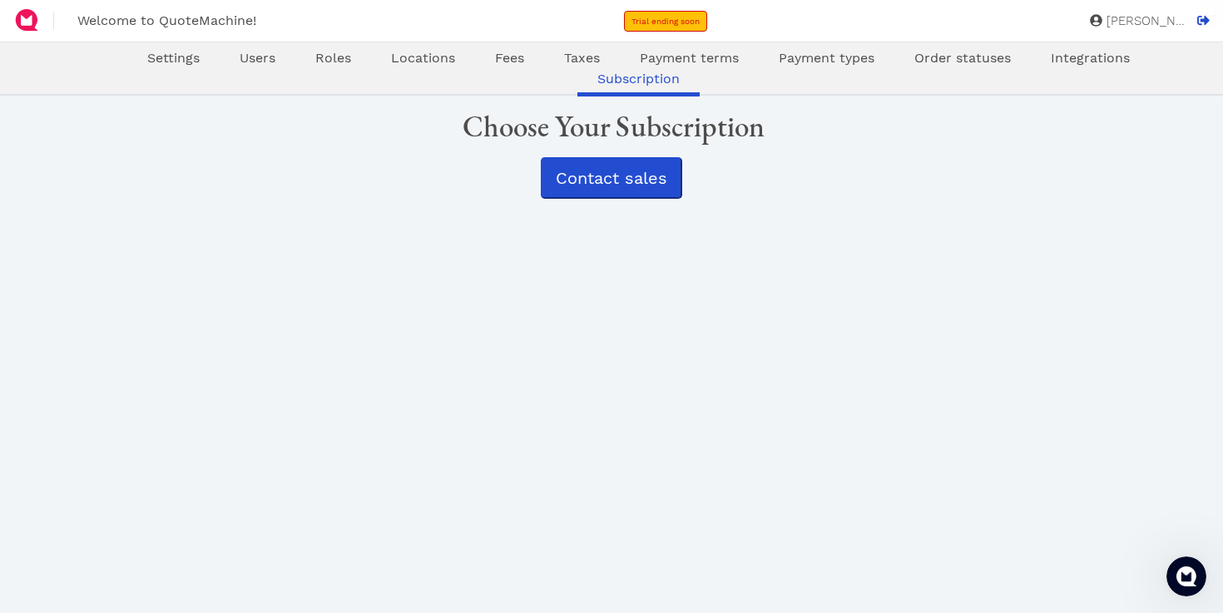
click at [33, 31] on img at bounding box center [26, 20] width 27 height 27
select select "CAD"
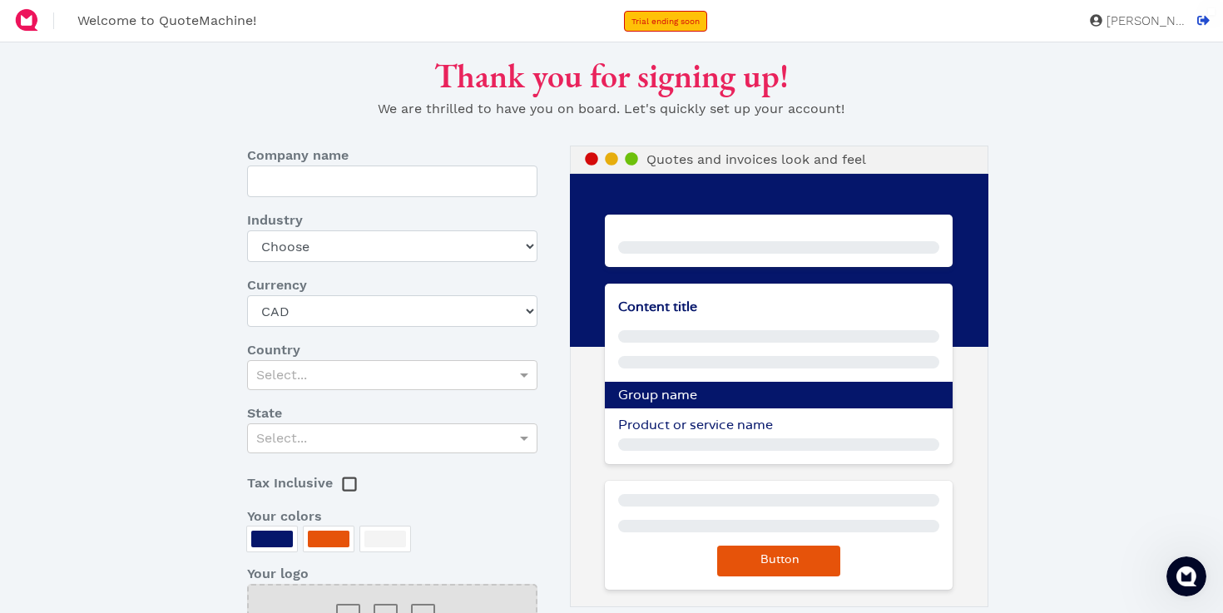
type input "KJP Select Hardwoods"
select select "other-retail"
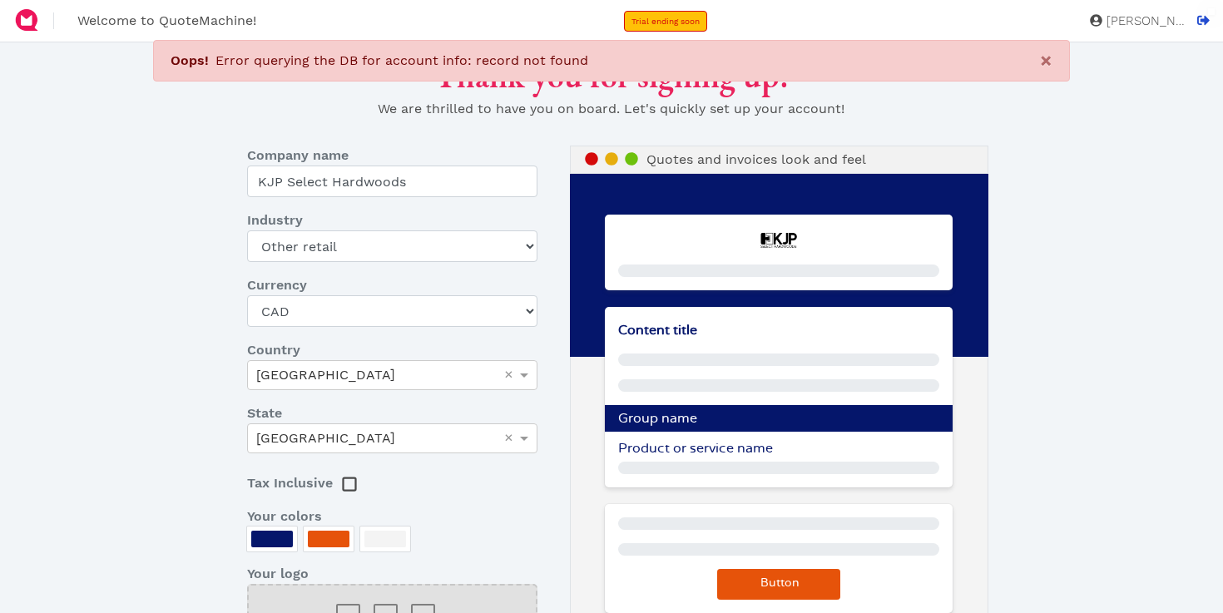
select select "other-retail"
select select "CAD"
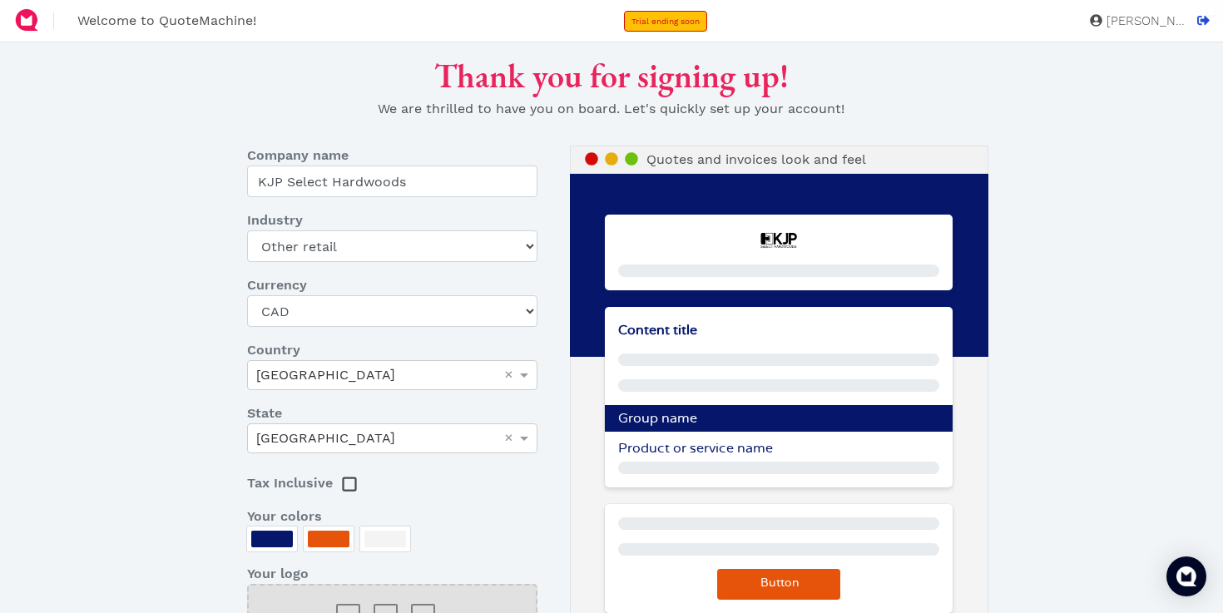
click at [1147, 25] on span "[PERSON_NAME]" at bounding box center [1143, 21] width 83 height 12
click at [1102, 21] on icon at bounding box center [1096, 20] width 12 height 12
click at [27, 17] on img at bounding box center [26, 20] width 27 height 27
select select "other-retail"
select select "CAD"
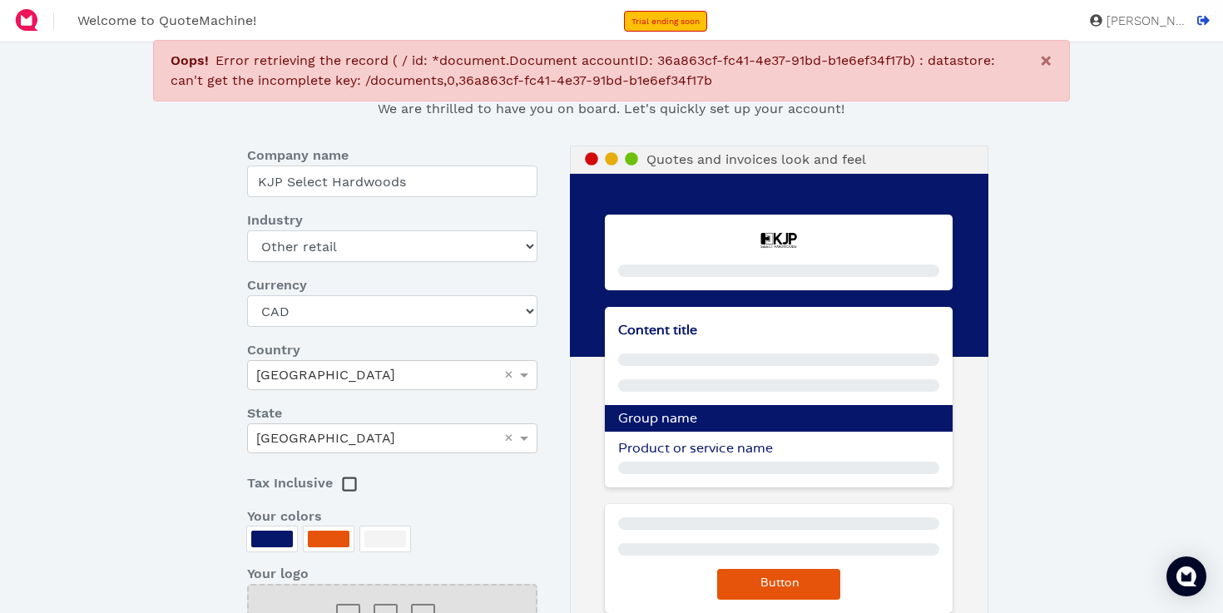
click at [27, 17] on img at bounding box center [26, 20] width 27 height 27
select select "other-retail"
select select "CAD"
click at [27, 17] on img at bounding box center [26, 20] width 27 height 27
select select "CAD"
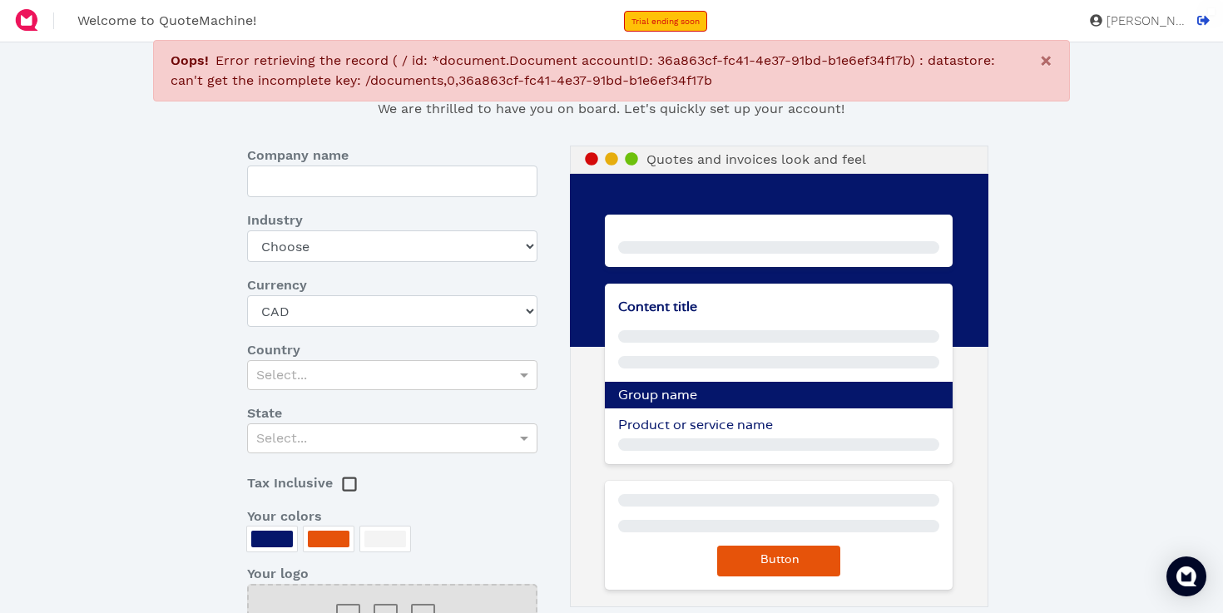
type input "KJP Select Hardwoods"
click at [27, 17] on img at bounding box center [26, 20] width 27 height 27
select select "other-retail"
select select "CAD"
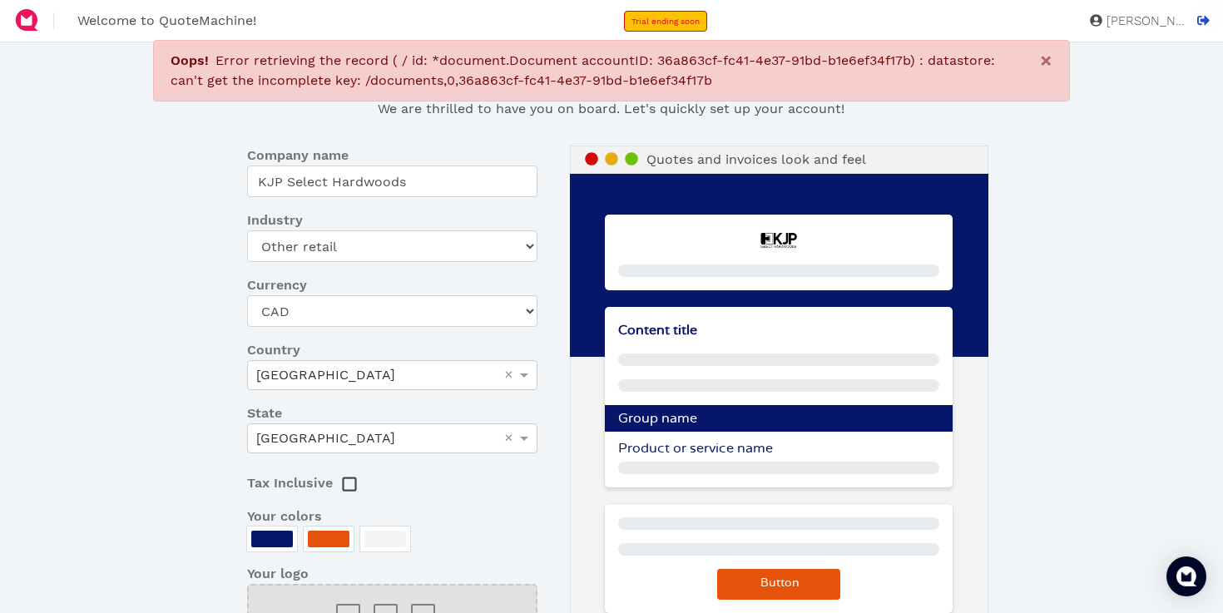
click at [27, 17] on img at bounding box center [26, 20] width 27 height 27
select select "other-retail"
select select "CAD"
click at [27, 17] on img at bounding box center [26, 20] width 27 height 27
select select "other-retail"
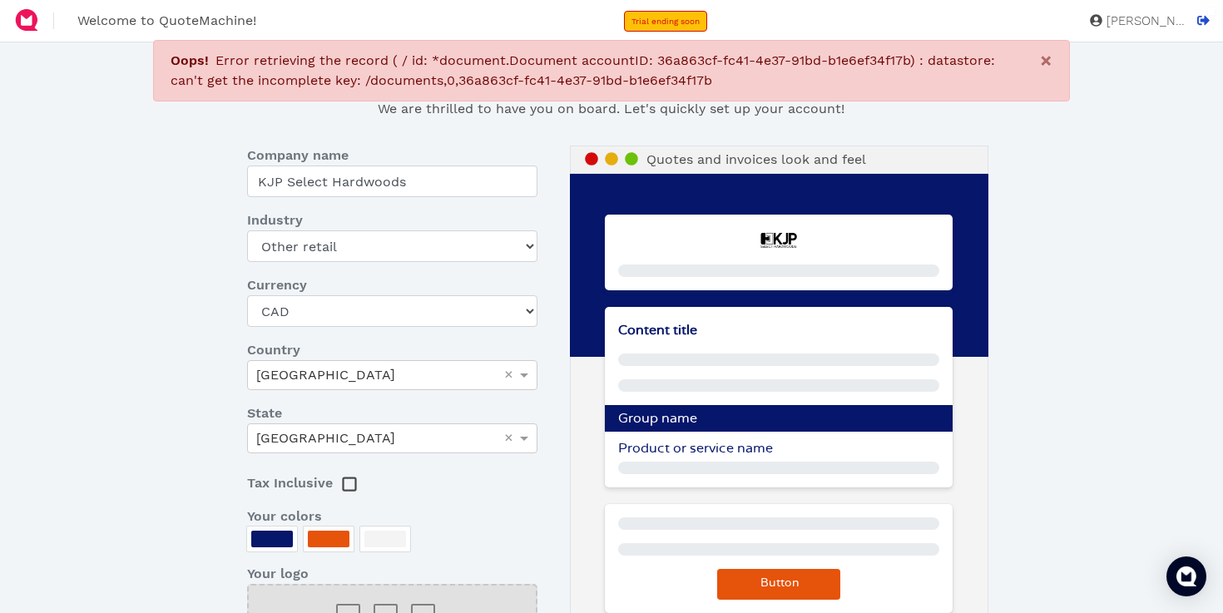
select select "CAD"
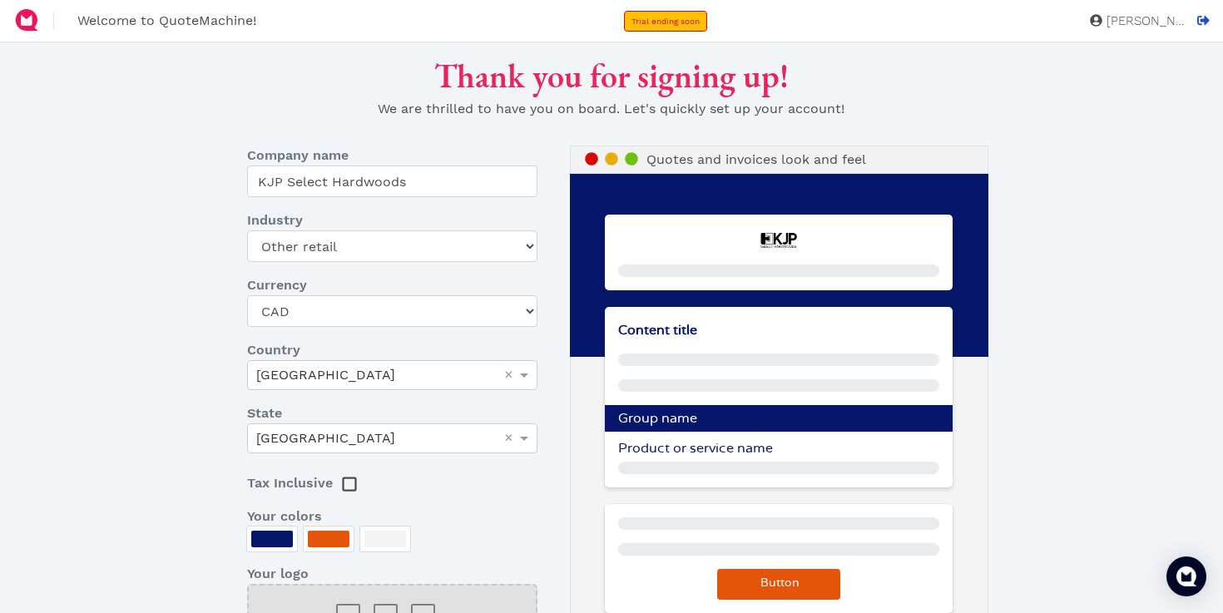
click at [52, 28] on div at bounding box center [26, 21] width 53 height 42
click at [37, 24] on img at bounding box center [26, 20] width 27 height 27
select select "CAD"
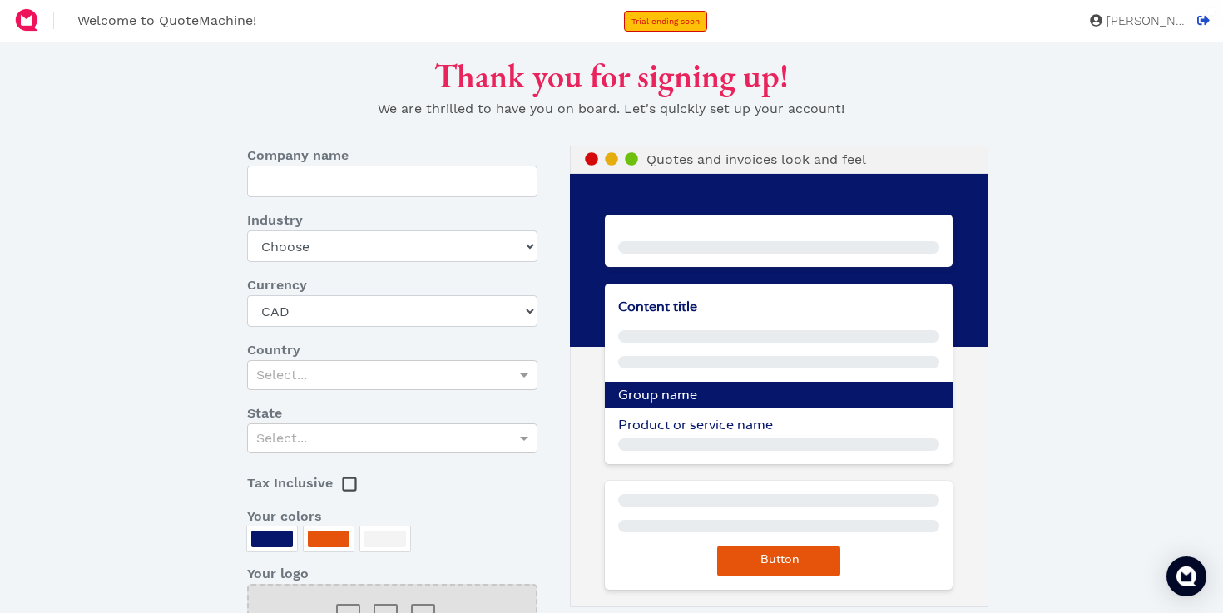
type input "KJP Select Hardwoods"
select select "other-retail"
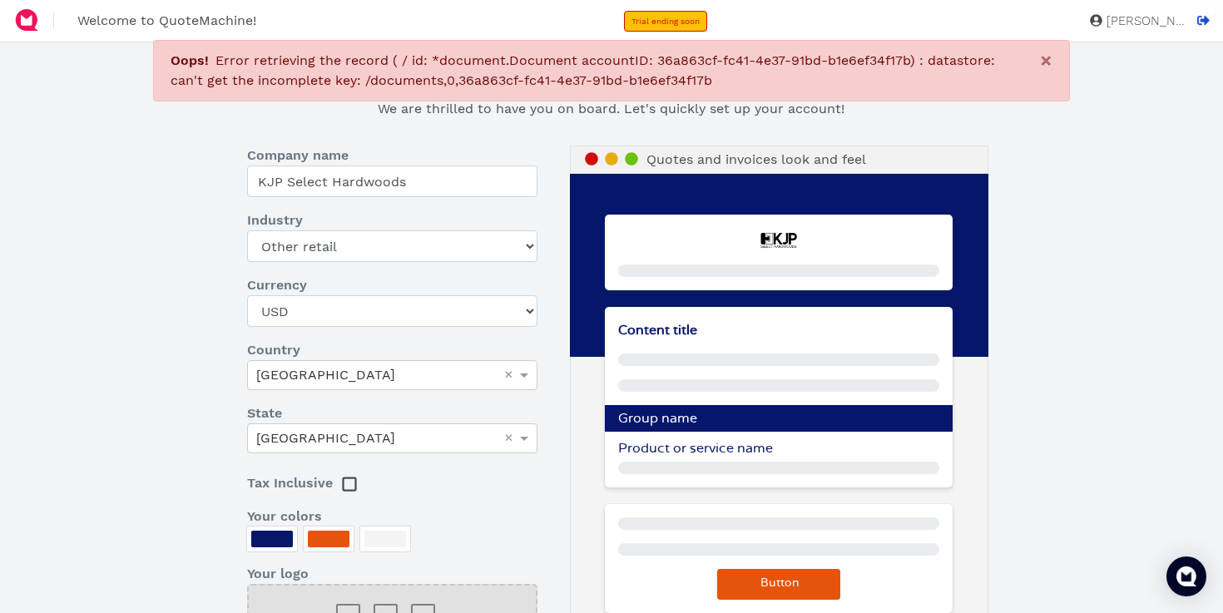
click at [626, 73] on span "Error retrieving the record ( / id: *document.Document accountID: 36a863cf-fc41…" at bounding box center [583, 70] width 825 height 36
copy span "Oops!"
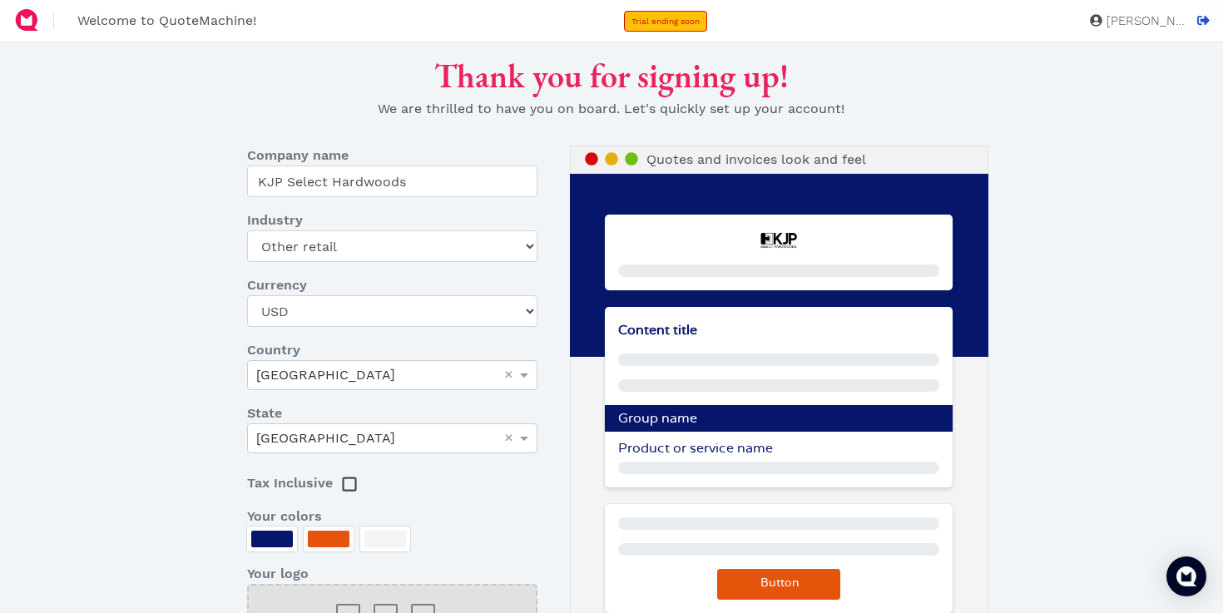
scroll to position [249, 0]
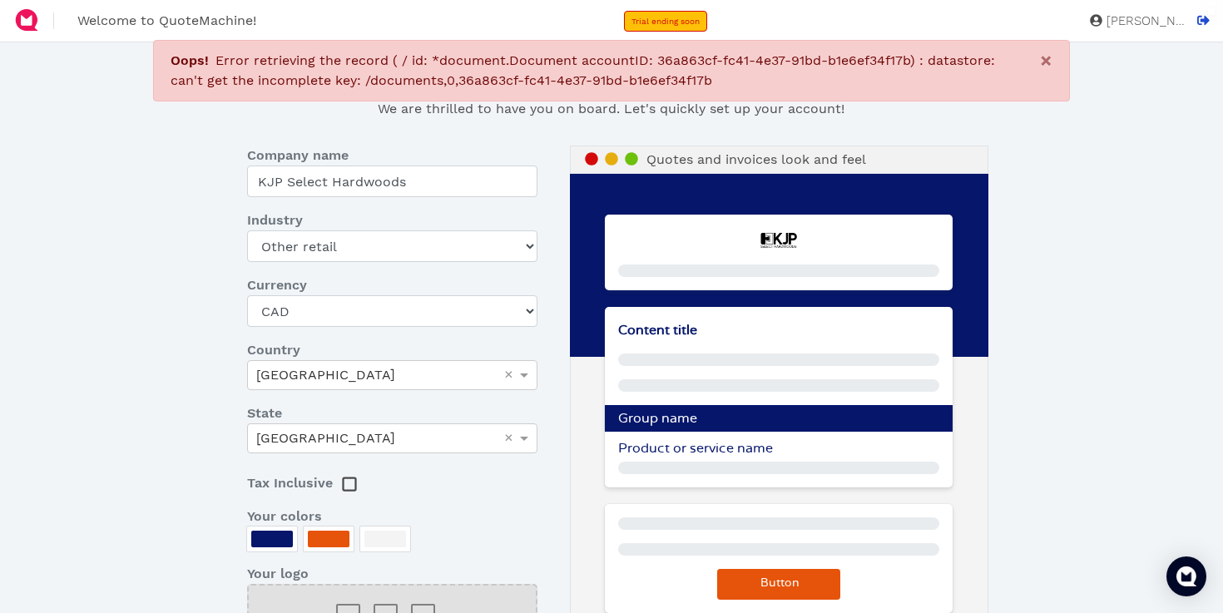
select select "other-retail"
select select "CAD"
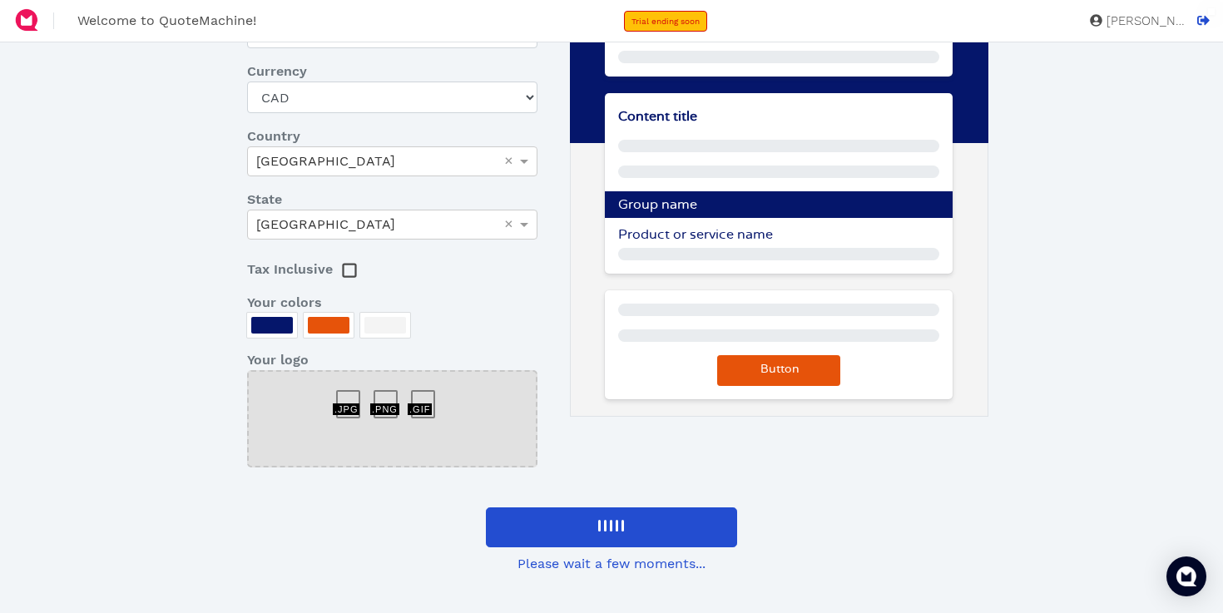
scroll to position [249, 0]
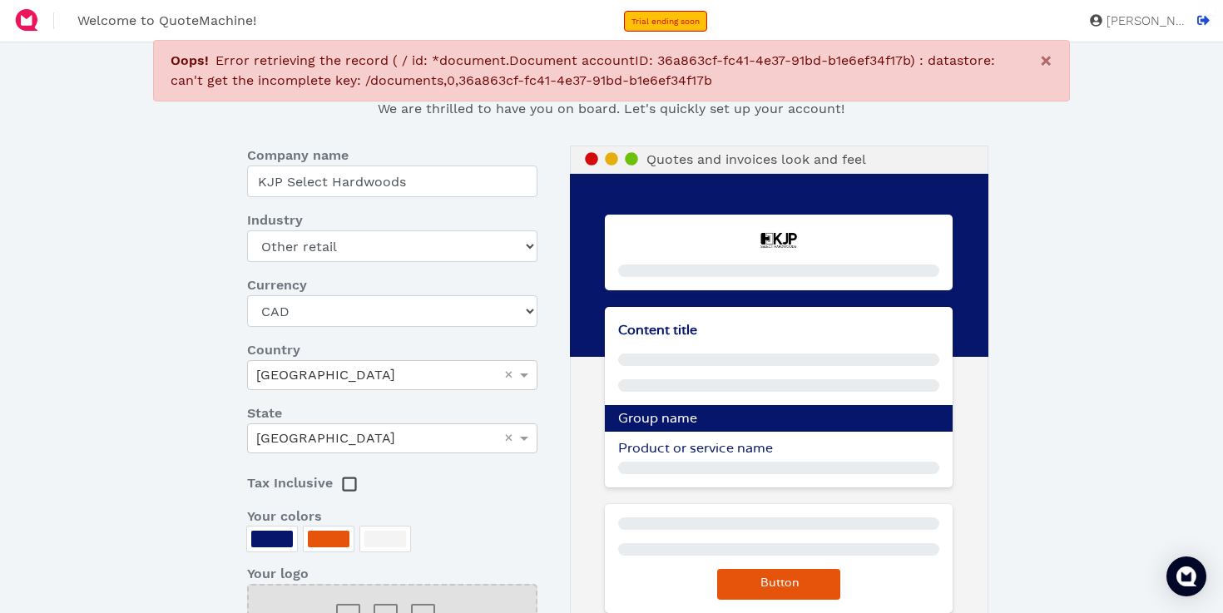
select select "other-retail"
select select "CAD"
click at [1205, 17] on icon at bounding box center [1203, 20] width 12 height 9
select select "other-retail"
select select "CAD"
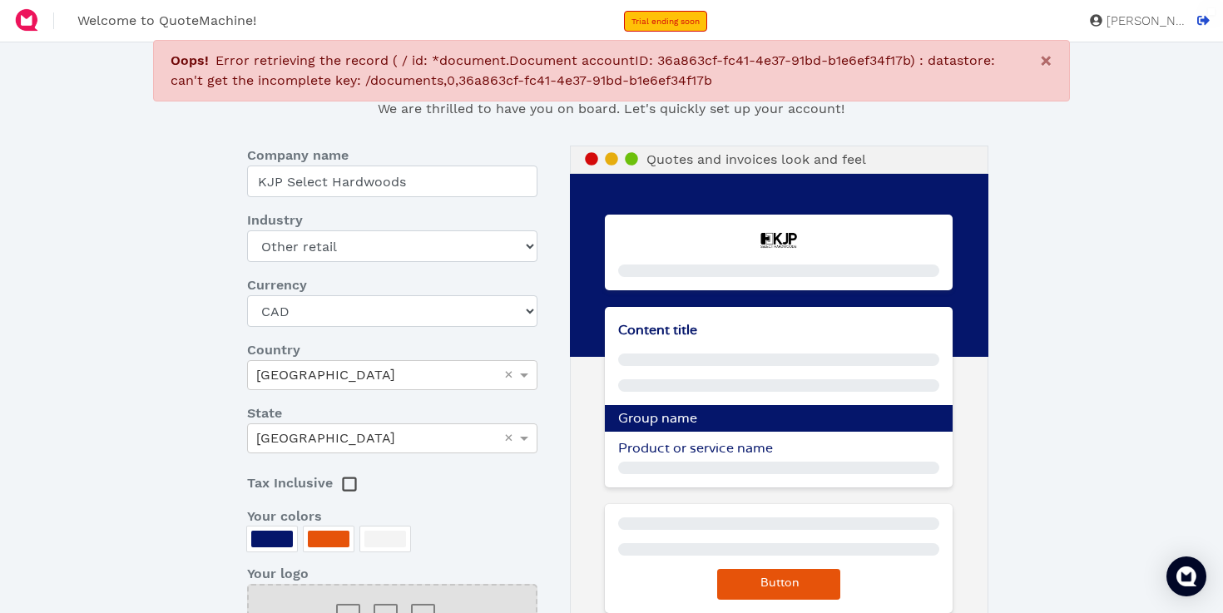
click at [200, 25] on span "Welcome to QuoteMachine!" at bounding box center [166, 20] width 179 height 16
select select "other-retail"
select select "CAD"
